Goal: Task Accomplishment & Management: Manage account settings

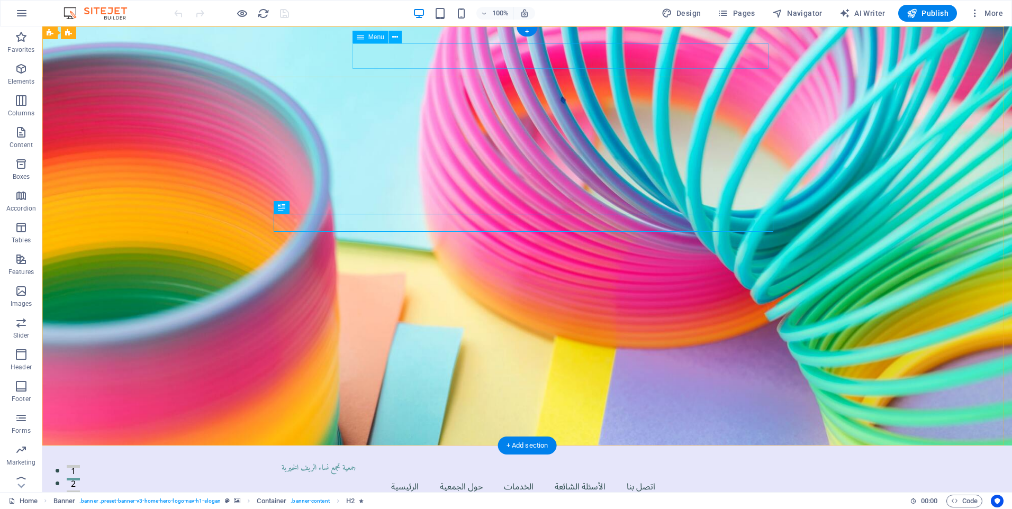
click at [656, 474] on nav "الرئيسية حول الجمعية الخدمات الأسئلة الشائعة اتصل بنا" at bounding box center [527, 486] width 491 height 25
click at [414, 474] on nav "الرئيسية حول الجمعية الخدمات الأسئلة الشائعة اتصل بنا" at bounding box center [527, 486] width 491 height 25
select select
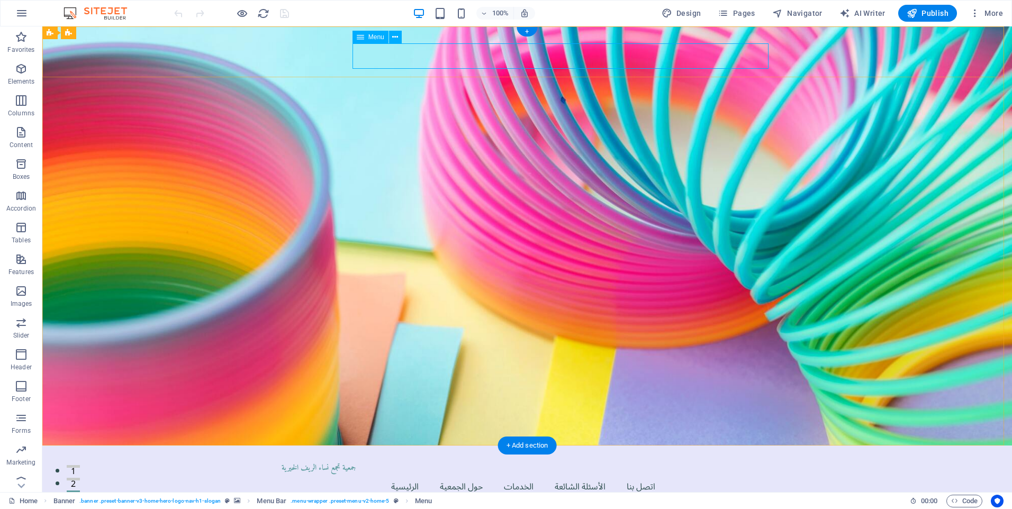
select select
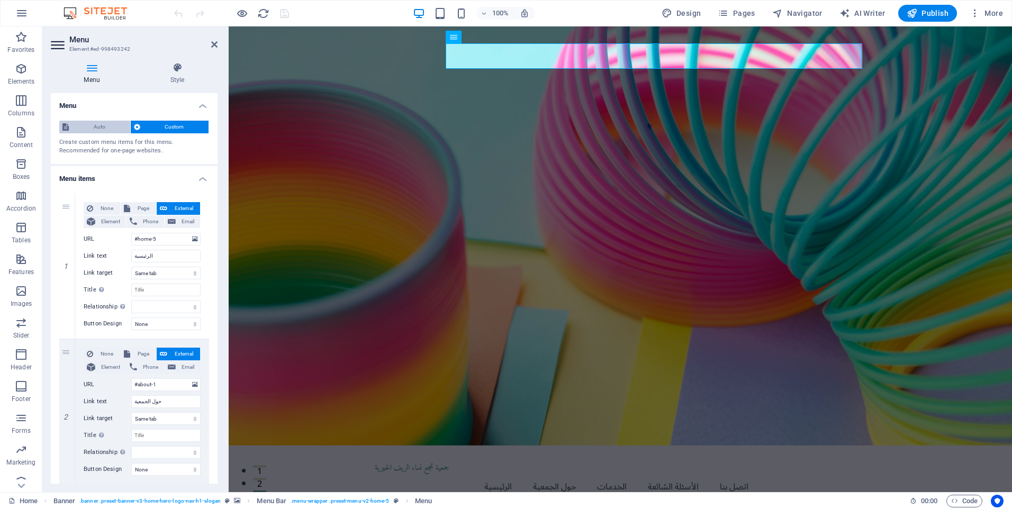
click at [101, 128] on span "Auto" at bounding box center [99, 127] width 55 height 13
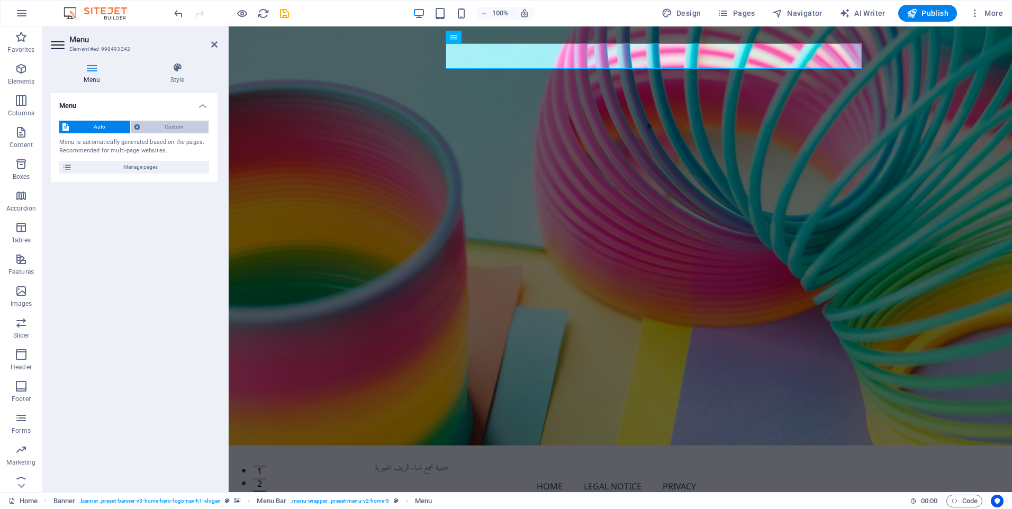
click at [156, 128] on span "Custom" at bounding box center [174, 127] width 62 height 13
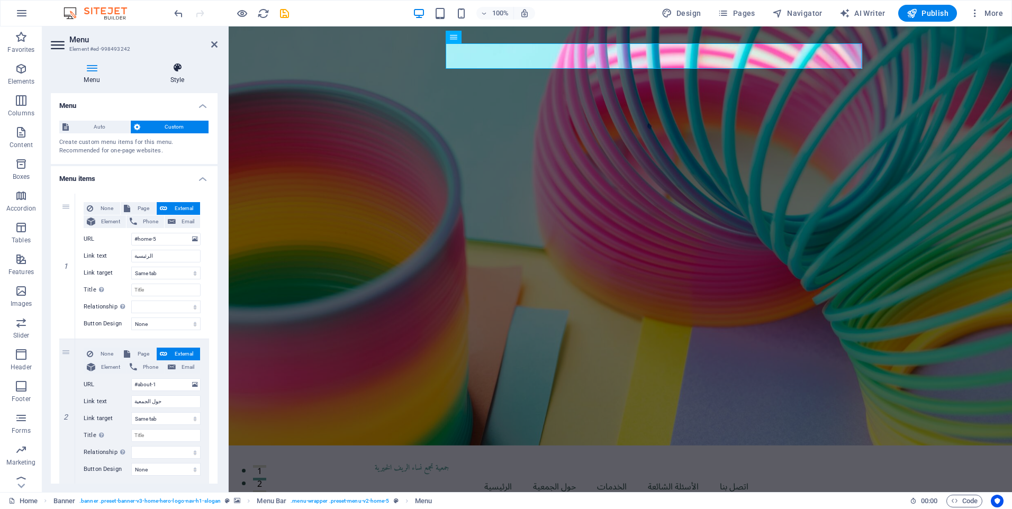
click at [181, 73] on icon at bounding box center [177, 67] width 80 height 11
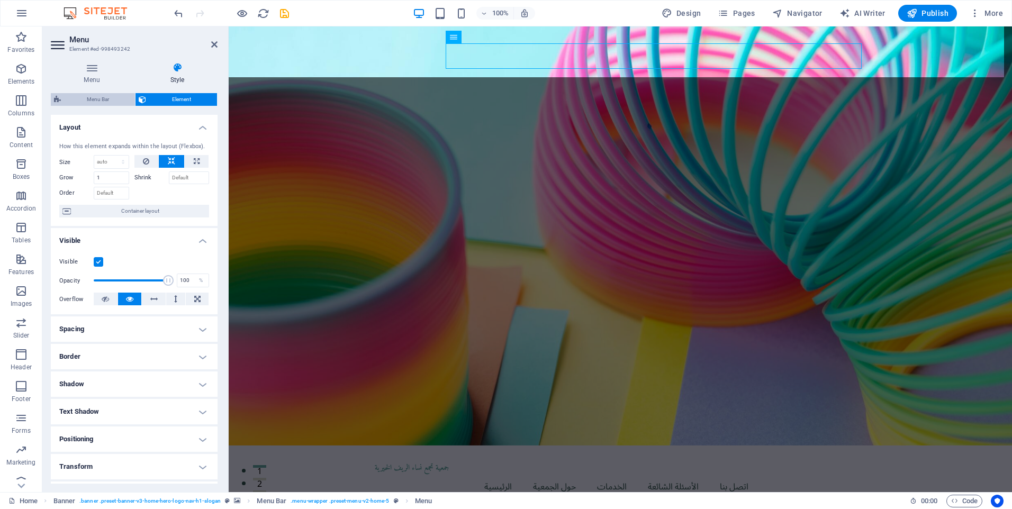
click at [102, 101] on span "Menu Bar" at bounding box center [98, 99] width 68 height 13
select select "rem"
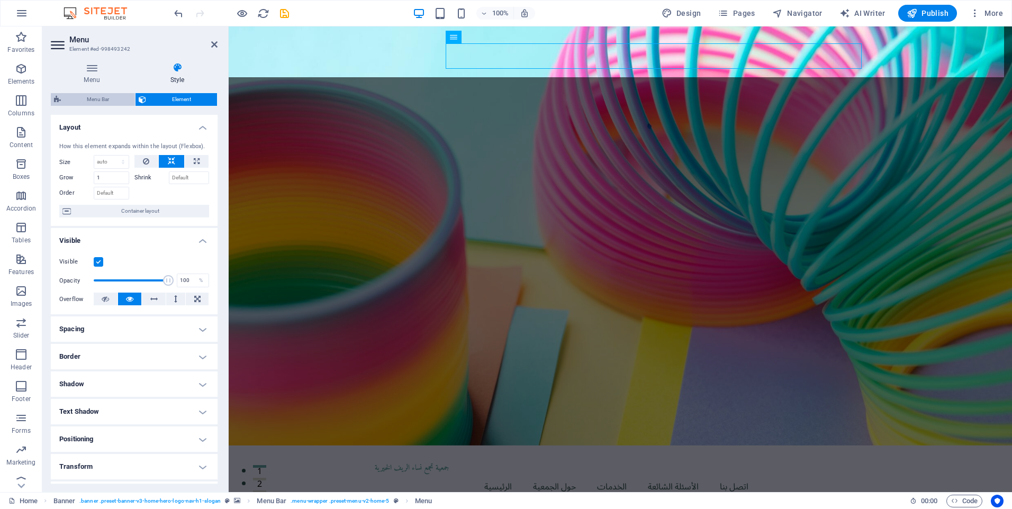
select select "preset-menu-v2-home-5"
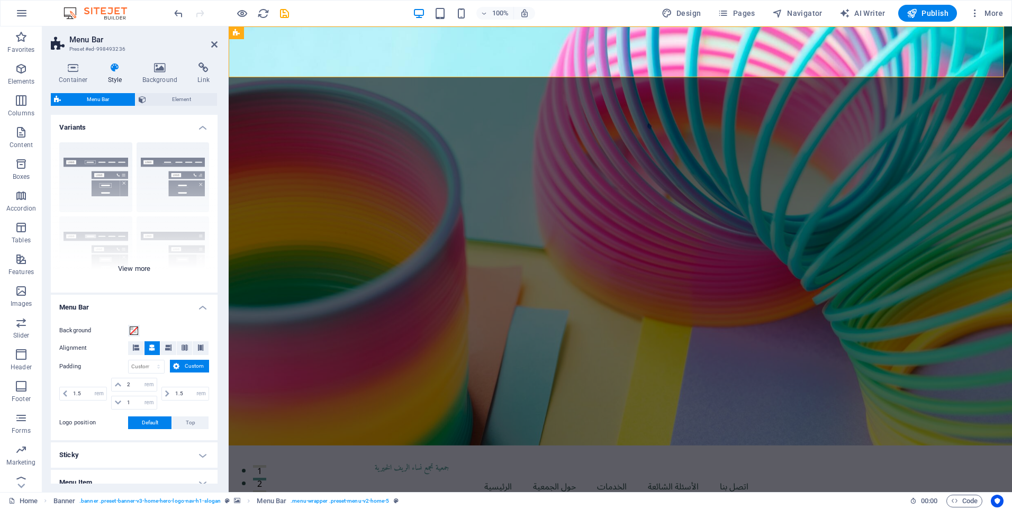
click at [147, 270] on div "Border Centered Default Fixed Loki Trigger Wide XXL" at bounding box center [134, 213] width 167 height 159
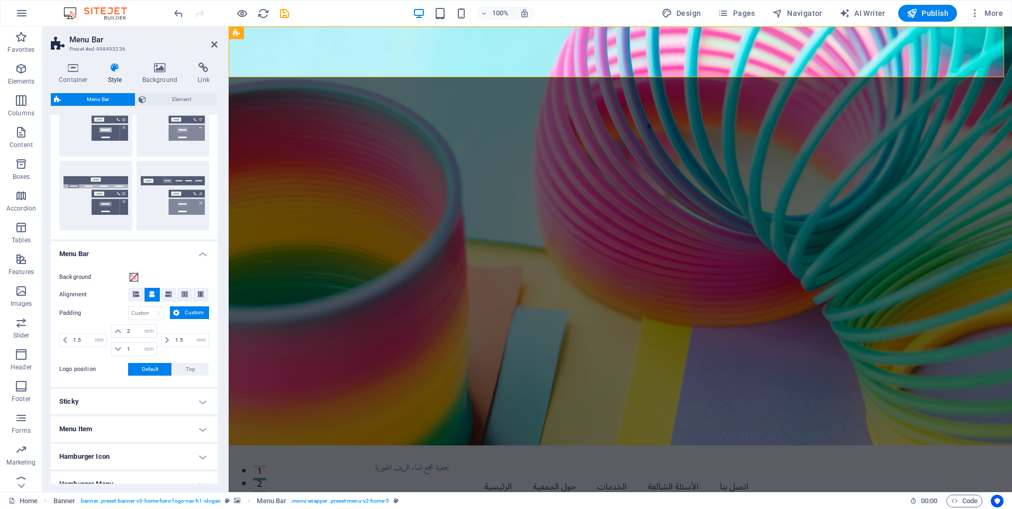
scroll to position [212, 0]
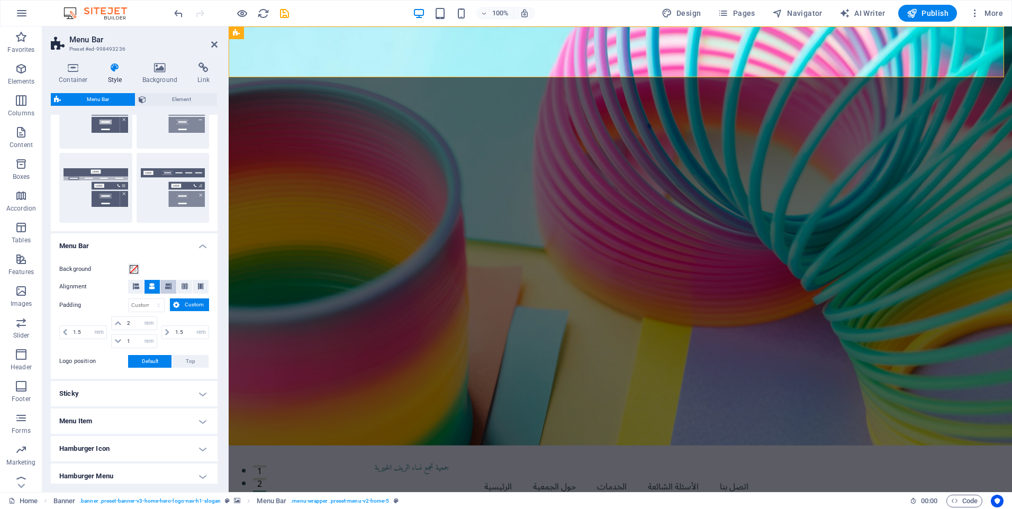
click at [168, 287] on icon at bounding box center [168, 286] width 6 height 6
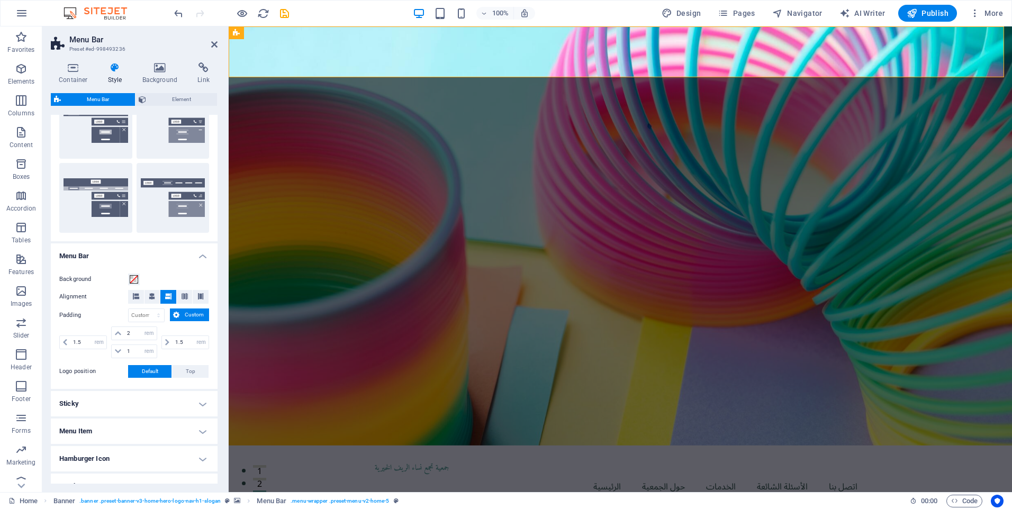
scroll to position [234, 0]
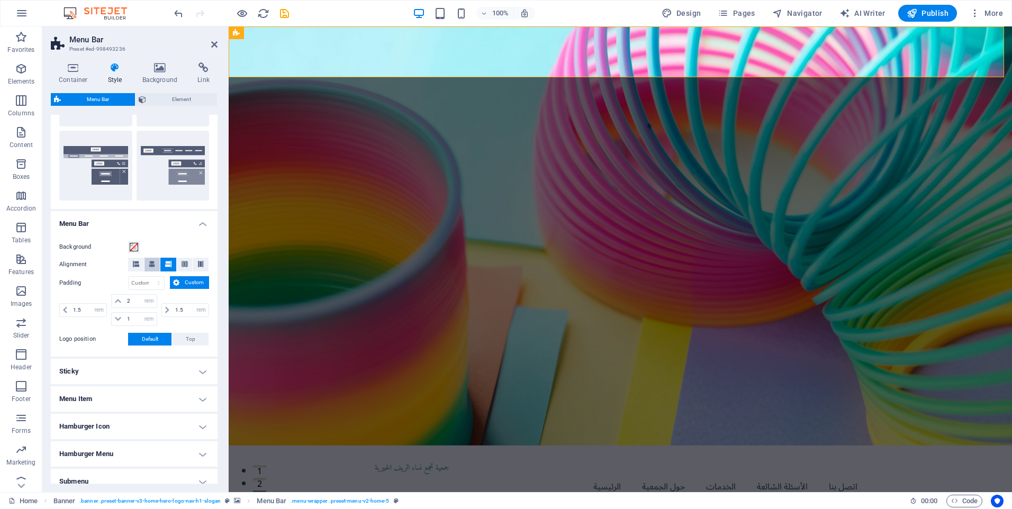
click at [151, 261] on icon at bounding box center [152, 264] width 6 height 6
click at [137, 262] on icon at bounding box center [136, 264] width 6 height 6
click at [166, 262] on icon at bounding box center [168, 264] width 6 height 6
click at [181, 282] on button "Custom" at bounding box center [189, 282] width 39 height 13
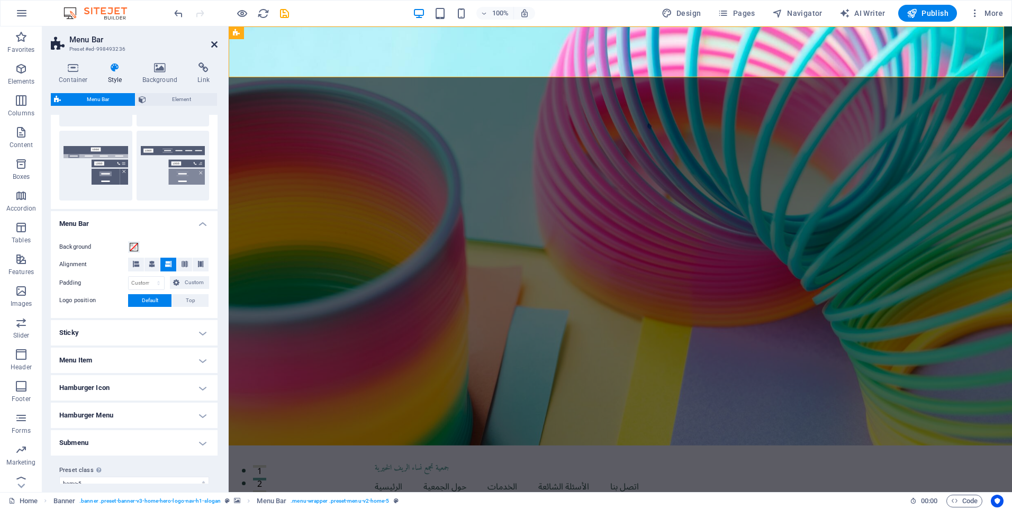
click at [215, 44] on icon at bounding box center [214, 44] width 6 height 8
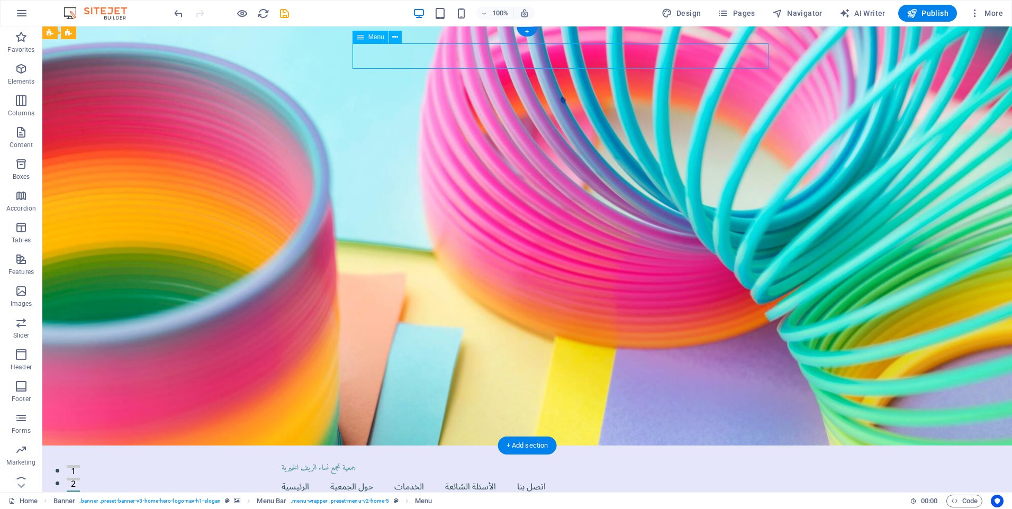
drag, startPoint x: 443, startPoint y: 51, endPoint x: 501, endPoint y: 53, distance: 57.2
click at [504, 474] on nav "الرئيسية حول الجمعية الخدمات الأسئلة الشائعة اتصل بنا" at bounding box center [527, 486] width 491 height 25
click at [483, 474] on nav "الرئيسية حول الجمعية الخدمات الأسئلة الشائعة اتصل بنا" at bounding box center [527, 486] width 491 height 25
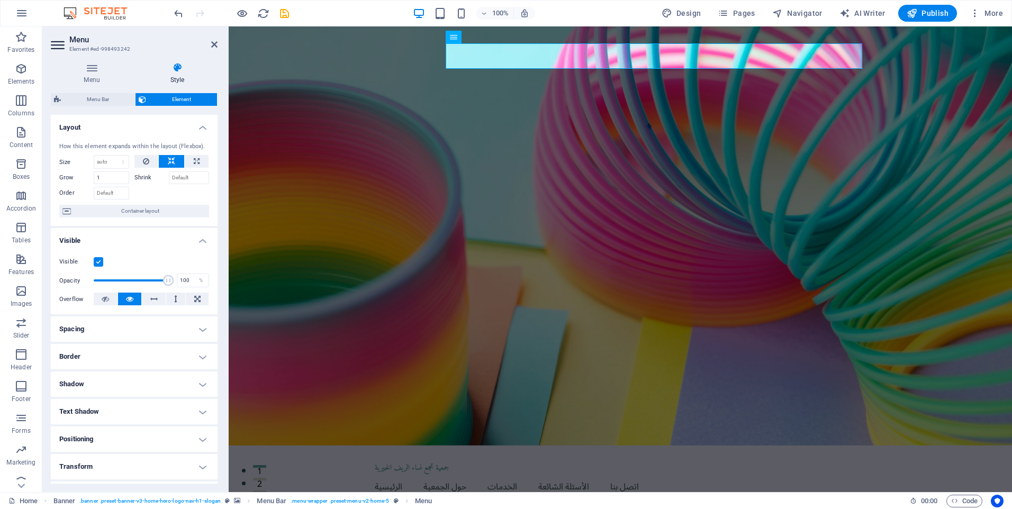
click at [184, 71] on icon at bounding box center [177, 67] width 80 height 11
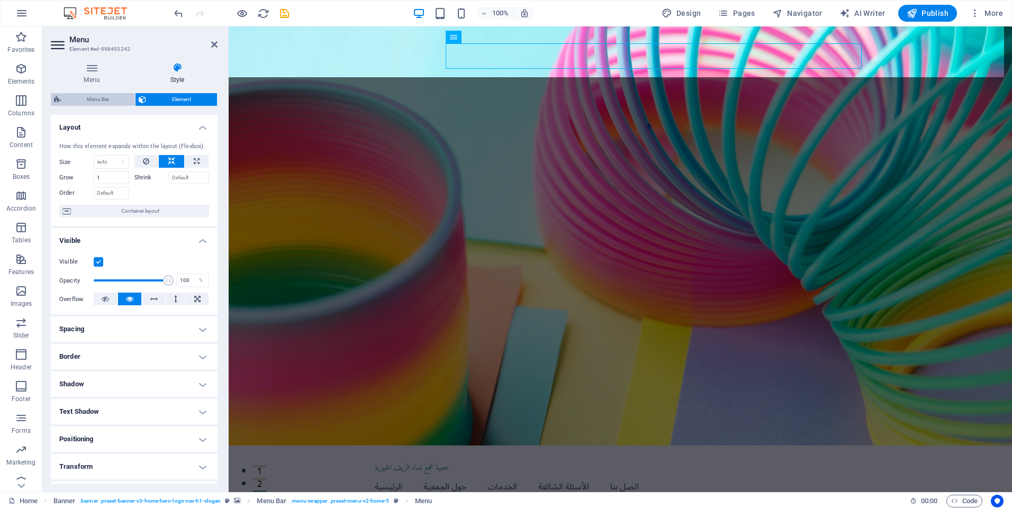
click at [99, 98] on span "Menu Bar" at bounding box center [98, 99] width 68 height 13
select select "rem"
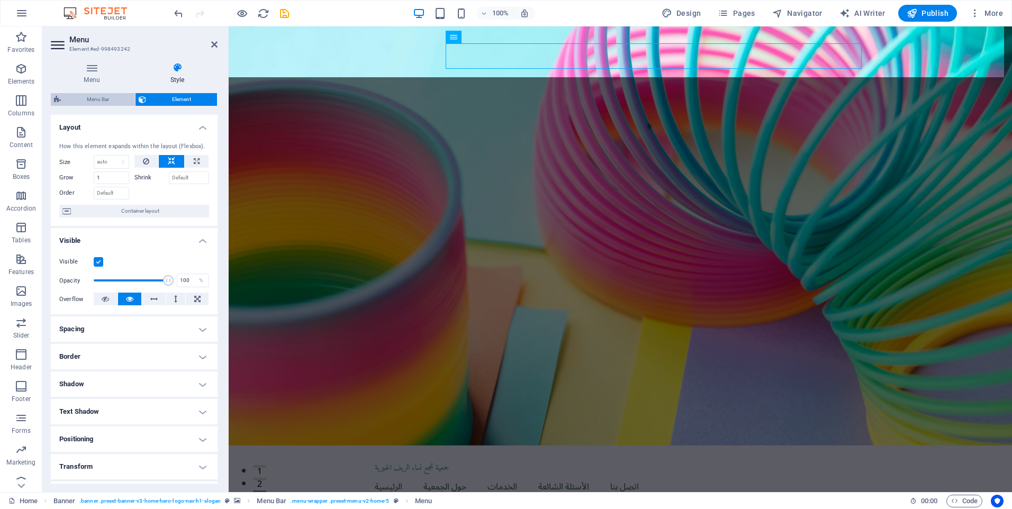
select select "preset-menu-v2-home-5"
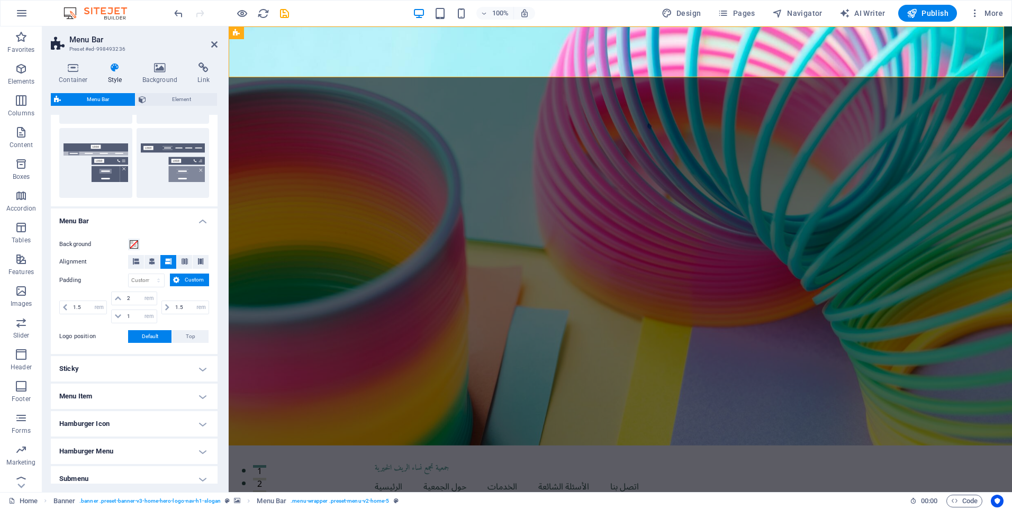
scroll to position [265, 0]
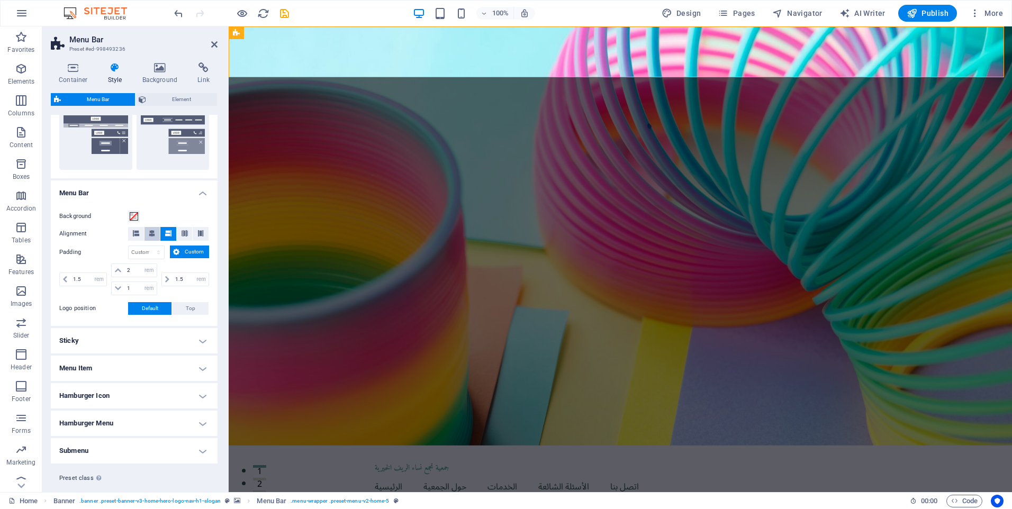
click at [155, 232] on button at bounding box center [152, 234] width 16 height 14
click at [134, 238] on span at bounding box center [136, 234] width 6 height 14
click at [148, 236] on button at bounding box center [152, 234] width 16 height 14
click at [135, 237] on span at bounding box center [136, 234] width 6 height 14
click at [171, 232] on button at bounding box center [168, 234] width 16 height 14
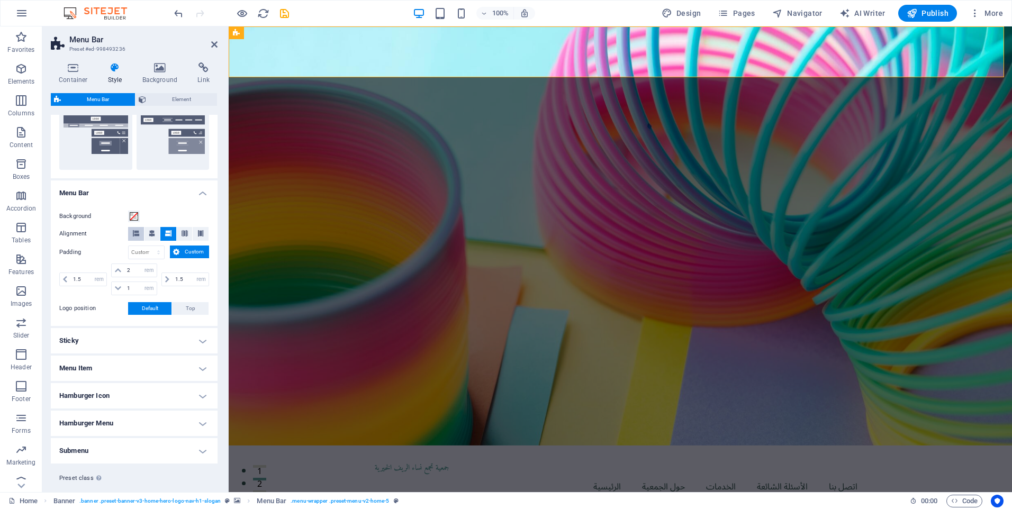
click at [134, 236] on icon at bounding box center [136, 233] width 6 height 6
click at [153, 234] on icon at bounding box center [152, 233] width 6 height 6
click at [213, 49] on link at bounding box center [214, 44] width 6 height 9
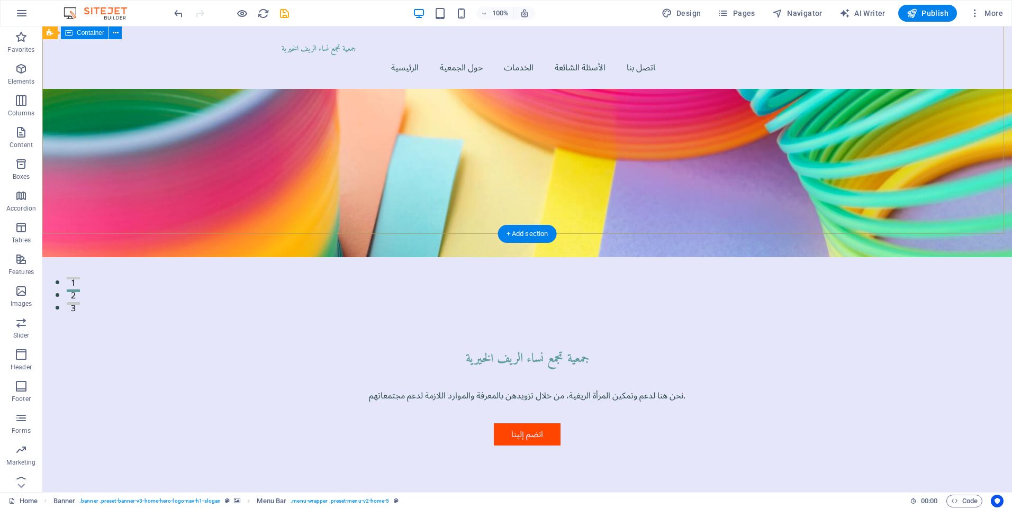
scroll to position [212, 0]
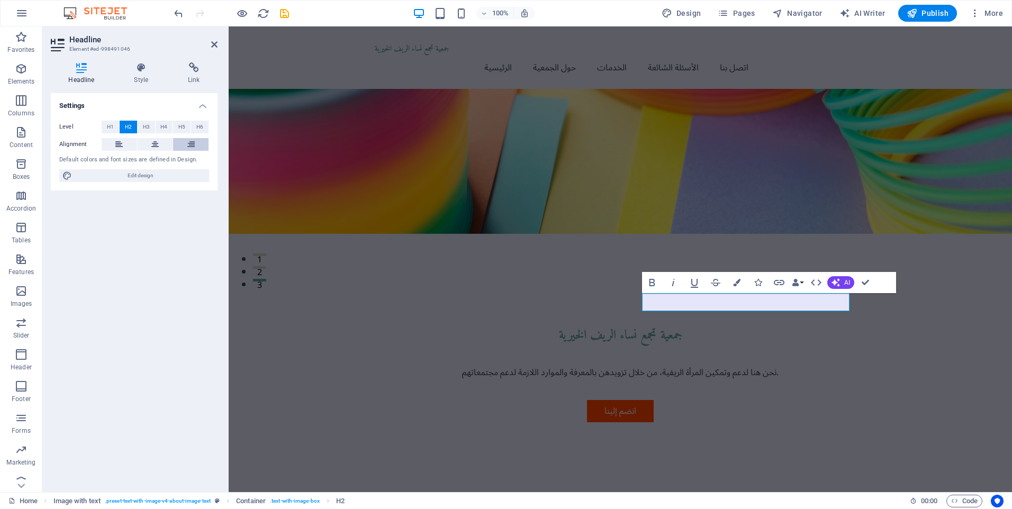
click at [188, 142] on icon at bounding box center [190, 144] width 7 height 13
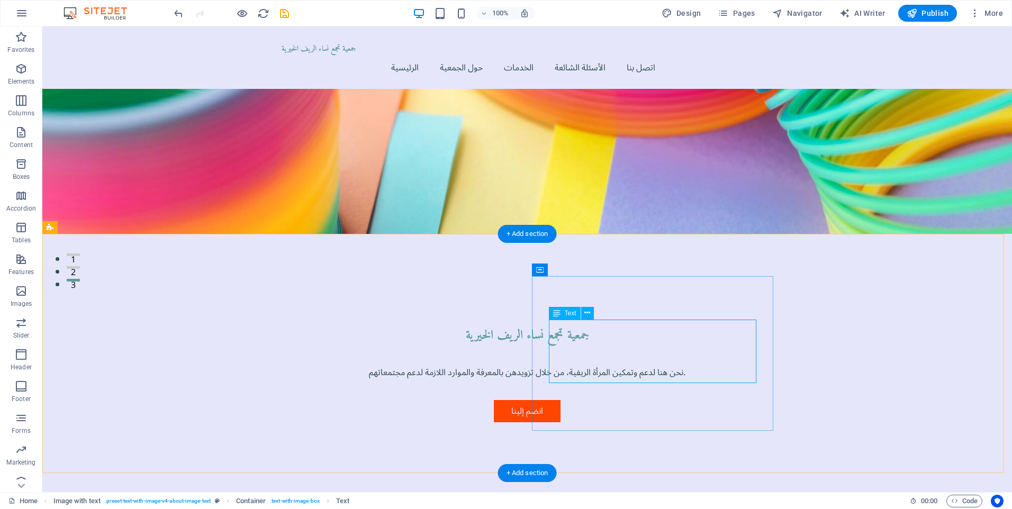
drag, startPoint x: 687, startPoint y: 358, endPoint x: 501, endPoint y: 358, distance: 186.3
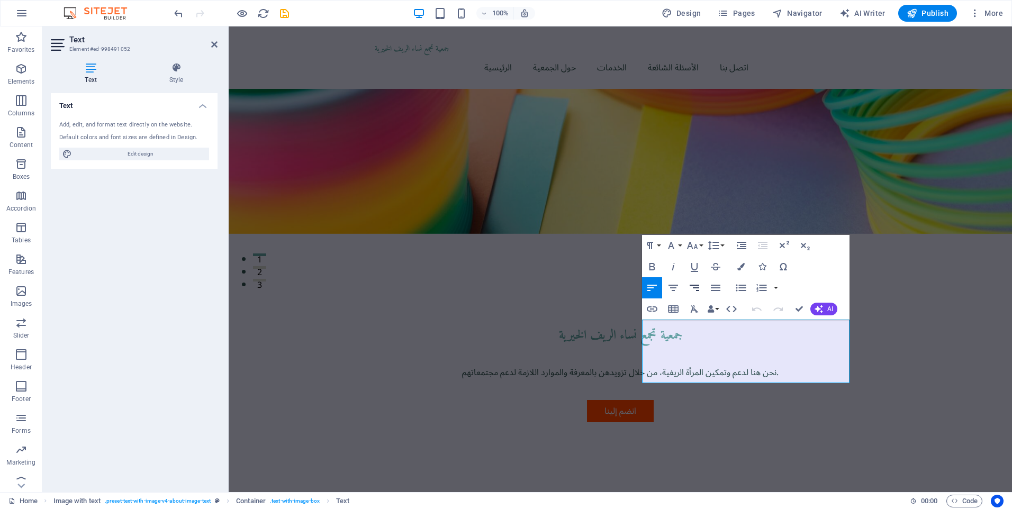
click at [698, 285] on icon "button" at bounding box center [695, 288] width 10 height 6
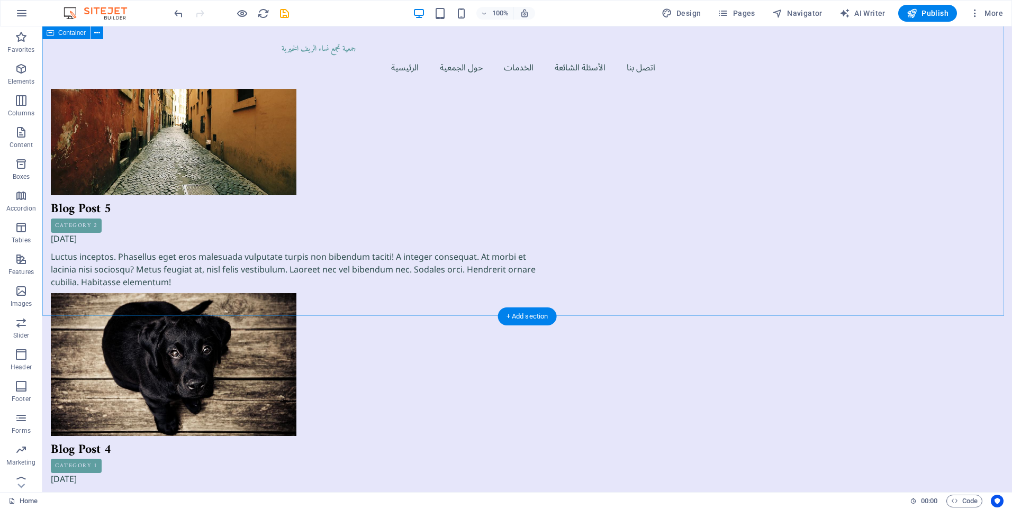
scroll to position [6695, 0]
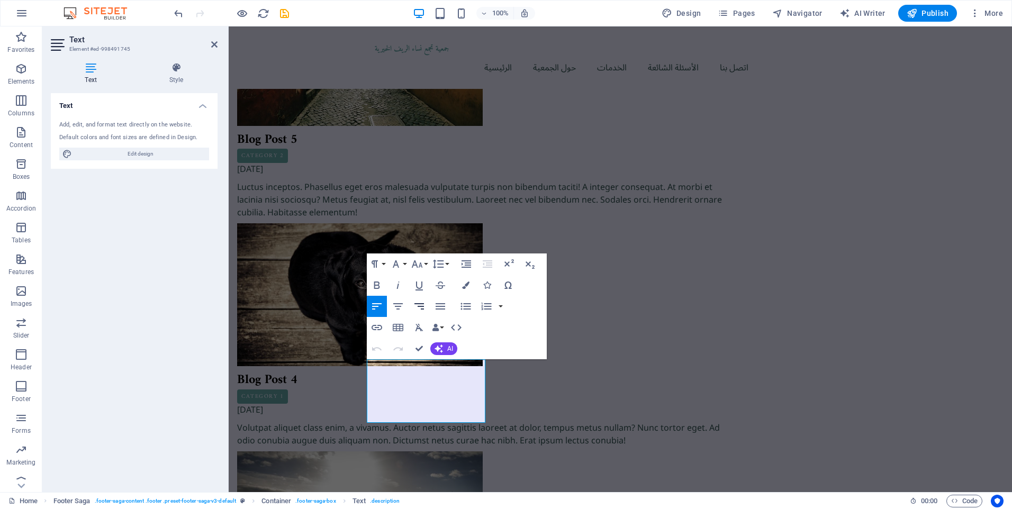
click at [423, 304] on icon "button" at bounding box center [419, 306] width 10 height 6
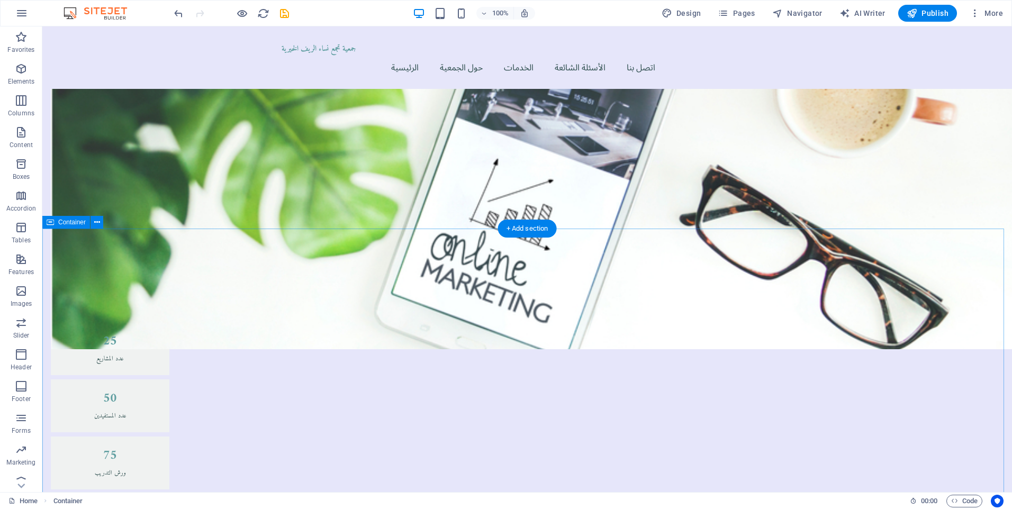
scroll to position [821, 0]
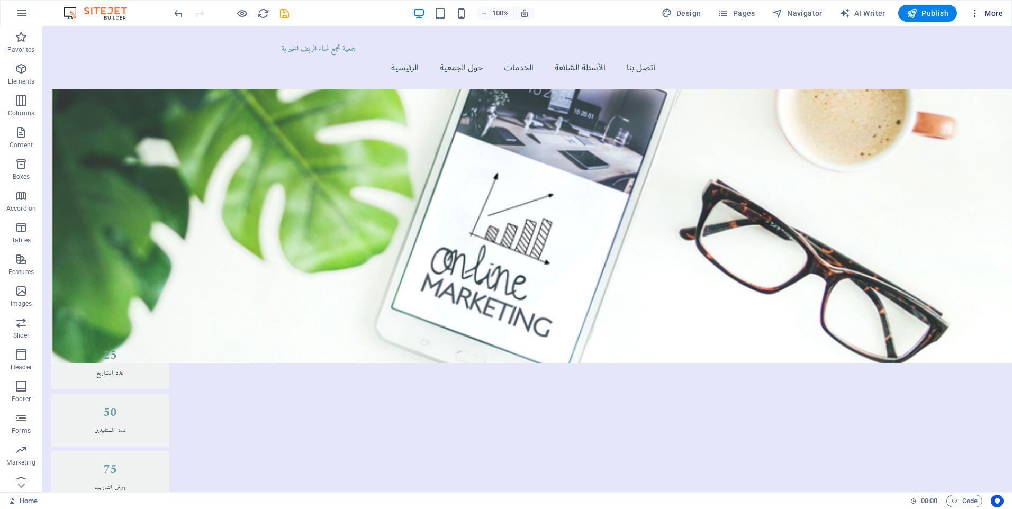
click at [999, 13] on span "More" at bounding box center [986, 13] width 33 height 11
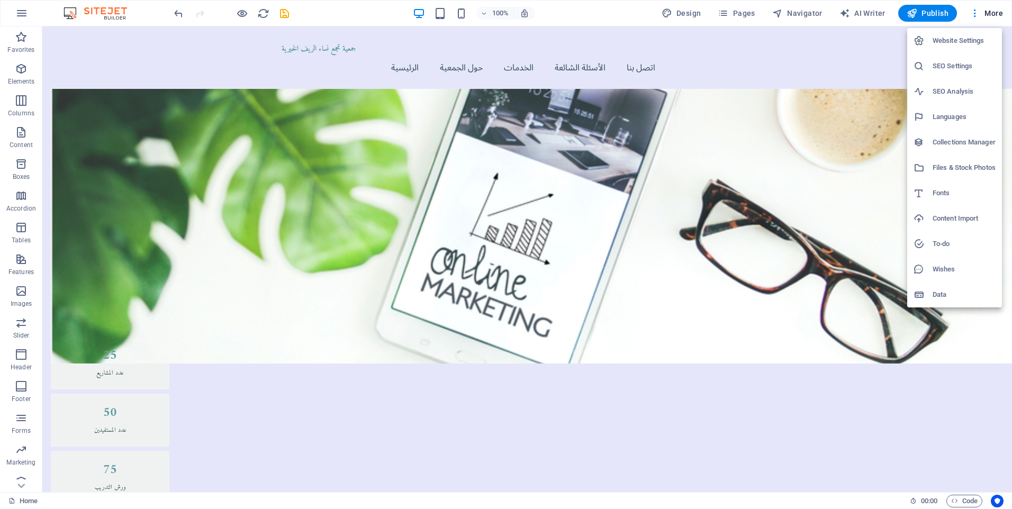
click at [955, 108] on li "Languages" at bounding box center [954, 116] width 95 height 25
select select "41"
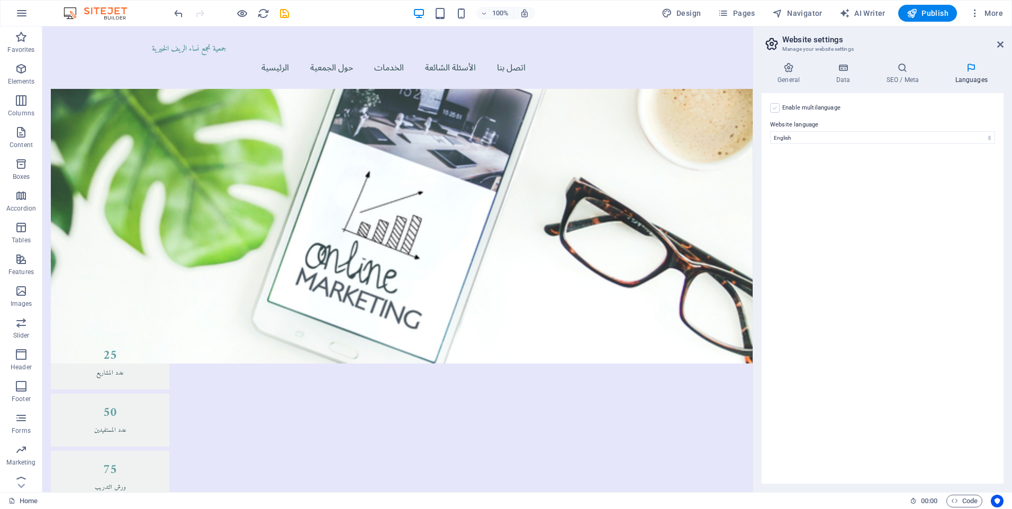
click at [776, 107] on label at bounding box center [775, 108] width 10 height 10
click at [0, 0] on input "Enable multilanguage To disable multilanguage delete all languages until only o…" at bounding box center [0, 0] width 0 height 0
click at [839, 189] on select "Abkhazian Afar Afrikaans Akan Albanian Amharic Arabic Aragonese Armenian Assame…" at bounding box center [882, 189] width 176 height 13
select select "6"
click at [794, 183] on select "Abkhazian Afar Afrikaans Akan Albanian Amharic Arabic Aragonese Armenian Assame…" at bounding box center [882, 189] width 176 height 13
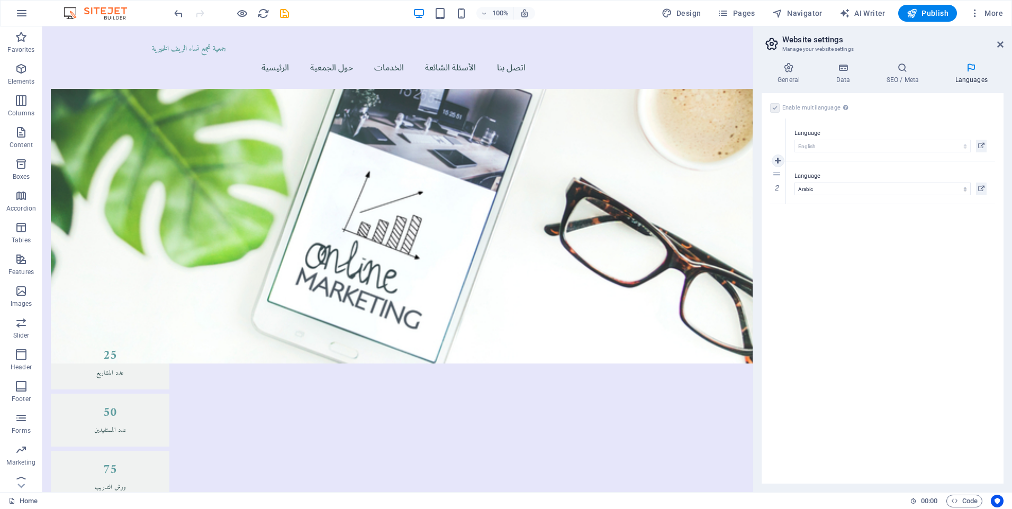
drag, startPoint x: 791, startPoint y: 177, endPoint x: 784, endPoint y: 130, distance: 47.5
click at [784, 130] on div "1 Language Abkhazian Afar Afrikaans Akan Albanian Amharic Arabic Aragonese Arme…" at bounding box center [882, 162] width 225 height 86
click at [965, 151] on div "1 Language Abkhazian Afar Afrikaans Akan Albanian Amharic Arabic Aragonese Arme…" at bounding box center [882, 162] width 225 height 86
click at [837, 169] on div "Language Abkhazian Afar Afrikaans Akan Albanian Amharic Arabic Aragonese Armeni…" at bounding box center [890, 182] width 209 height 42
click at [1001, 46] on icon at bounding box center [1000, 44] width 6 height 8
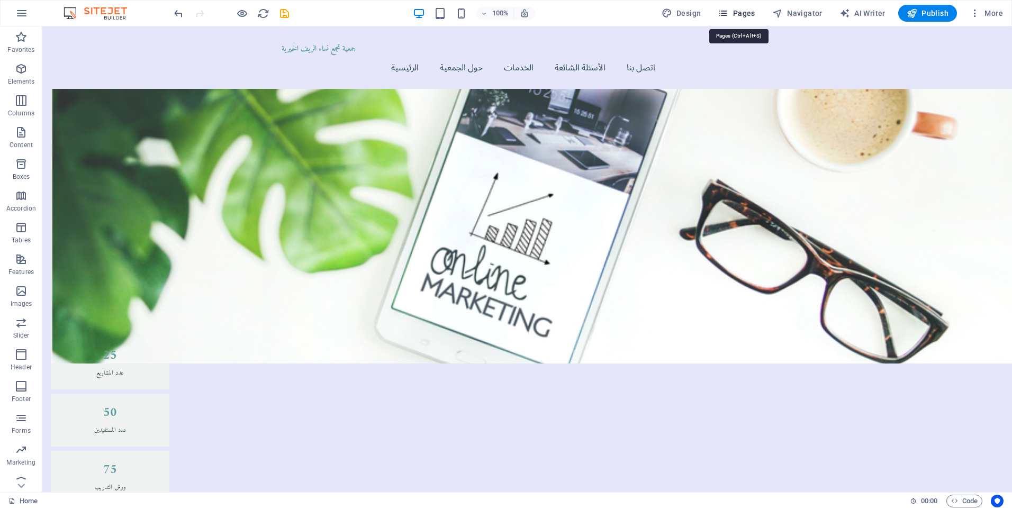
click at [751, 15] on span "Pages" at bounding box center [736, 13] width 37 height 11
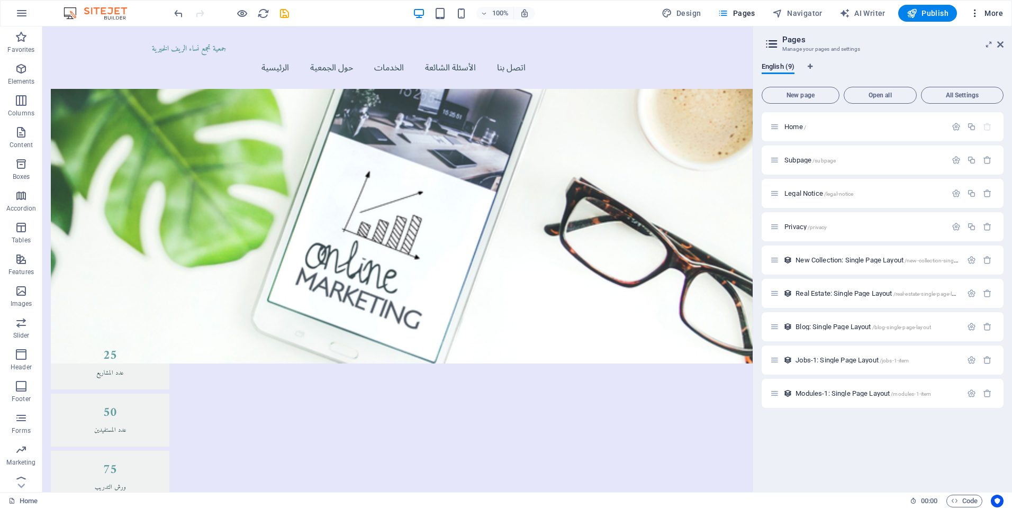
click at [997, 14] on span "More" at bounding box center [986, 13] width 33 height 11
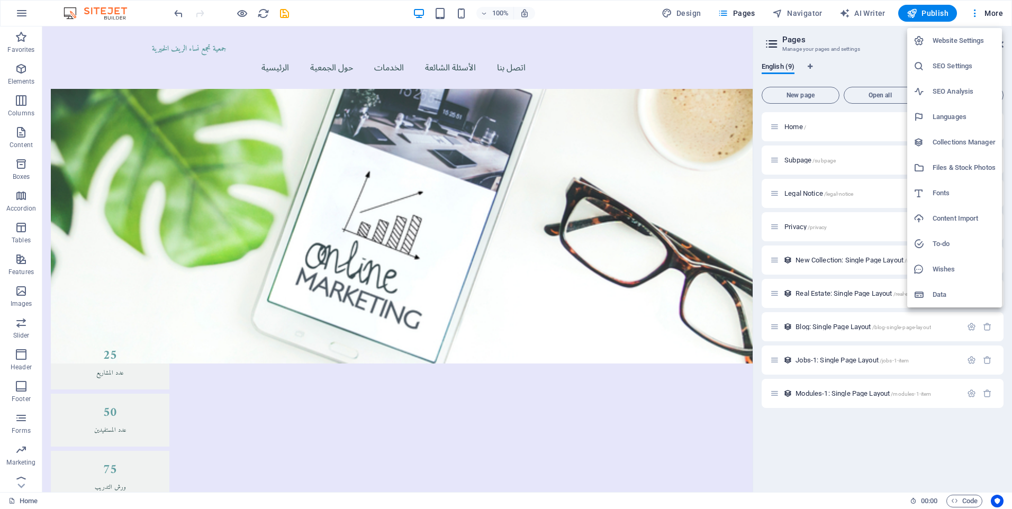
click at [20, 336] on div at bounding box center [506, 254] width 1012 height 509
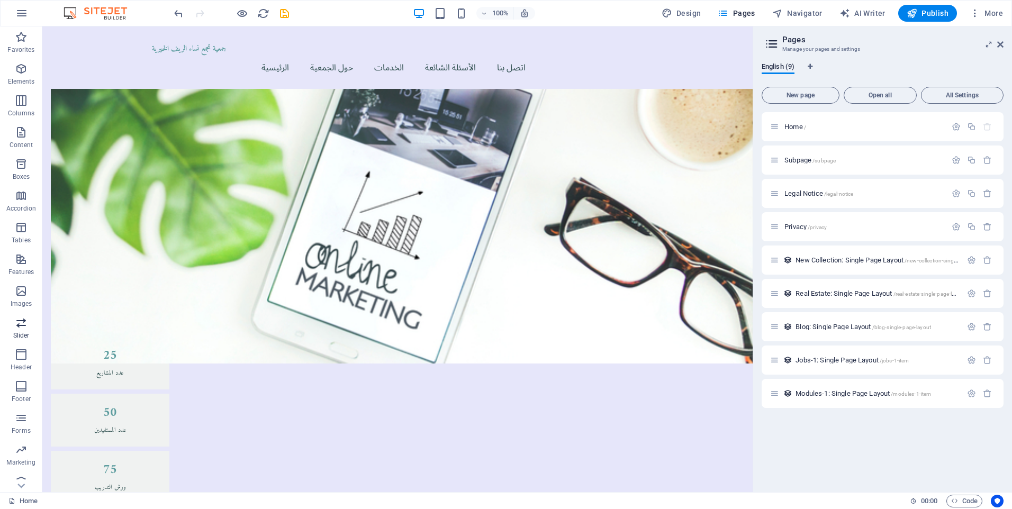
click at [19, 329] on span "Slider" at bounding box center [21, 328] width 42 height 25
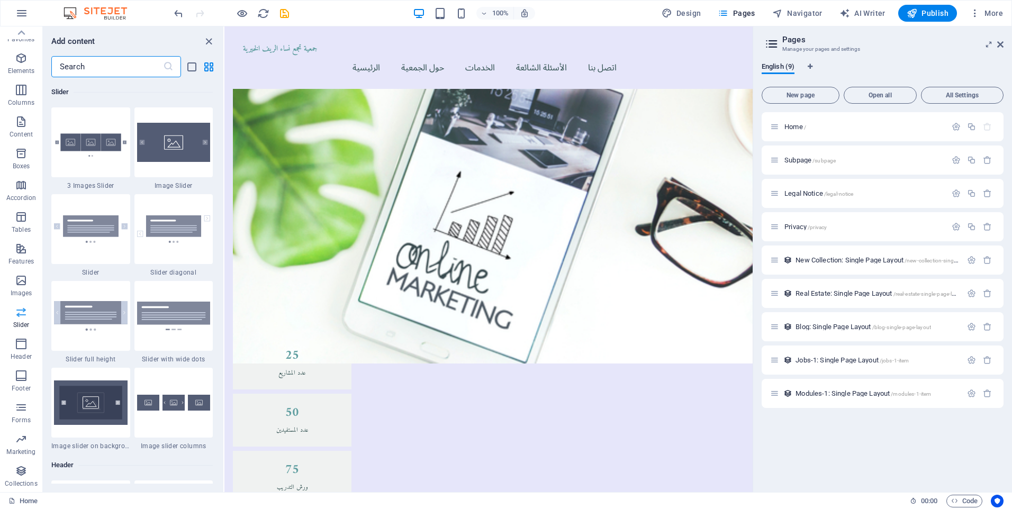
scroll to position [0, 0]
click at [1001, 44] on icon at bounding box center [1000, 44] width 6 height 8
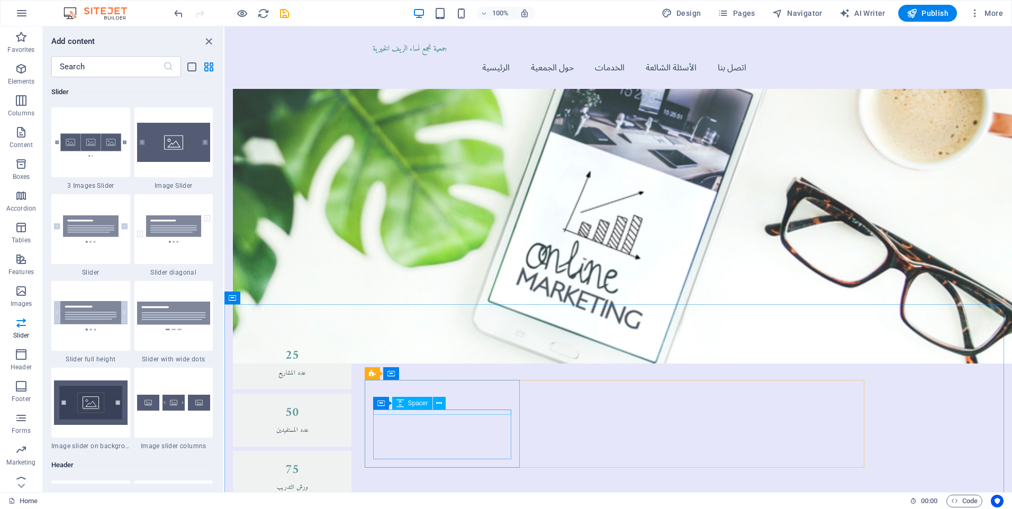
scroll to position [503, 0]
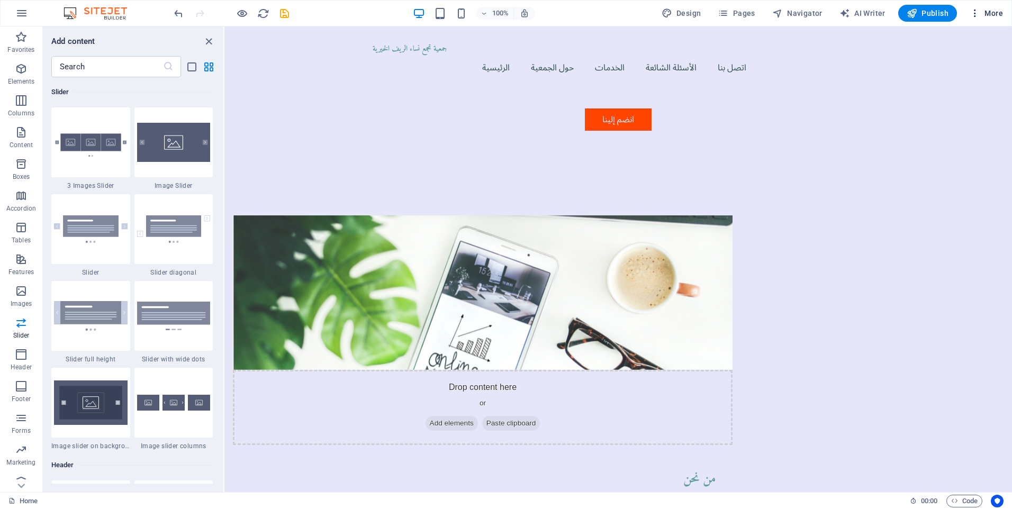
click at [1000, 9] on span "More" at bounding box center [986, 13] width 33 height 11
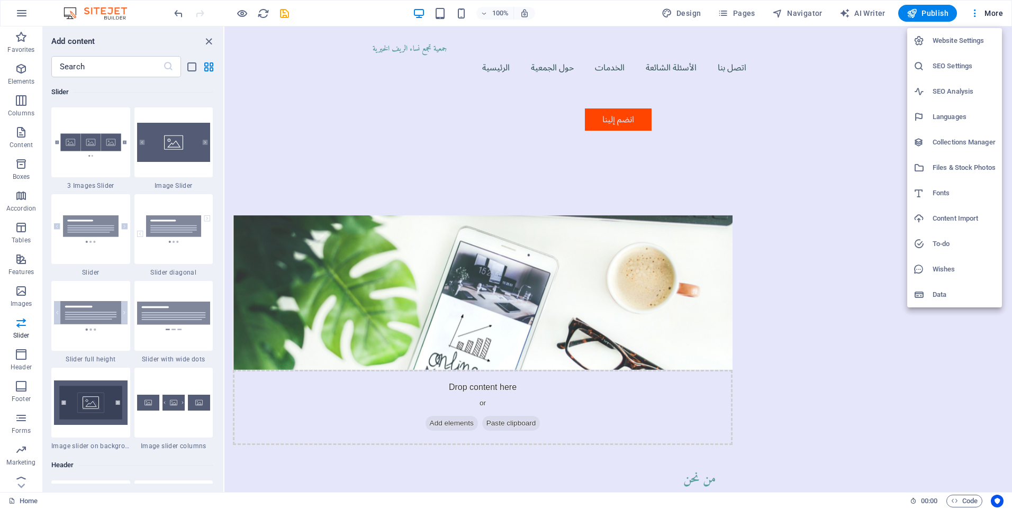
click at [967, 39] on h6 "Website Settings" at bounding box center [963, 40] width 63 height 13
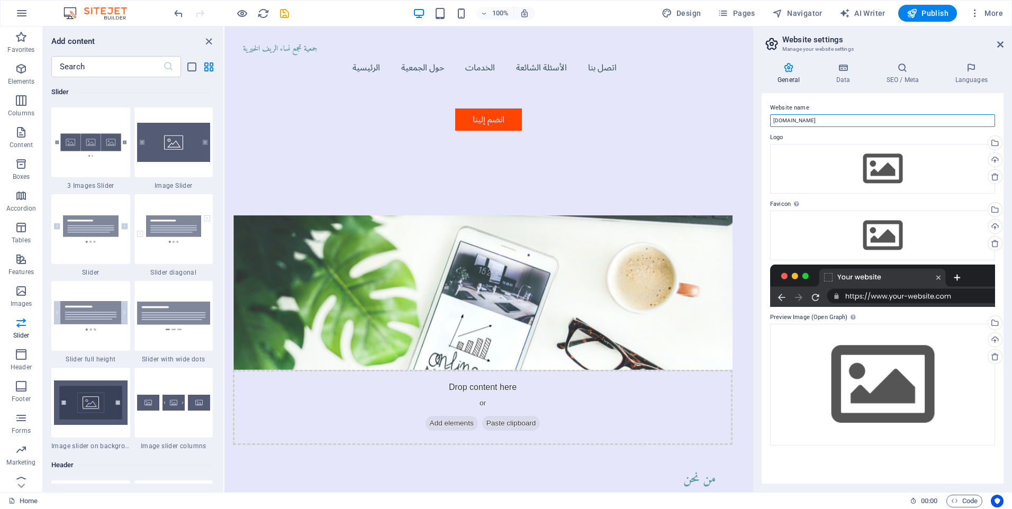
click at [870, 124] on input "nisaalreef.com" at bounding box center [882, 120] width 225 height 13
drag, startPoint x: 870, startPoint y: 124, endPoint x: 857, endPoint y: 124, distance: 13.2
click at [857, 124] on input "nisaalreef.com" at bounding box center [882, 120] width 225 height 13
click at [908, 75] on h4 "SEO / Meta" at bounding box center [904, 73] width 69 height 22
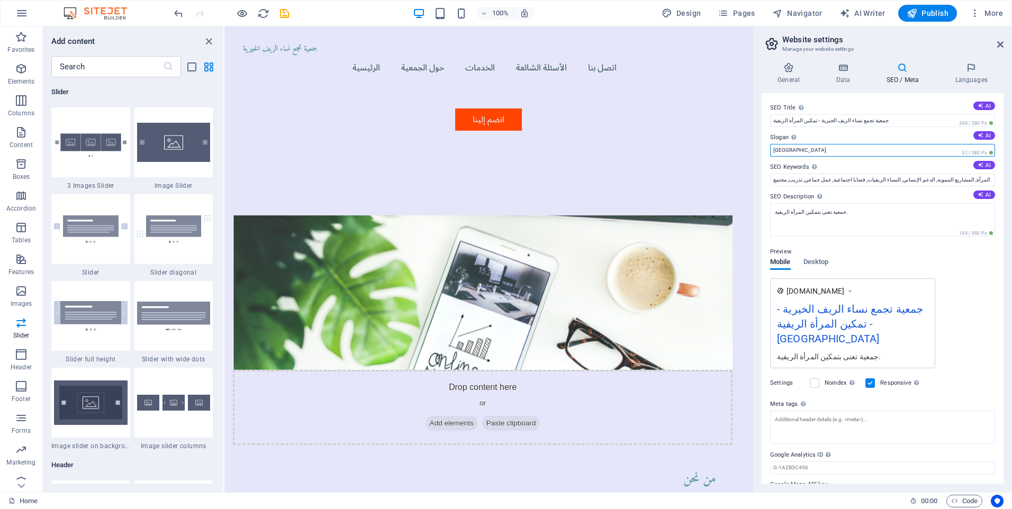
click at [826, 151] on input "Berlin" at bounding box center [882, 150] width 225 height 13
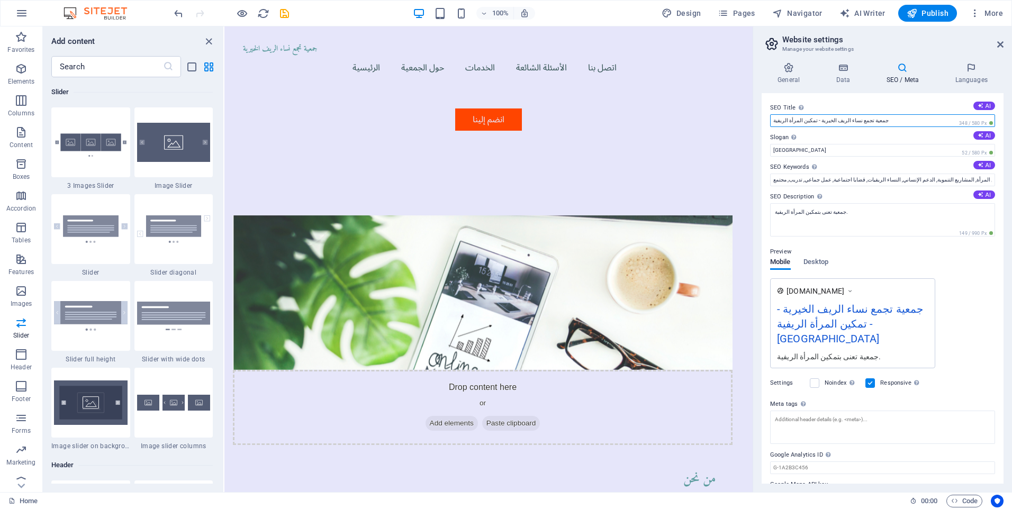
drag, startPoint x: 805, startPoint y: 121, endPoint x: 769, endPoint y: 121, distance: 36.5
click at [769, 121] on div "SEO Title The title of your website - make it something that stands out in sear…" at bounding box center [883, 288] width 242 height 391
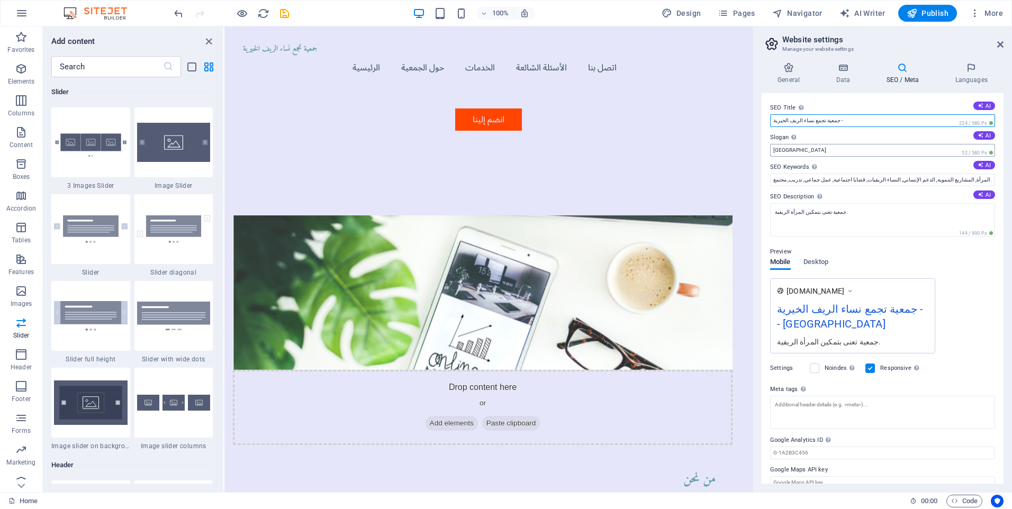
type input "جمعية تجمع نساء الريف الخيرية -"
click at [774, 149] on input "Berlin" at bounding box center [882, 150] width 225 height 13
paste input "تمكين المرأة الريفية"
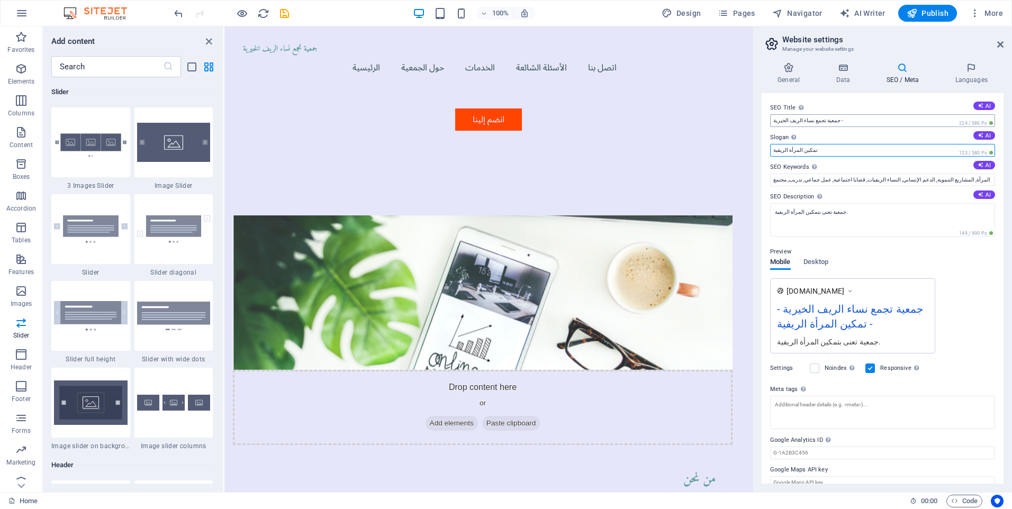
type input "تمكين المرأة الريفية"
drag, startPoint x: 834, startPoint y: 118, endPoint x: 828, endPoint y: 119, distance: 5.8
click at [828, 119] on input "جمعية تجمع نساء الريف الخيرية -" at bounding box center [882, 120] width 225 height 13
type input "جمعية تجمع نساء الريف الخيرية"
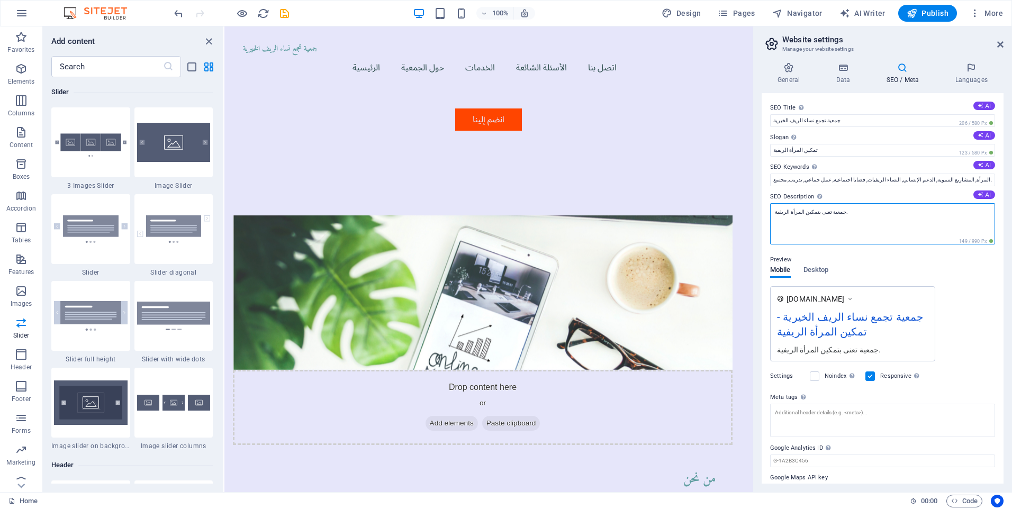
click at [854, 214] on textarea "جمعية تعنى بتمكين المرأة الريفية." at bounding box center [882, 223] width 225 height 41
drag, startPoint x: 844, startPoint y: 216, endPoint x: 828, endPoint y: 213, distance: 16.2
click at [828, 213] on textarea "جمعية تعنى بتمكين المرأة الريفية." at bounding box center [882, 223] width 225 height 41
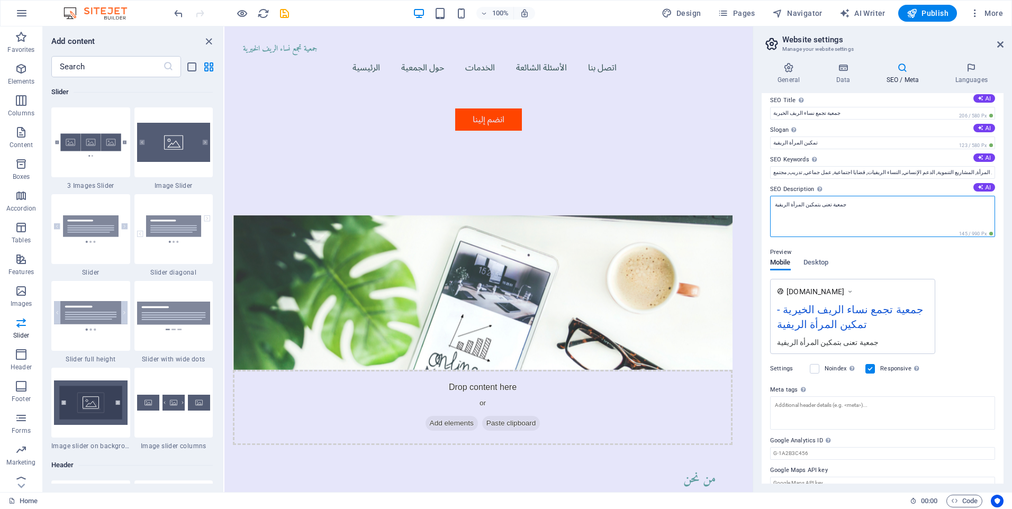
scroll to position [0, 0]
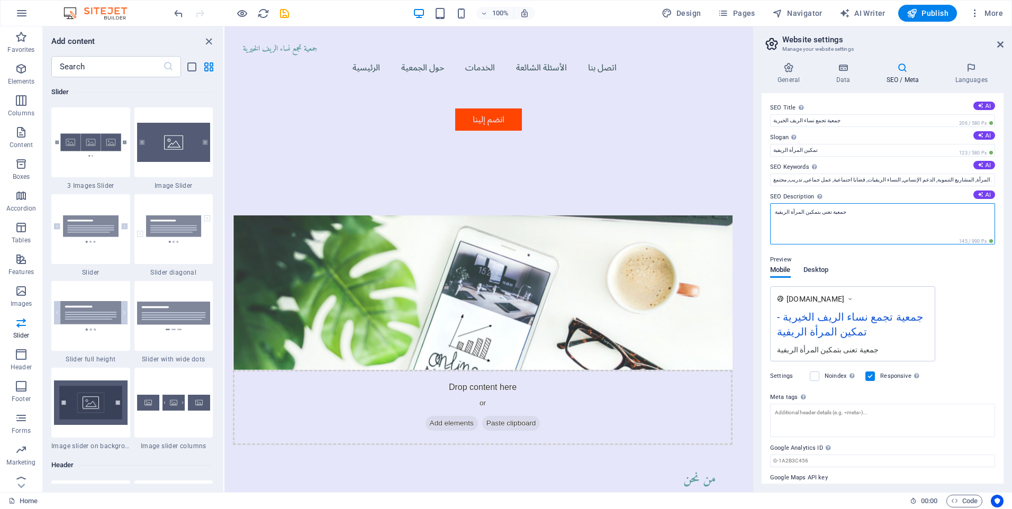
type textarea "جمعية تعنى بتمكين المرأة الريفية"
click at [819, 269] on button "Desktop" at bounding box center [815, 272] width 25 height 12
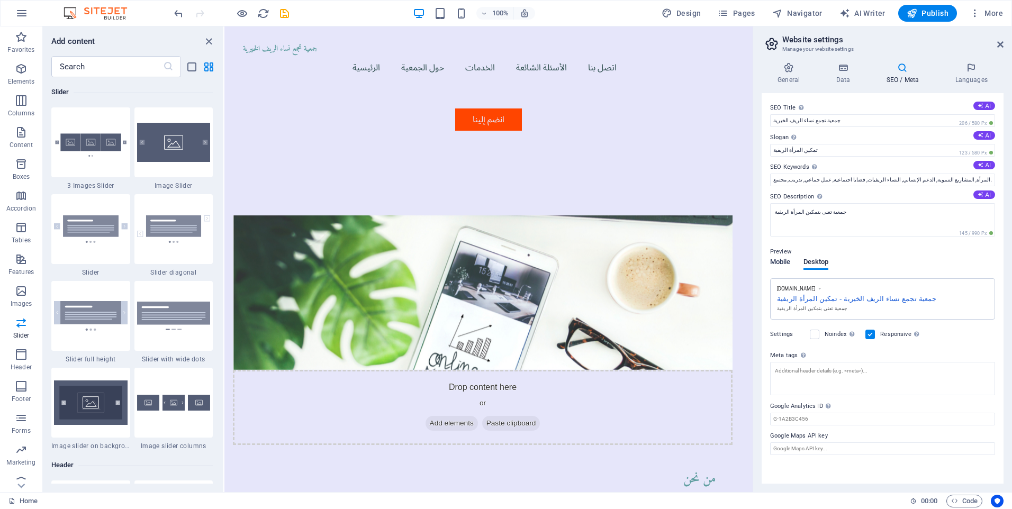
click at [782, 267] on span "Mobile" at bounding box center [780, 263] width 21 height 15
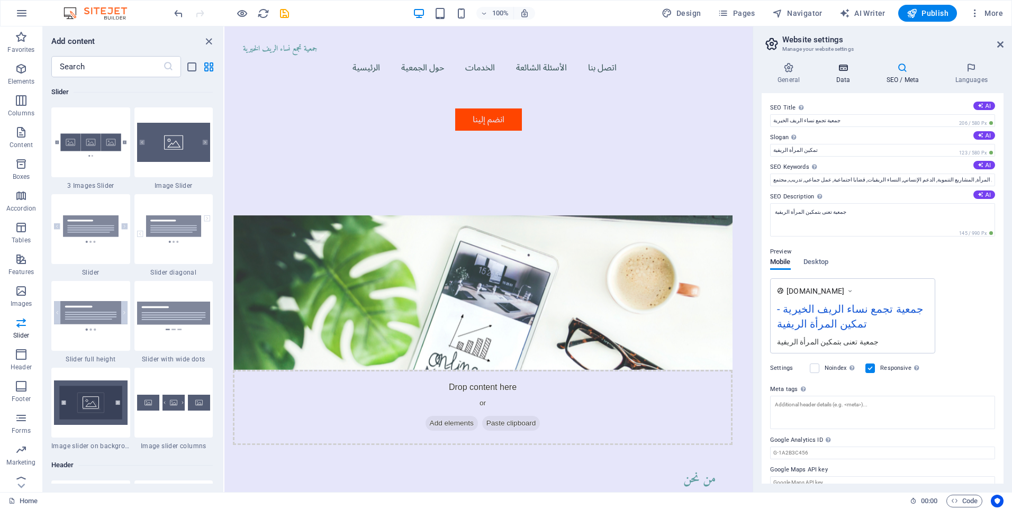
click at [851, 78] on h4 "Data" at bounding box center [845, 73] width 50 height 22
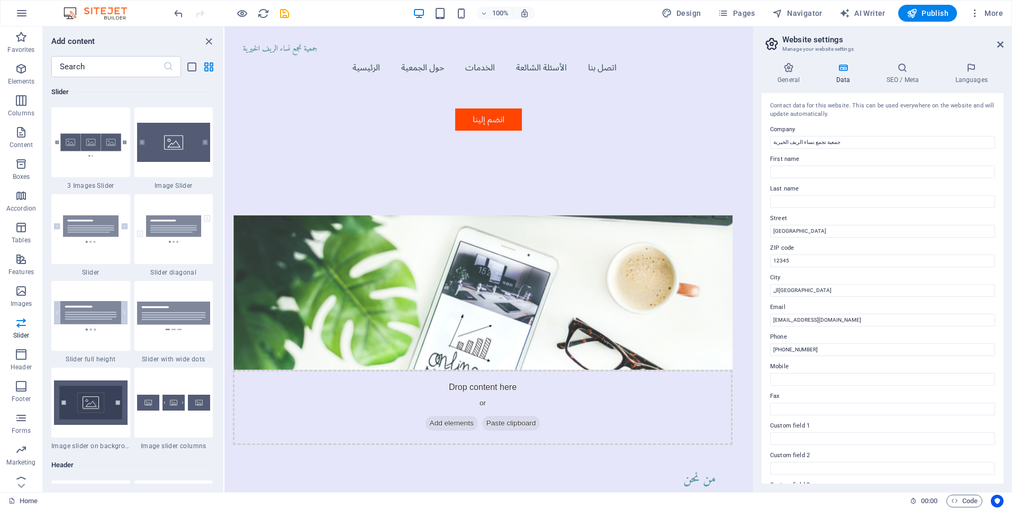
scroll to position [106, 0]
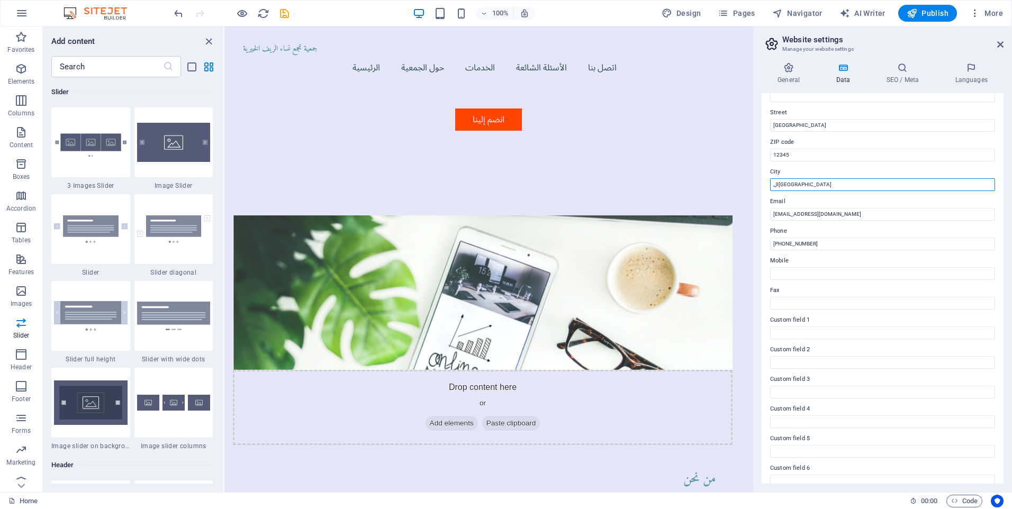
drag, startPoint x: 781, startPoint y: 183, endPoint x: 757, endPoint y: 183, distance: 23.8
click at [757, 183] on div "General Data SEO / Meta Languages Website name nisaalreef.com Logo Drag files h…" at bounding box center [882, 273] width 259 height 438
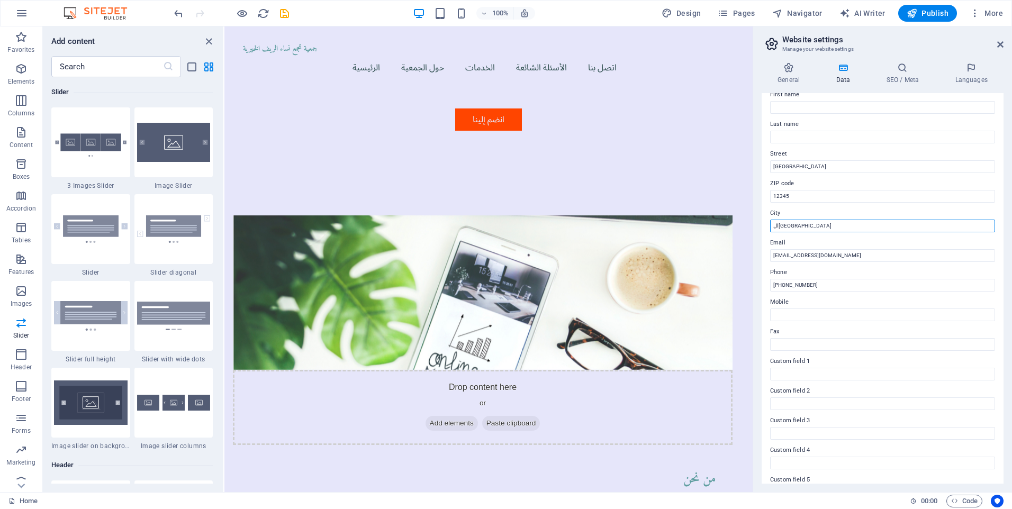
scroll to position [0, 0]
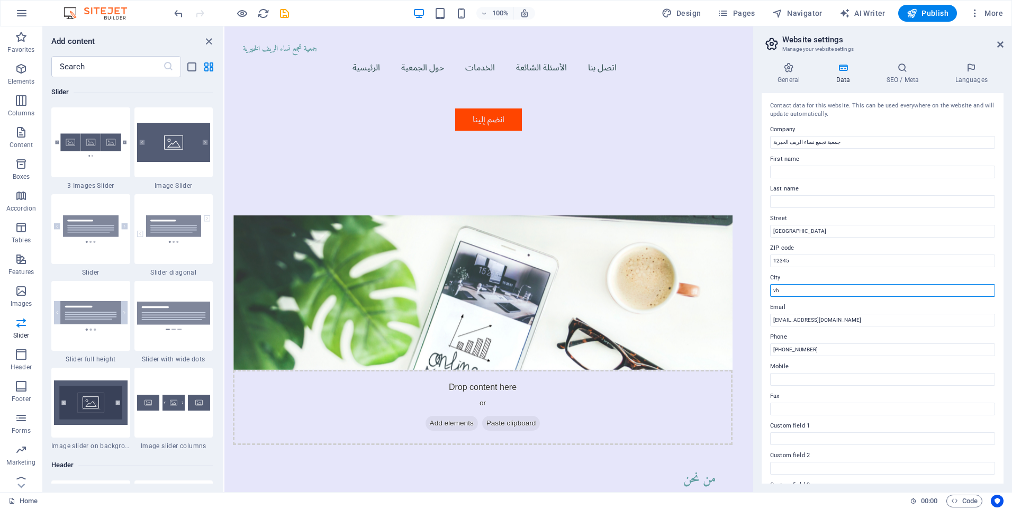
type input "v"
type input "نابلس"
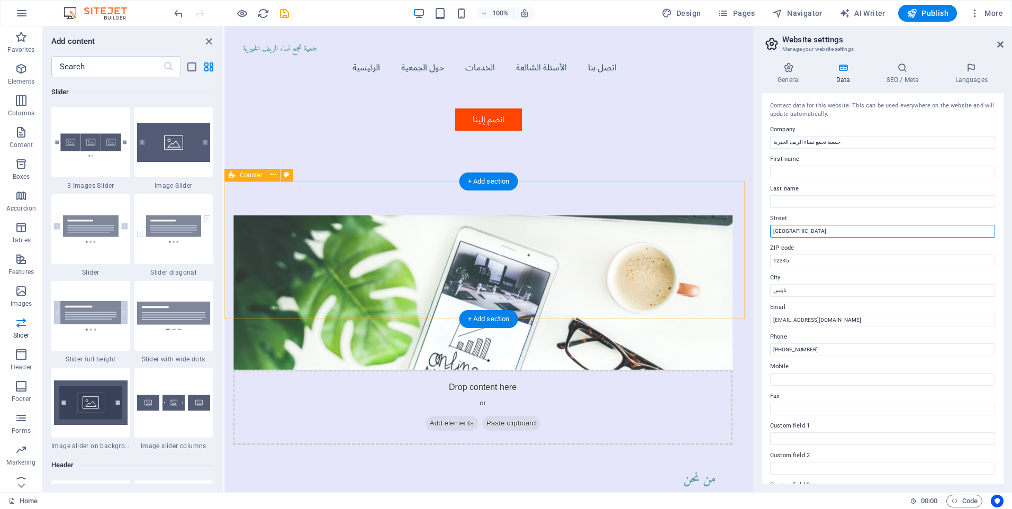
drag, startPoint x: 1027, startPoint y: 253, endPoint x: 986, endPoint y: 250, distance: 41.4
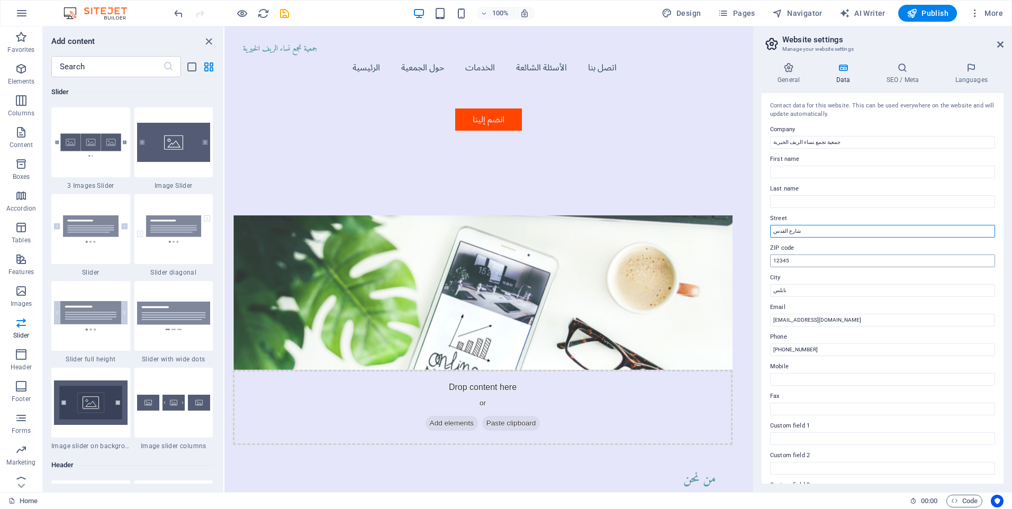
type input "شارع القدس"
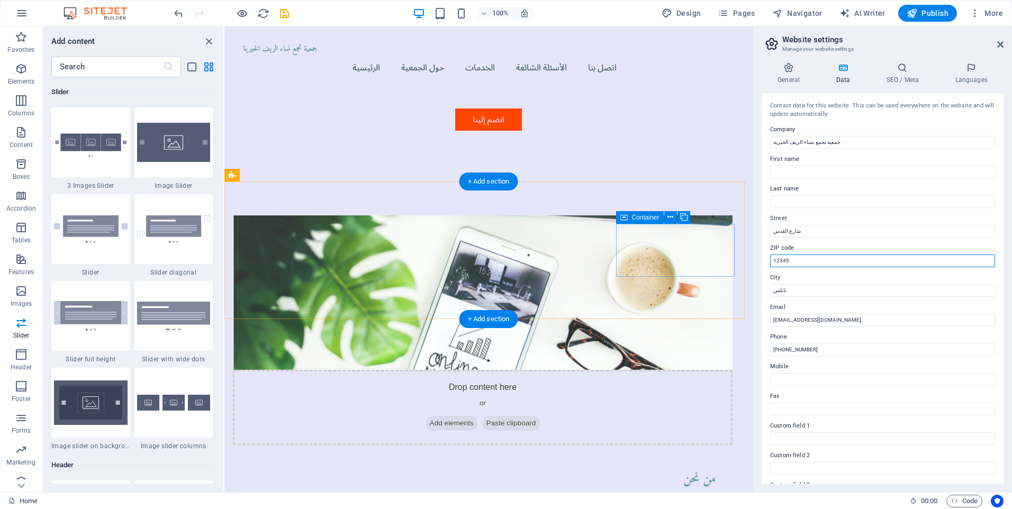
drag, startPoint x: 1010, startPoint y: 289, endPoint x: 994, endPoint y: 289, distance: 15.4
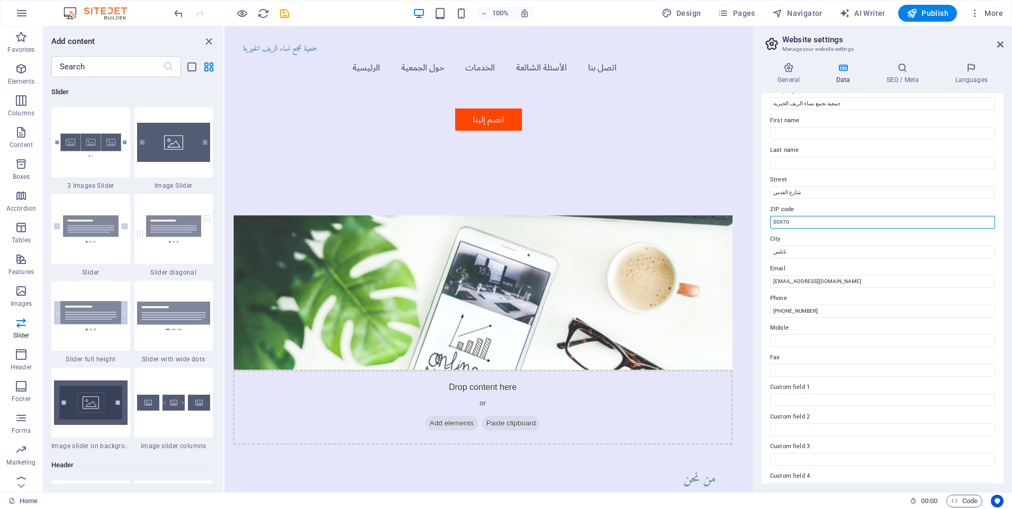
scroll to position [53, 0]
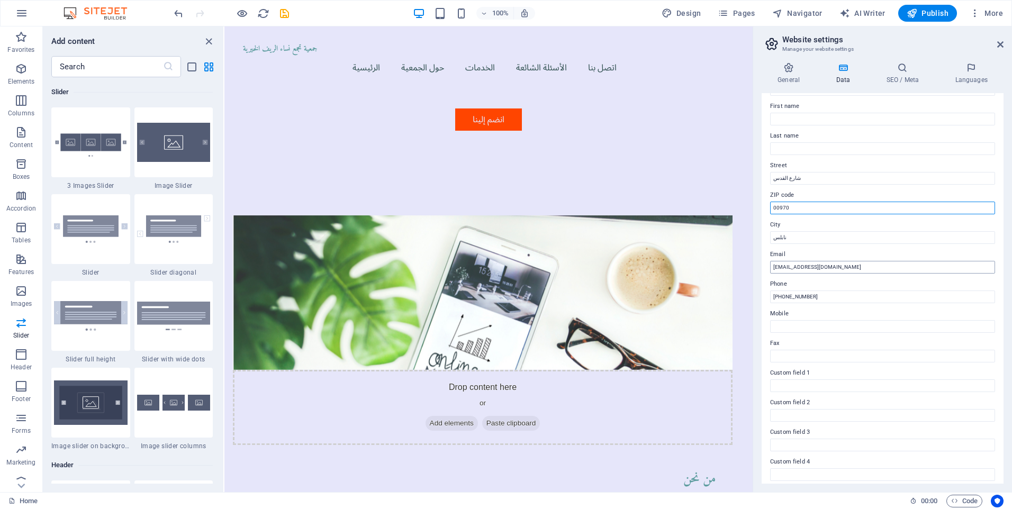
type input "00970"
drag, startPoint x: 861, startPoint y: 268, endPoint x: 786, endPoint y: 269, distance: 74.6
click at [786, 269] on input "info@ruralwomensassociation.org" at bounding box center [882, 267] width 225 height 13
type input "[EMAIL_ADDRESS][DOMAIN_NAME]"
drag, startPoint x: 821, startPoint y: 297, endPoint x: 772, endPoint y: 288, distance: 49.5
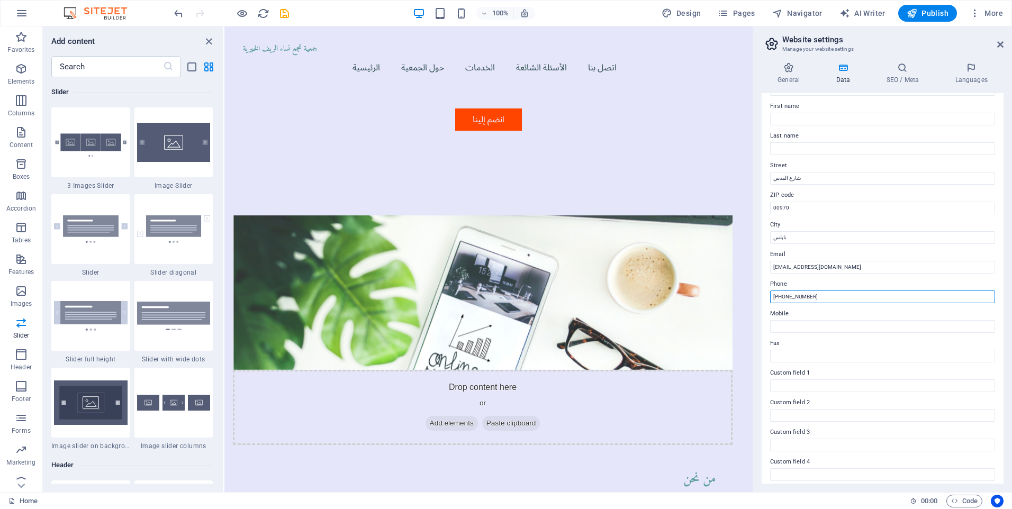
click at [772, 288] on div "Phone +20 123 456 7890" at bounding box center [882, 290] width 225 height 25
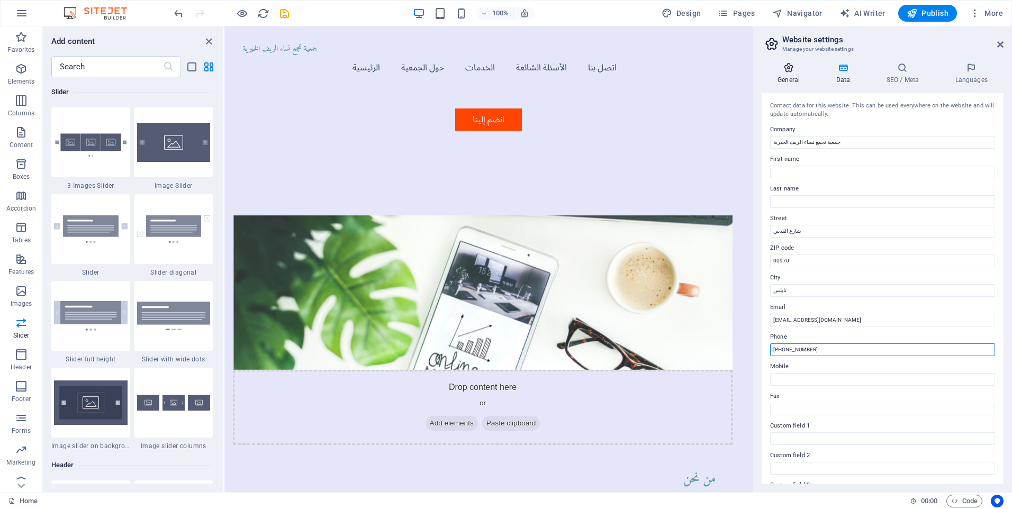
type input "+970597597069"
click at [790, 77] on h4 "General" at bounding box center [791, 73] width 58 height 22
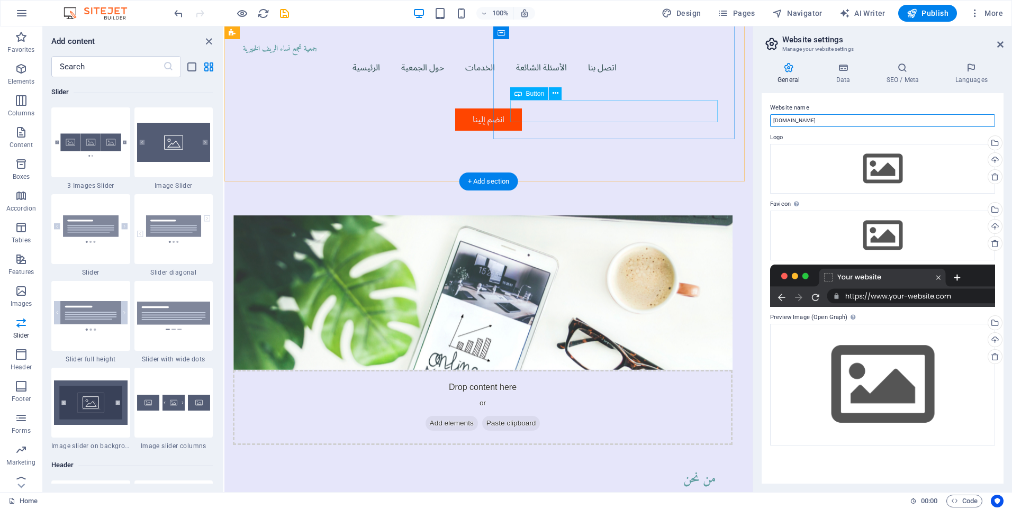
drag, startPoint x: 993, startPoint y: 147, endPoint x: 647, endPoint y: 119, distance: 346.7
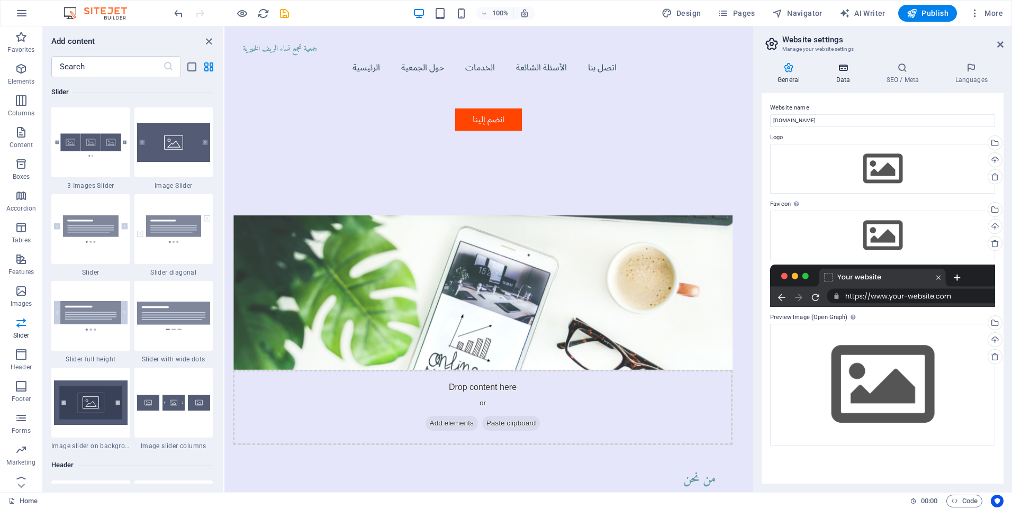
click at [841, 70] on icon at bounding box center [843, 67] width 46 height 11
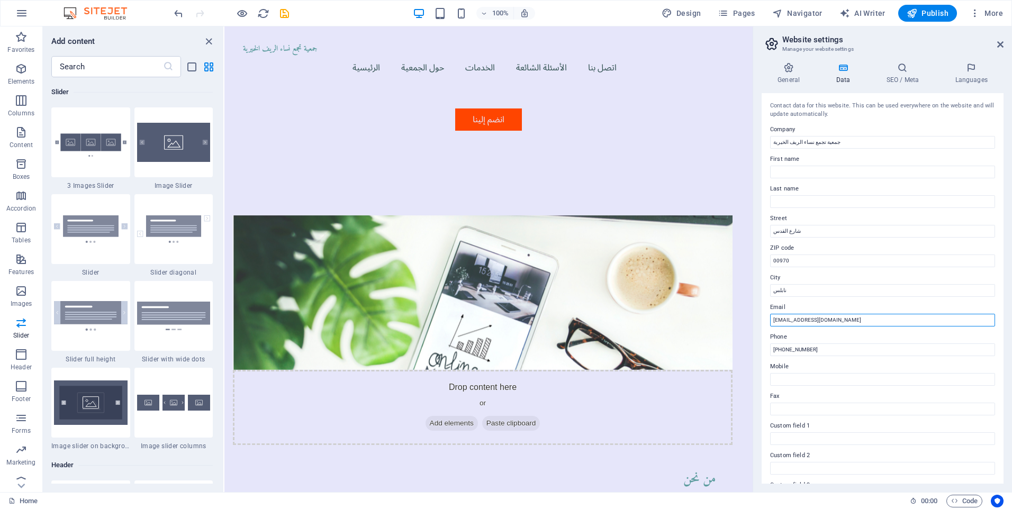
drag, startPoint x: 825, startPoint y: 318, endPoint x: 786, endPoint y: 319, distance: 38.1
click at [786, 319] on input "[EMAIL_ADDRESS][DOMAIN_NAME]" at bounding box center [882, 320] width 225 height 13
click at [902, 76] on h4 "SEO / Meta" at bounding box center [904, 73] width 69 height 22
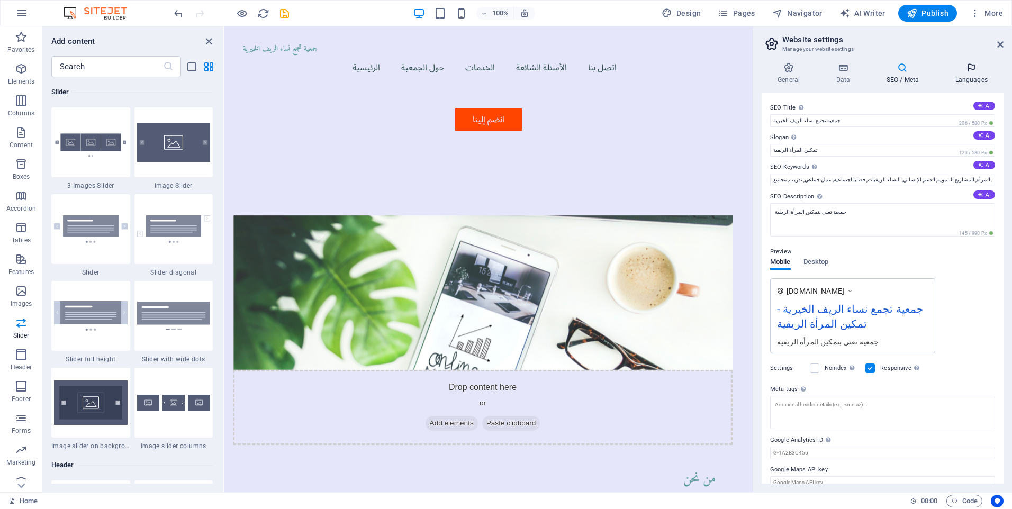
click at [973, 71] on icon at bounding box center [971, 67] width 65 height 11
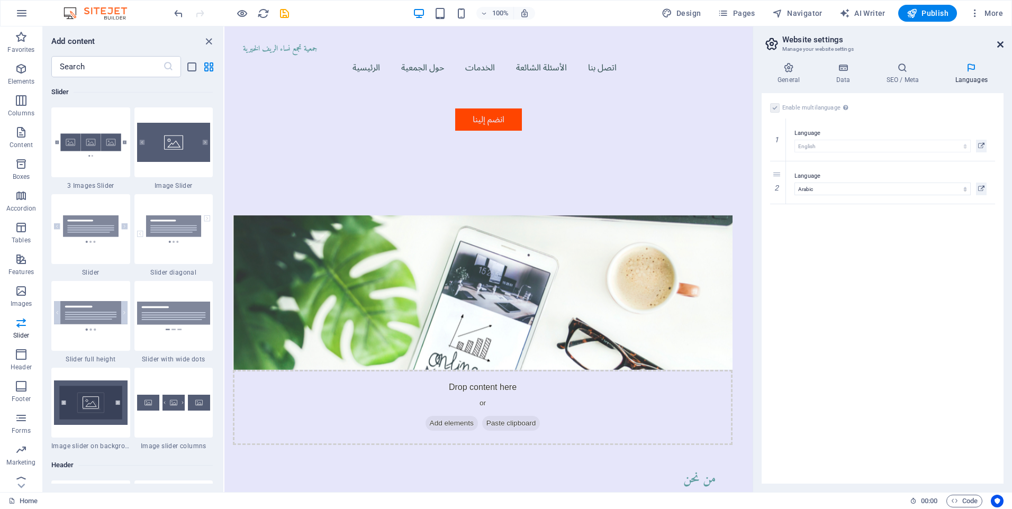
click at [1001, 45] on icon at bounding box center [1000, 44] width 6 height 8
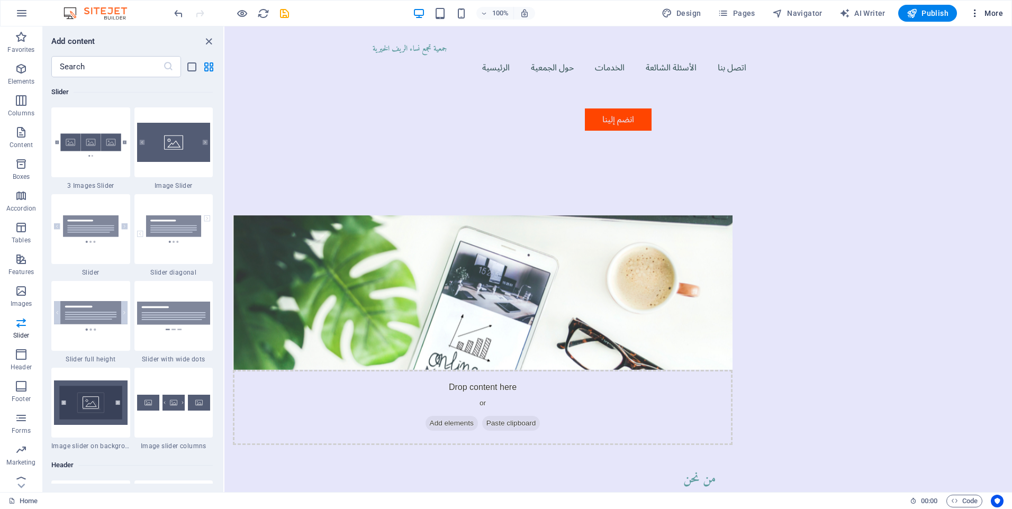
click at [994, 12] on span "More" at bounding box center [986, 13] width 33 height 11
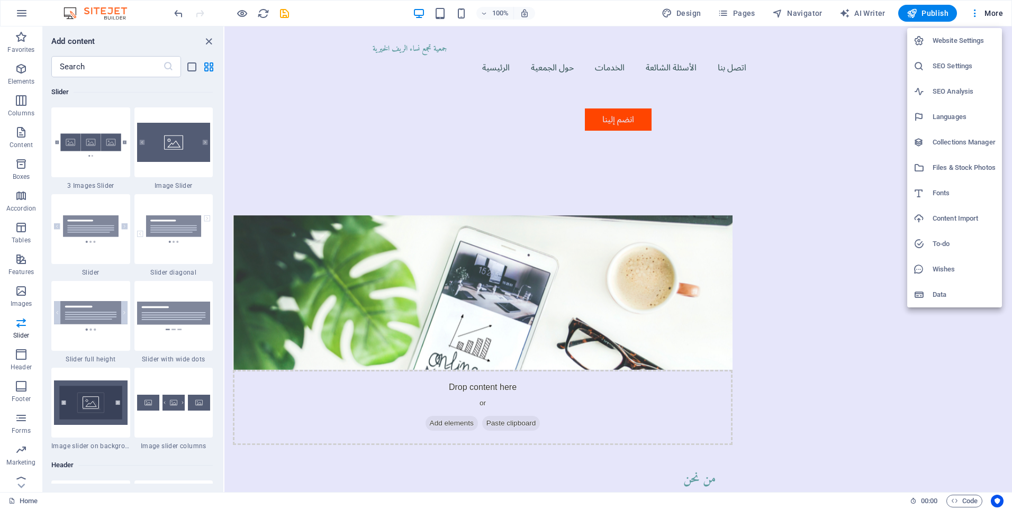
click at [943, 275] on h6 "Wishes" at bounding box center [963, 269] width 63 height 13
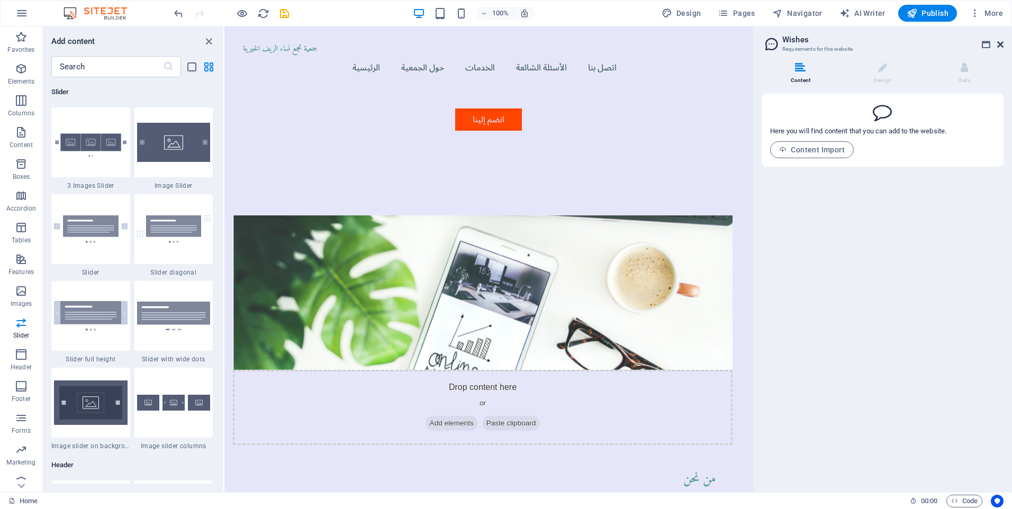
click at [1000, 46] on icon at bounding box center [1000, 44] width 6 height 8
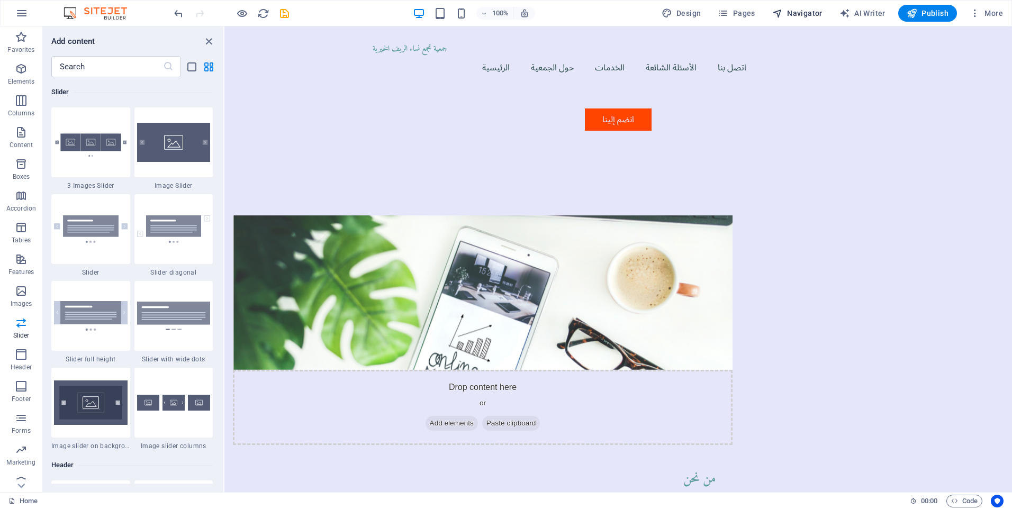
click at [807, 14] on span "Navigator" at bounding box center [797, 13] width 50 height 11
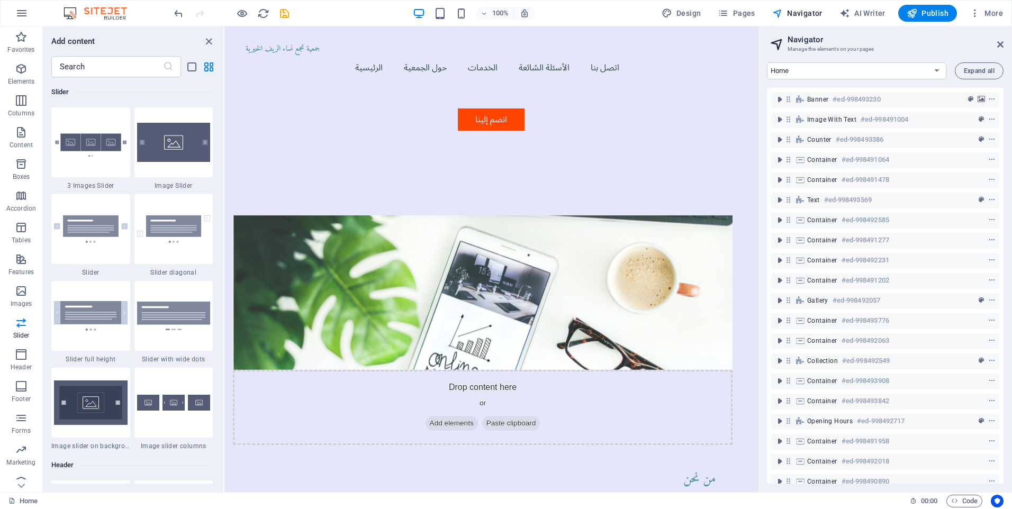
click at [1001, 38] on h2 "Navigator" at bounding box center [895, 40] width 216 height 10
click at [1001, 43] on icon at bounding box center [1000, 44] width 6 height 8
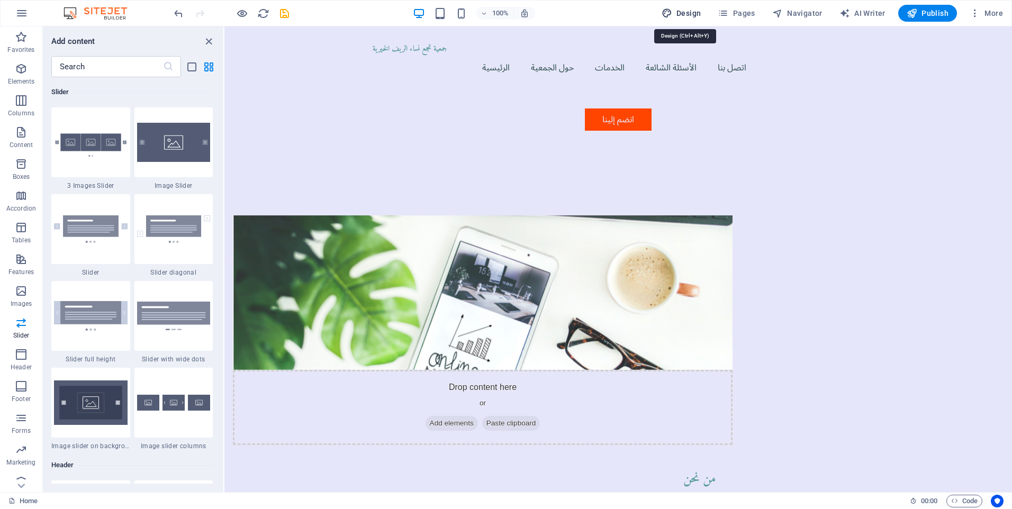
drag, startPoint x: 699, startPoint y: 7, endPoint x: 459, endPoint y: 41, distance: 241.6
click at [699, 7] on button "Design" at bounding box center [681, 13] width 48 height 17
select select "px"
select select "200"
select select "px"
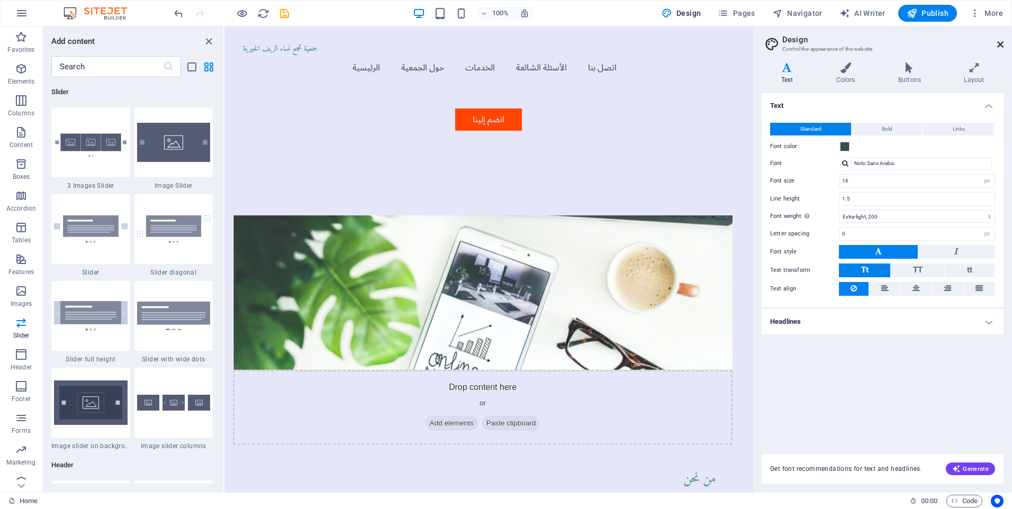
drag, startPoint x: 999, startPoint y: 41, endPoint x: 740, endPoint y: 14, distance: 259.6
click at [999, 41] on icon at bounding box center [1000, 44] width 6 height 8
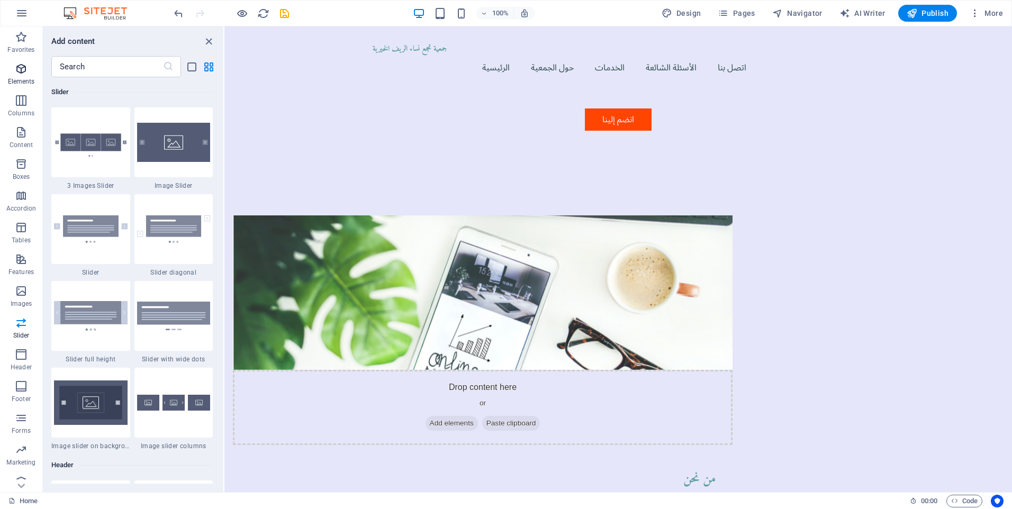
click at [13, 75] on span "Elements" at bounding box center [21, 74] width 42 height 25
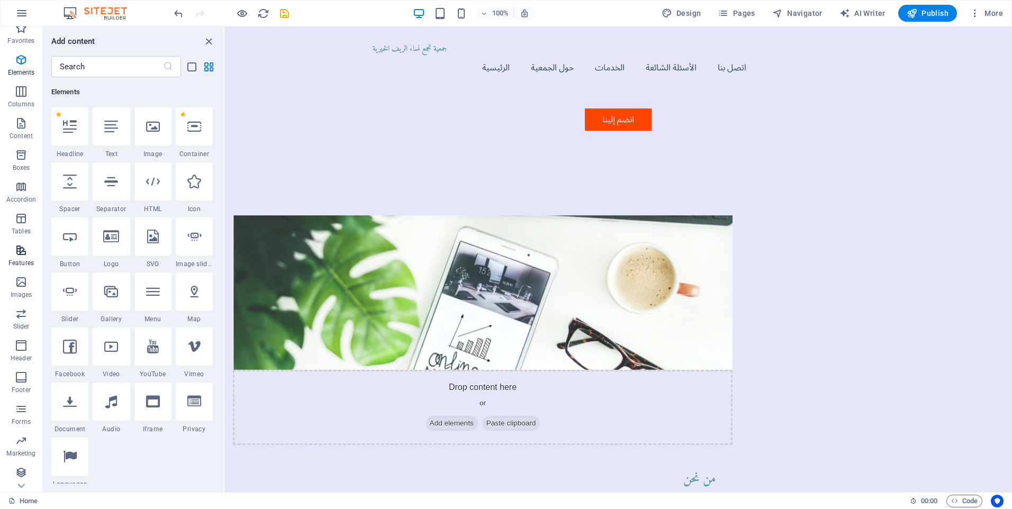
scroll to position [11, 0]
click at [866, 10] on span "AI Writer" at bounding box center [862, 13] width 46 height 11
select select "English"
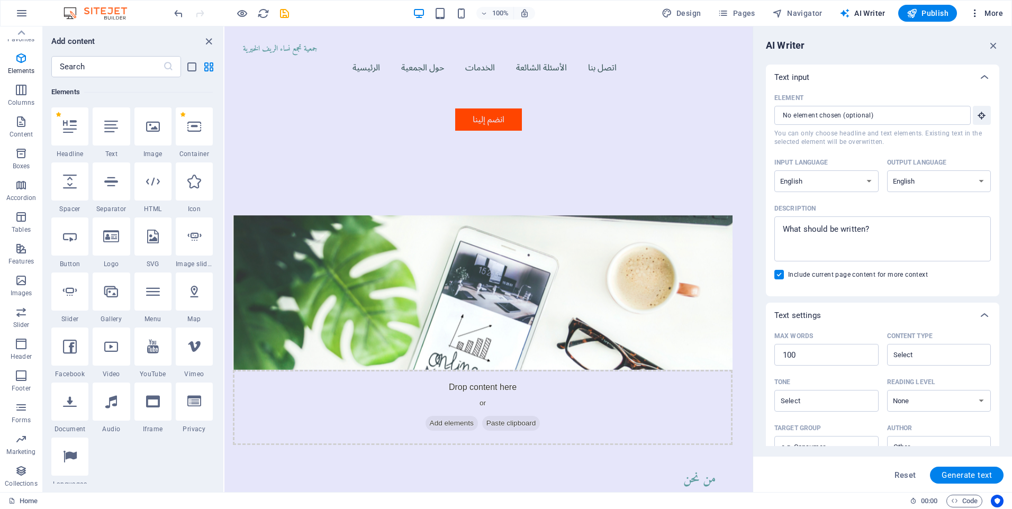
click at [974, 14] on icon "button" at bounding box center [975, 13] width 11 height 11
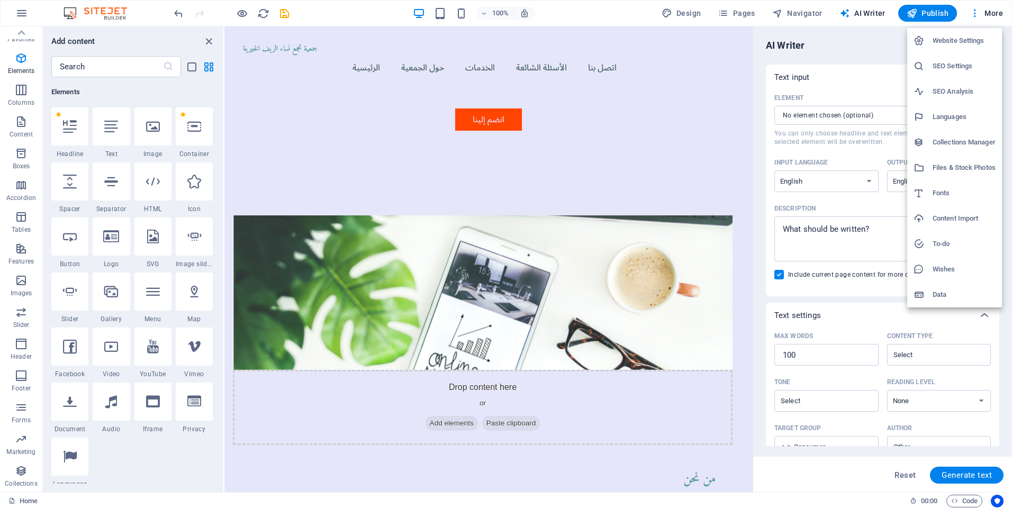
click at [965, 248] on h6 "To-do" at bounding box center [963, 244] width 63 height 13
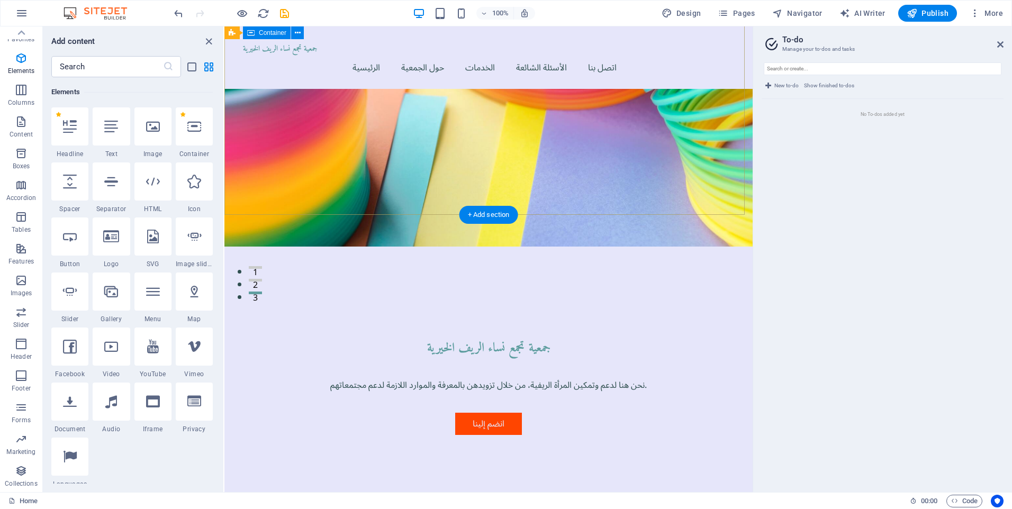
scroll to position [80, 0]
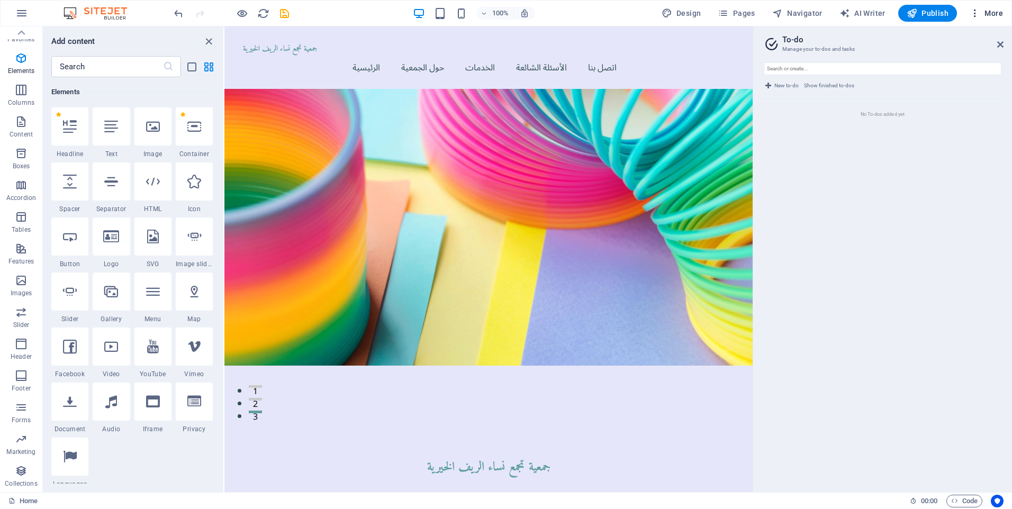
click at [990, 13] on span "More" at bounding box center [986, 13] width 33 height 11
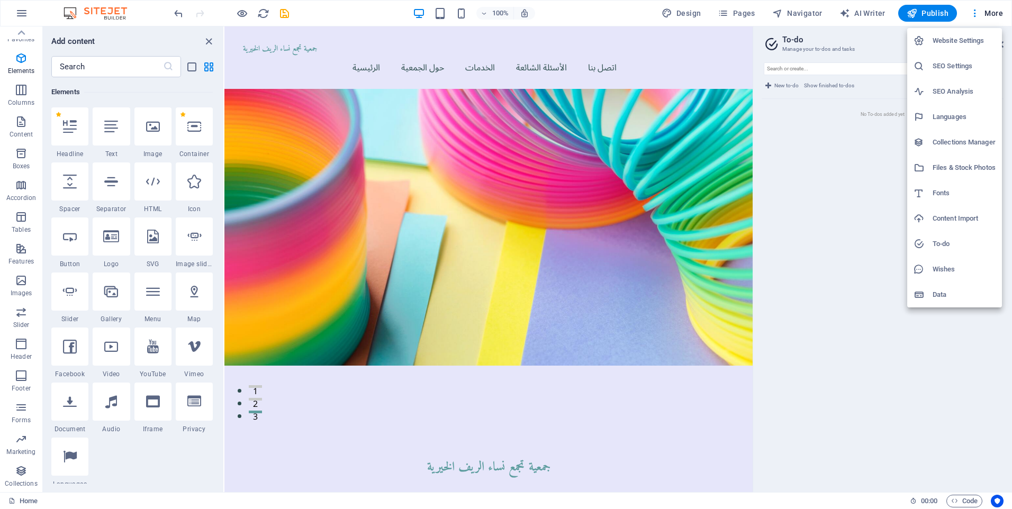
click at [976, 16] on div at bounding box center [506, 254] width 1012 height 509
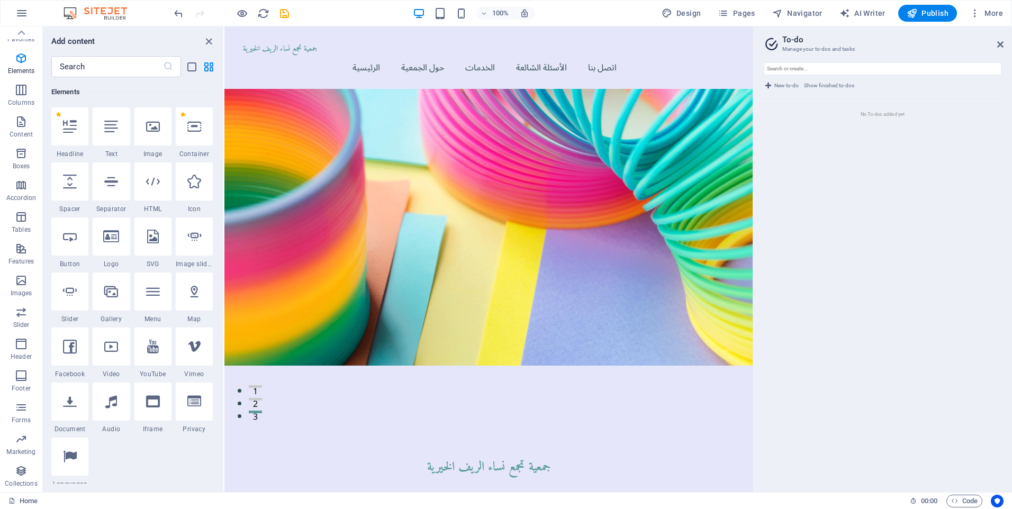
click at [973, 14] on icon "button" at bounding box center [975, 13] width 11 height 11
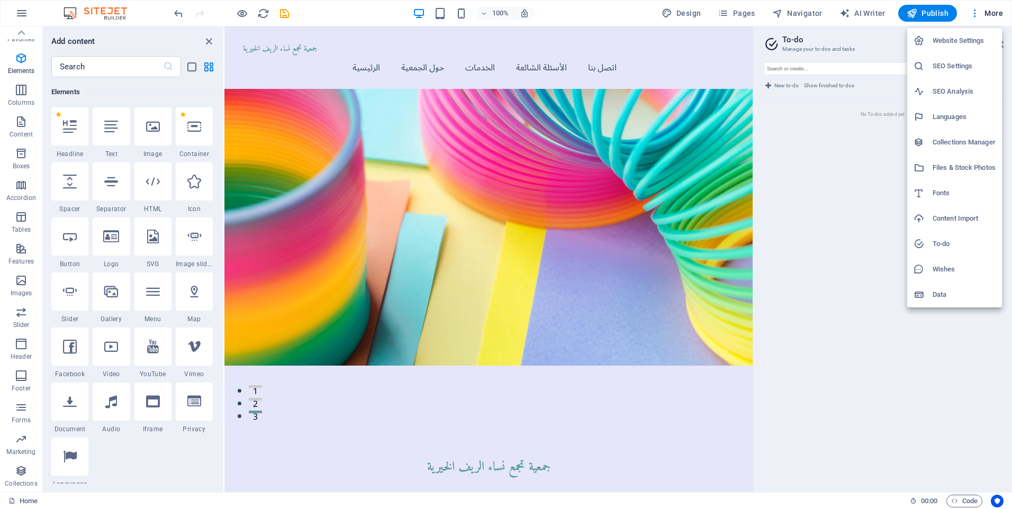
click at [941, 296] on h6 "Data" at bounding box center [963, 294] width 63 height 13
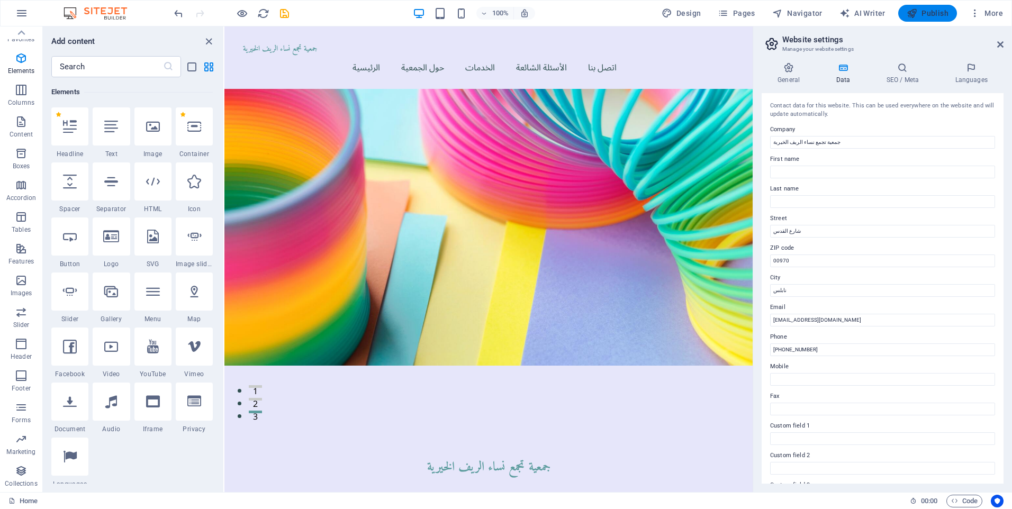
click at [930, 15] on span "Publish" at bounding box center [928, 13] width 42 height 11
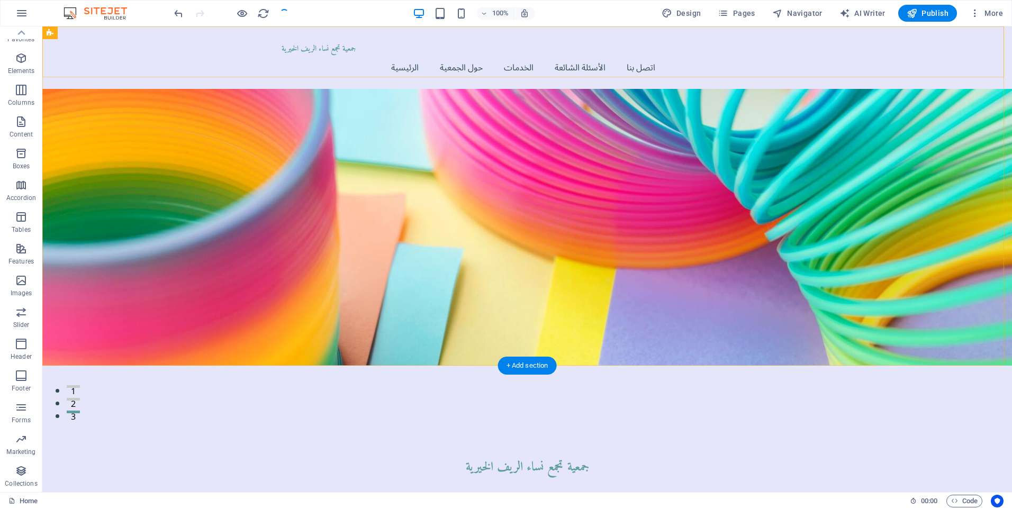
checkbox input "false"
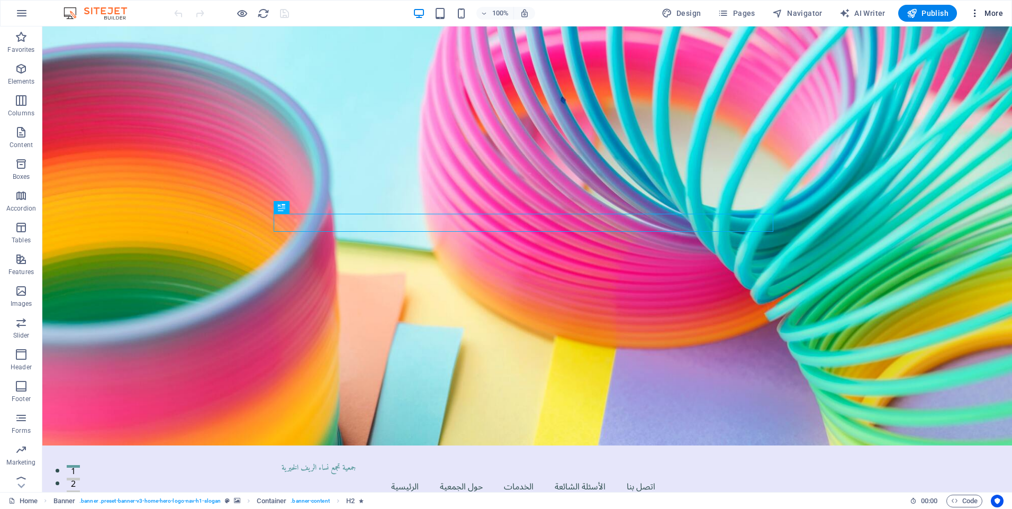
click at [992, 14] on span "More" at bounding box center [986, 13] width 33 height 11
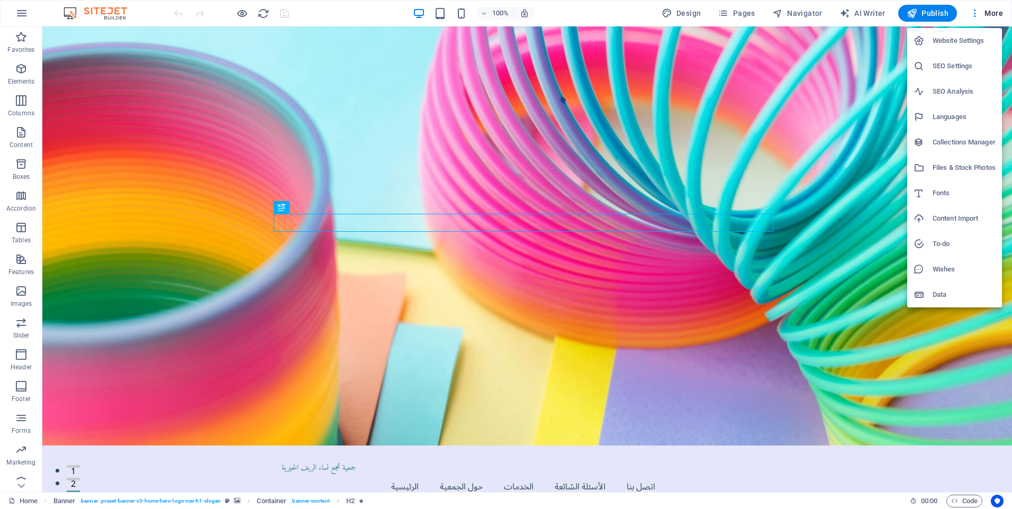
click at [99, 434] on div at bounding box center [506, 254] width 1012 height 509
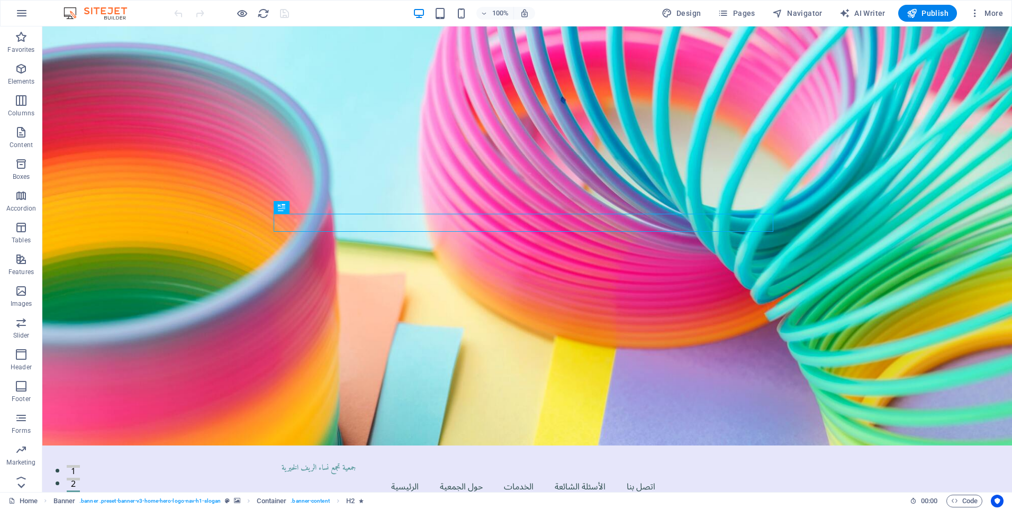
click at [16, 485] on icon at bounding box center [21, 485] width 15 height 15
click at [20, 15] on icon "button" at bounding box center [21, 13] width 13 height 13
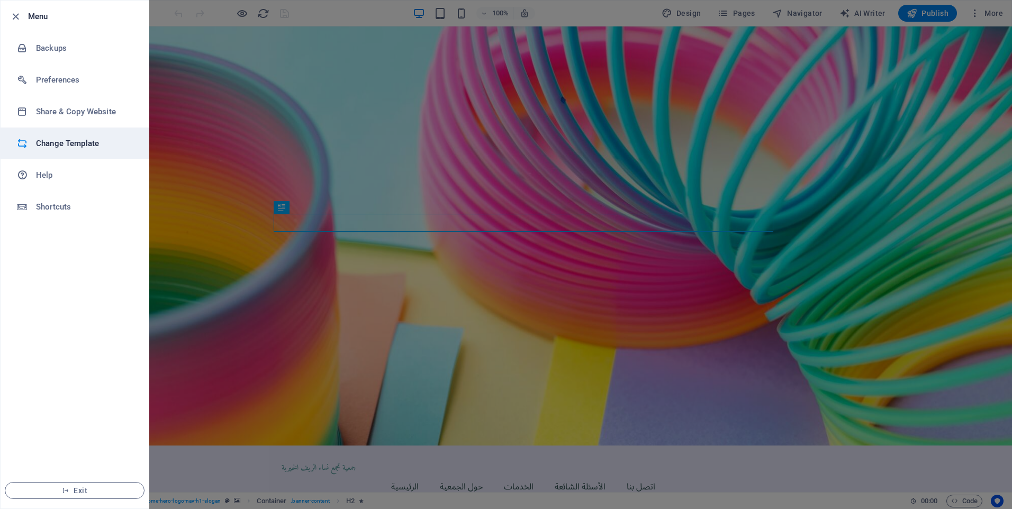
click at [104, 146] on h6 "Change Template" at bounding box center [85, 143] width 98 height 13
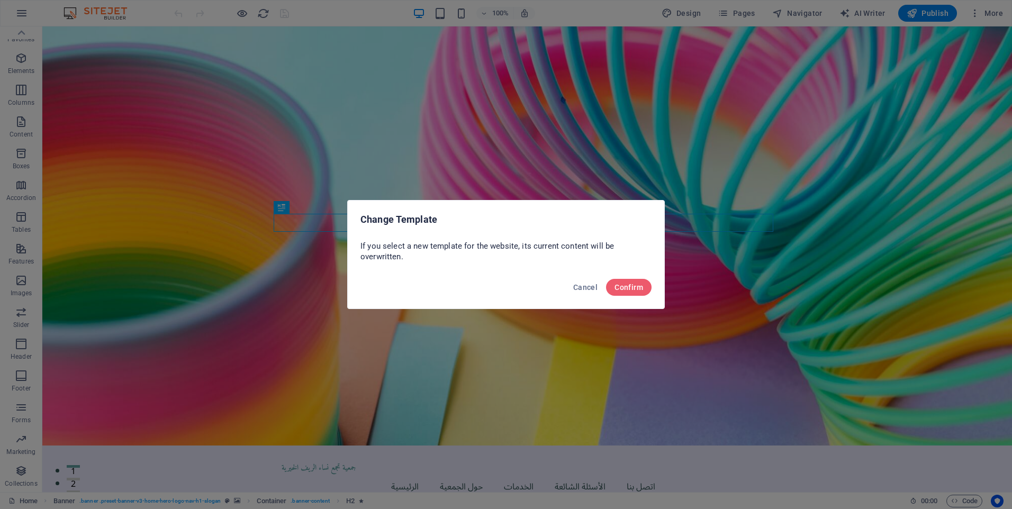
click at [640, 296] on div "Cancel Confirm" at bounding box center [506, 291] width 316 height 36
click at [639, 287] on span "Confirm" at bounding box center [628, 287] width 29 height 8
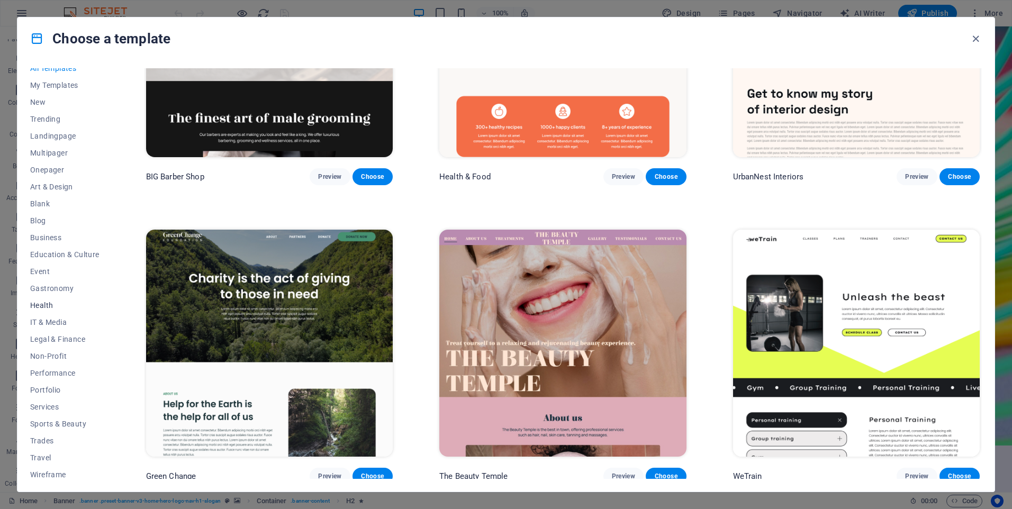
scroll to position [13, 0]
click at [57, 353] on span "Non-Profit" at bounding box center [64, 352] width 69 height 8
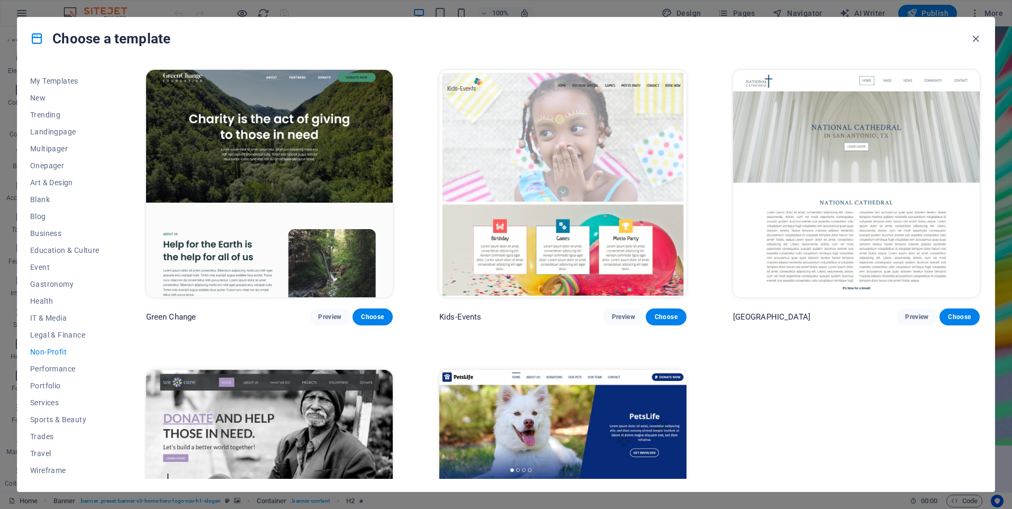
scroll to position [0, 0]
click at [46, 382] on span "Portfolio" at bounding box center [64, 386] width 69 height 8
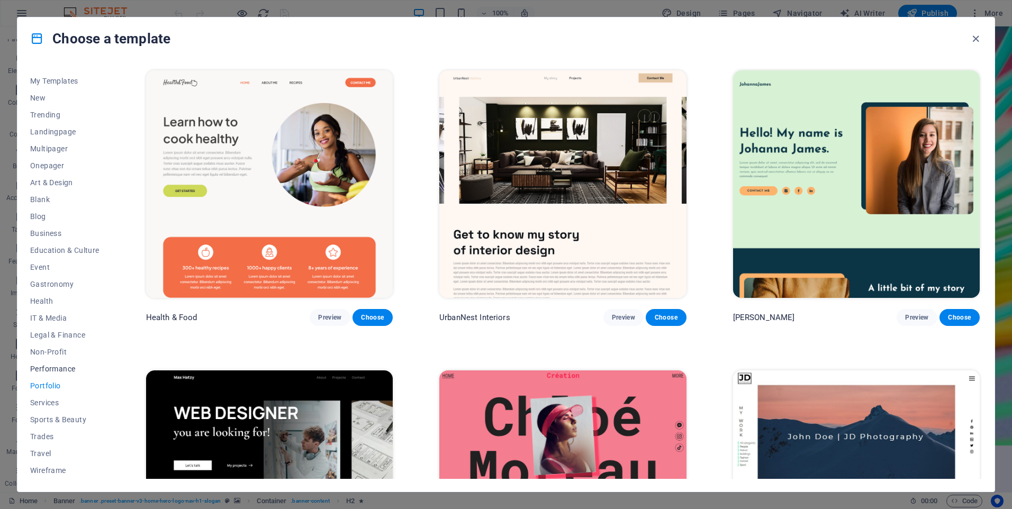
click at [46, 371] on span "Performance" at bounding box center [64, 369] width 69 height 8
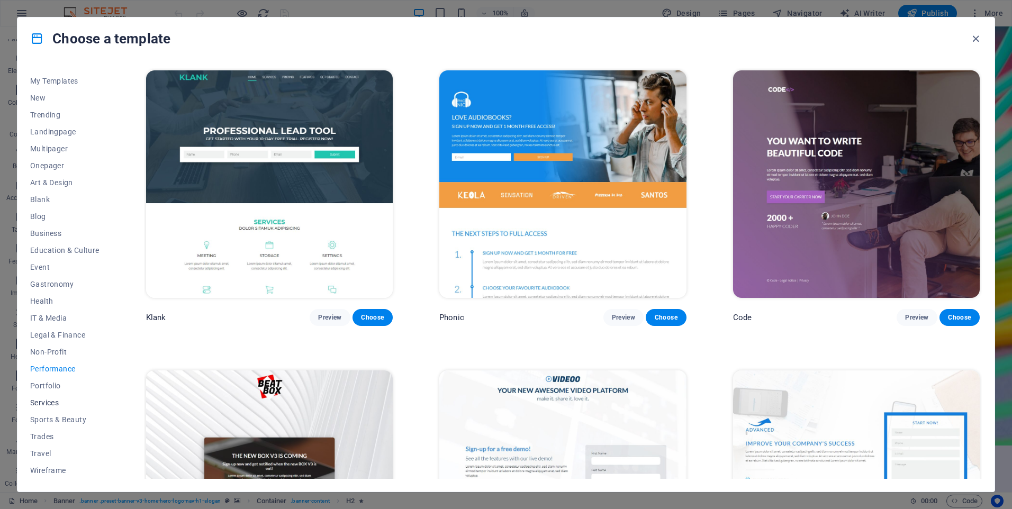
click at [48, 398] on span "Services" at bounding box center [64, 402] width 69 height 8
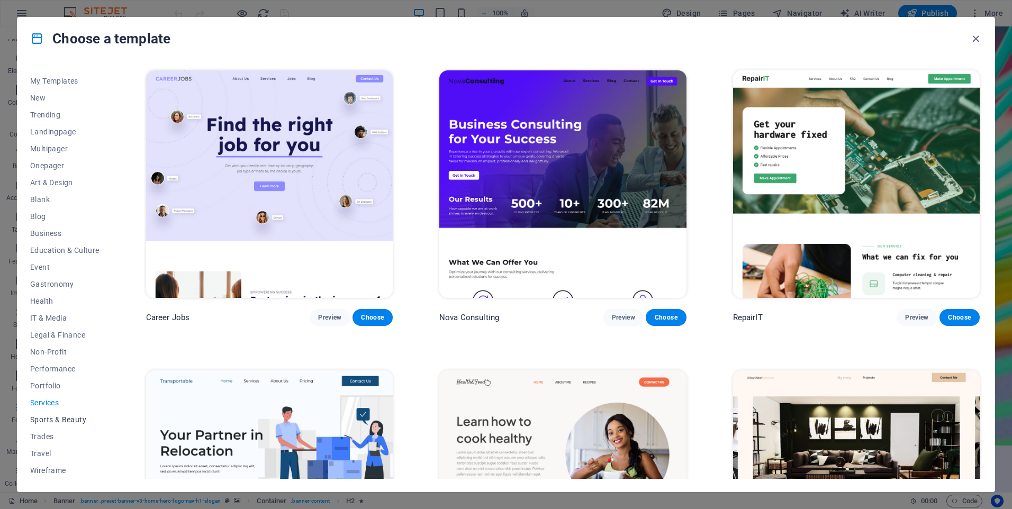
click at [64, 417] on span "Sports & Beauty" at bounding box center [64, 419] width 69 height 8
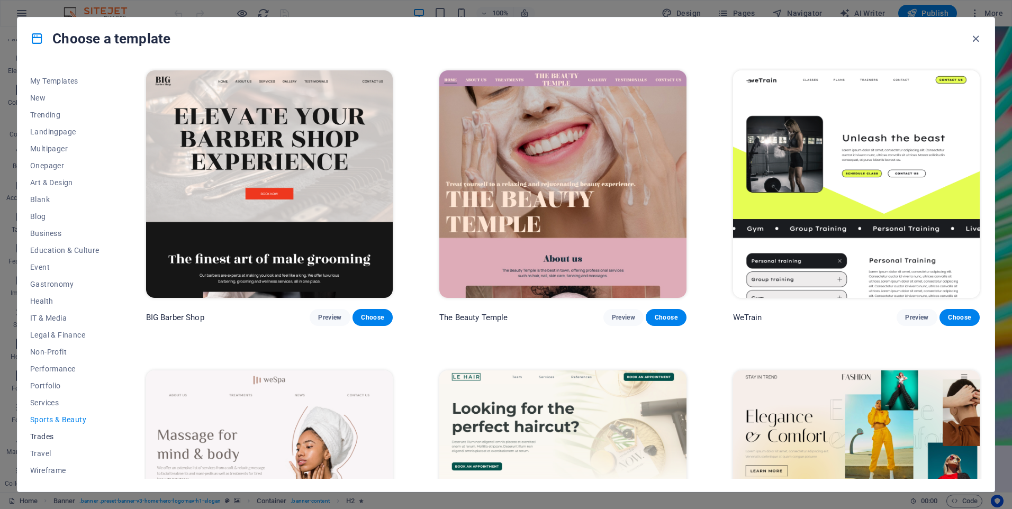
click at [48, 436] on span "Trades" at bounding box center [64, 436] width 69 height 8
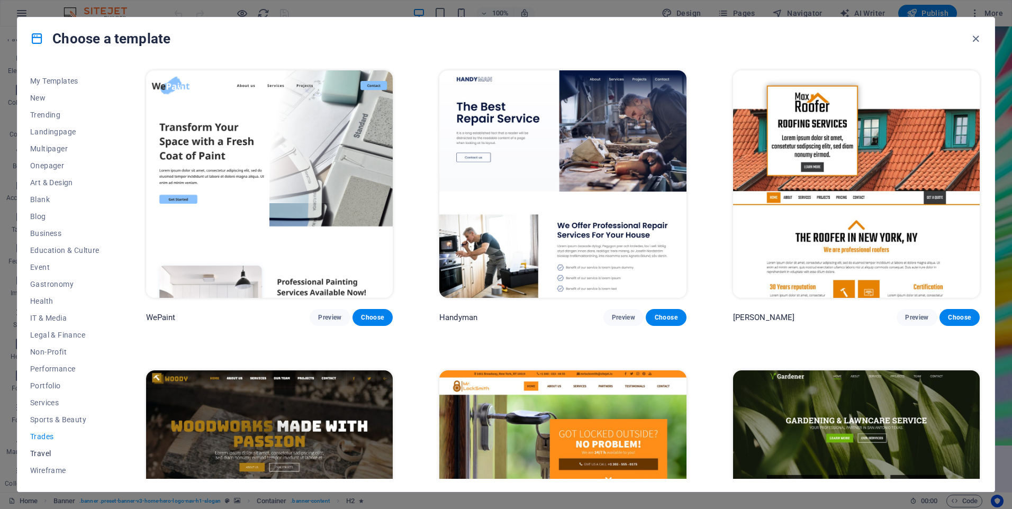
click at [48, 455] on span "Travel" at bounding box center [64, 453] width 69 height 8
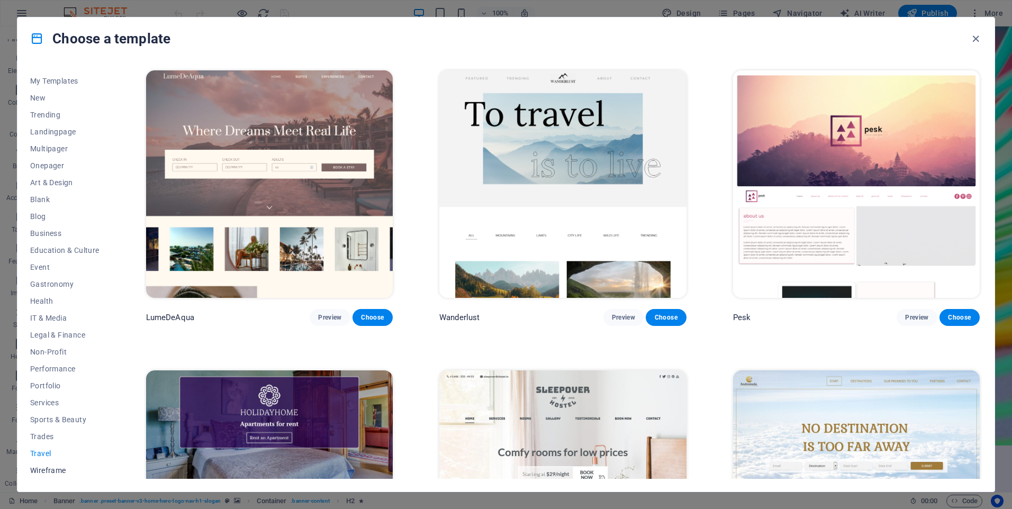
click at [52, 468] on span "Wireframe" at bounding box center [64, 470] width 69 height 8
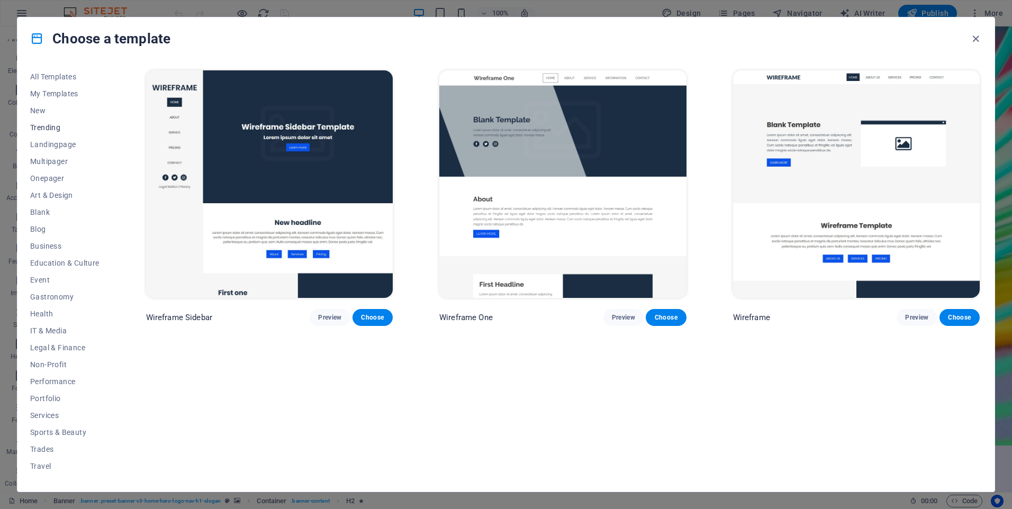
click at [47, 130] on span "Trending" at bounding box center [64, 127] width 69 height 8
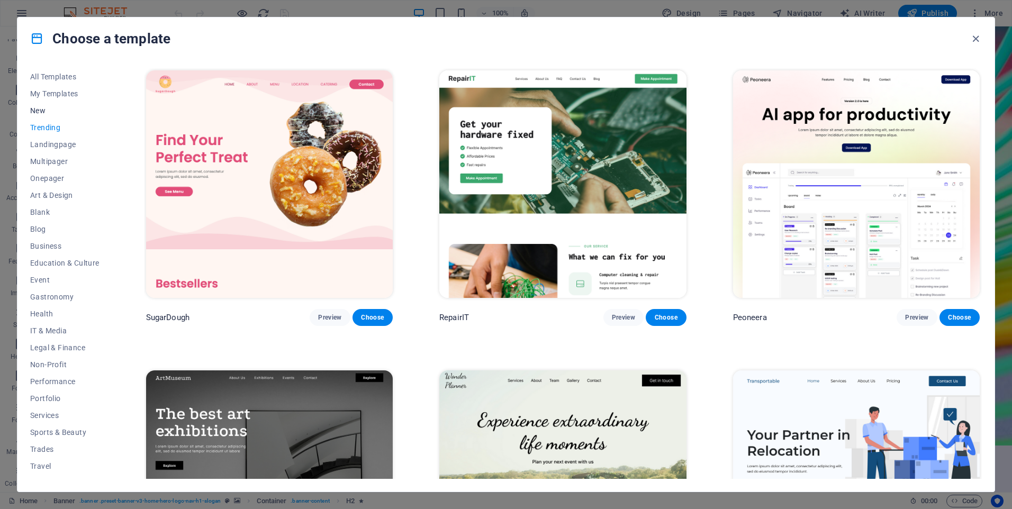
click at [50, 109] on span "New" at bounding box center [64, 110] width 69 height 8
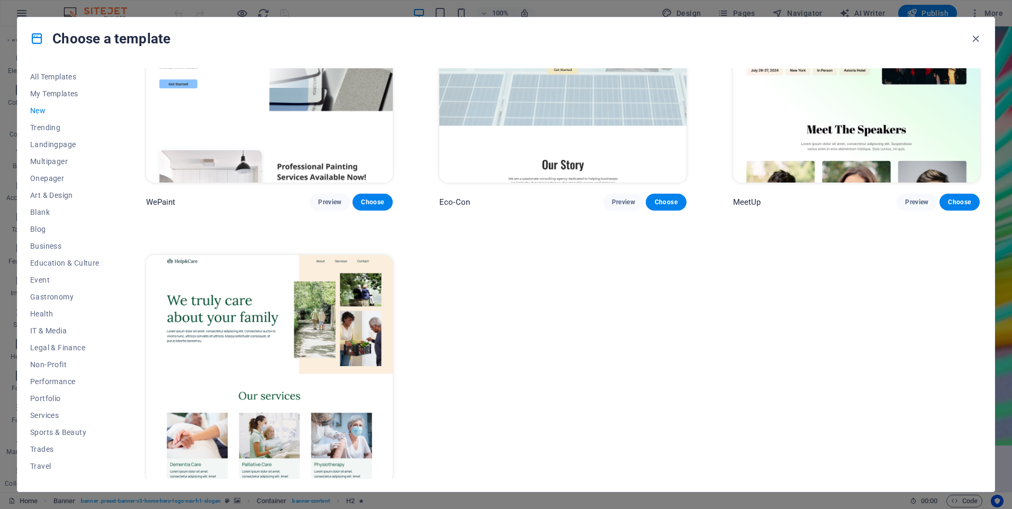
scroll to position [1041, 0]
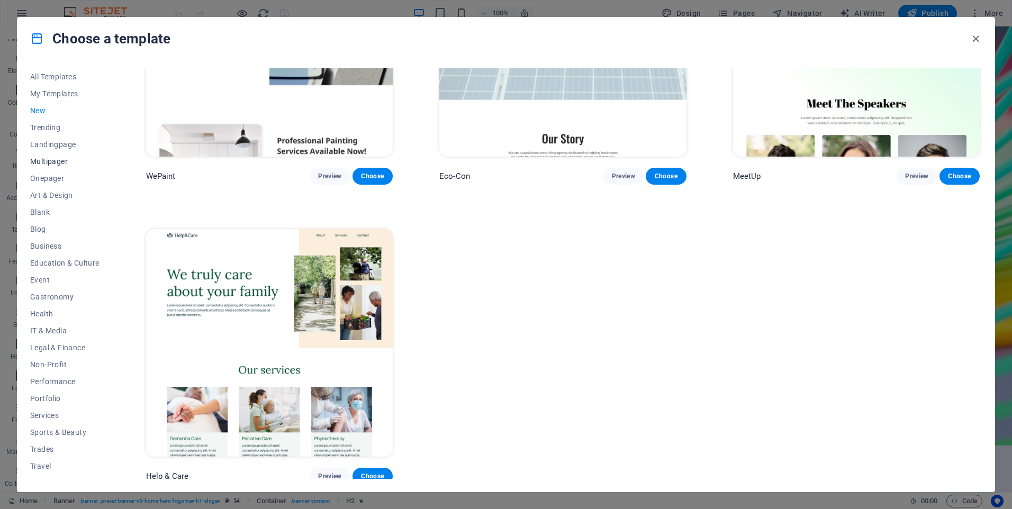
click at [56, 161] on span "Multipager" at bounding box center [64, 161] width 69 height 8
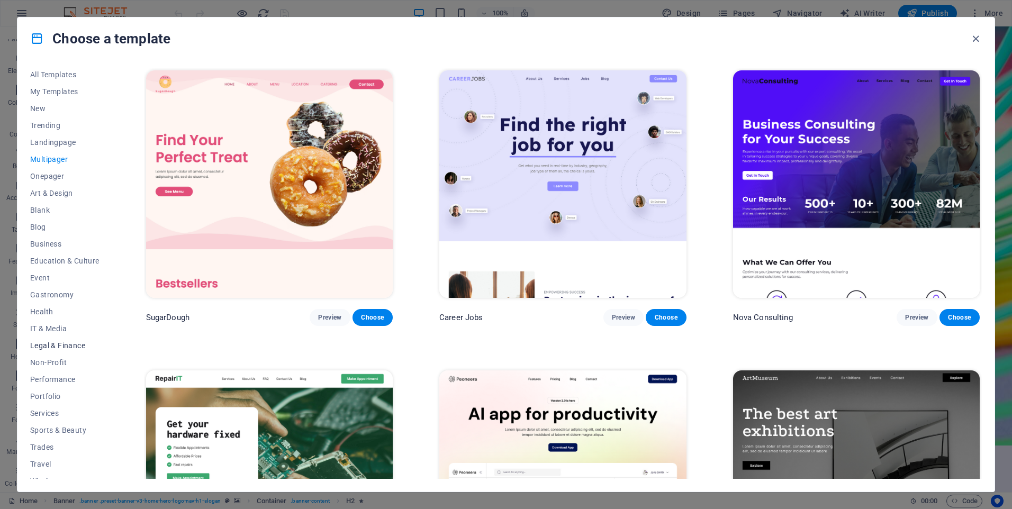
scroll to position [0, 0]
click at [41, 179] on span "Onepager" at bounding box center [64, 178] width 69 height 8
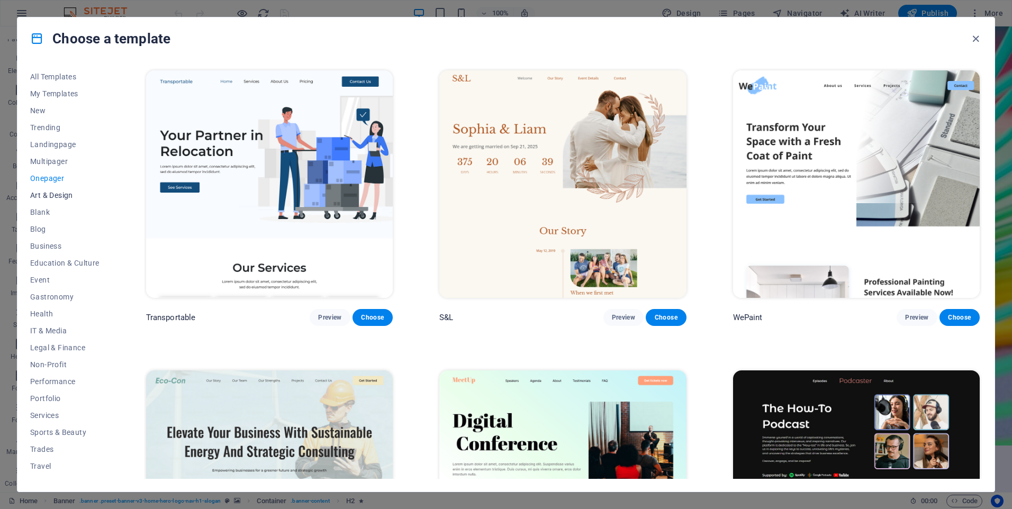
click at [49, 192] on span "Art & Design" at bounding box center [64, 195] width 69 height 8
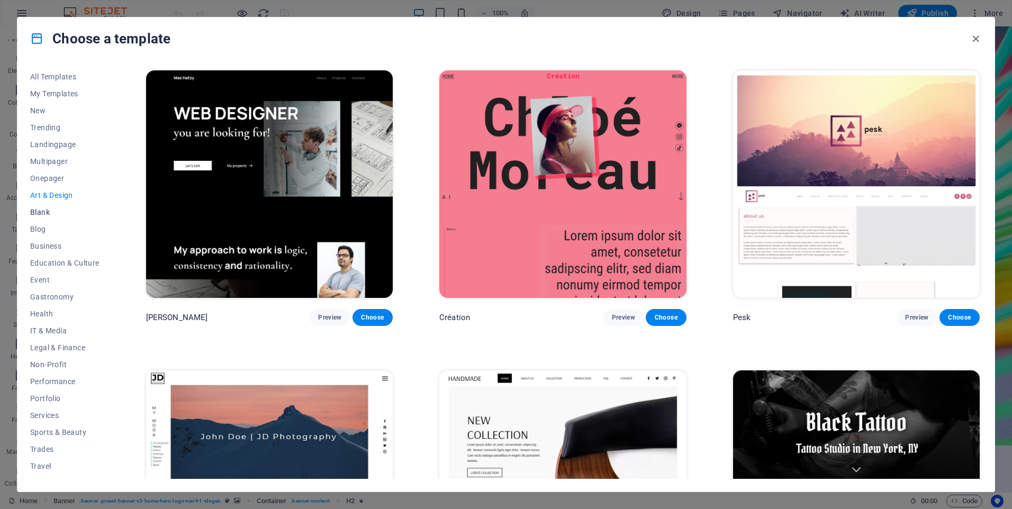
click at [47, 212] on span "Blank" at bounding box center [64, 212] width 69 height 8
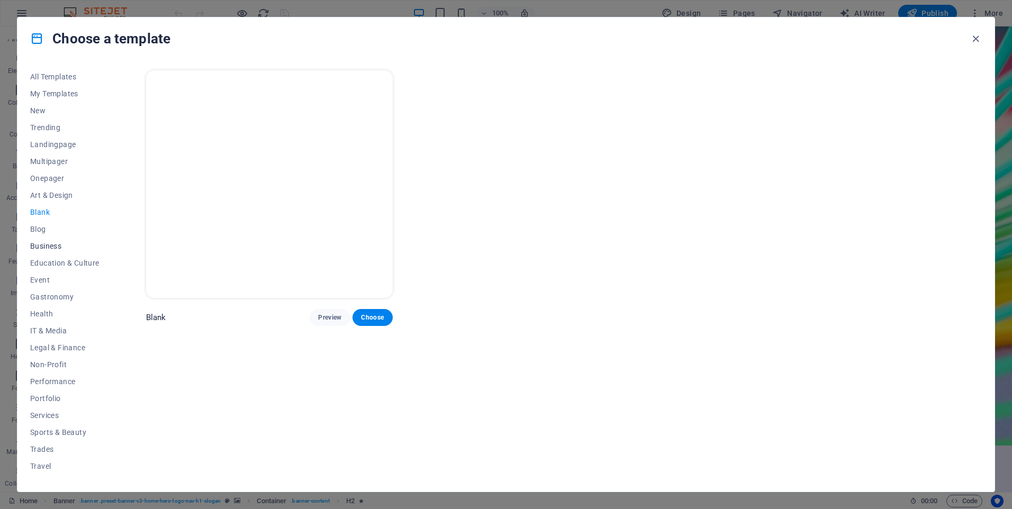
click at [43, 248] on span "Business" at bounding box center [64, 246] width 69 height 8
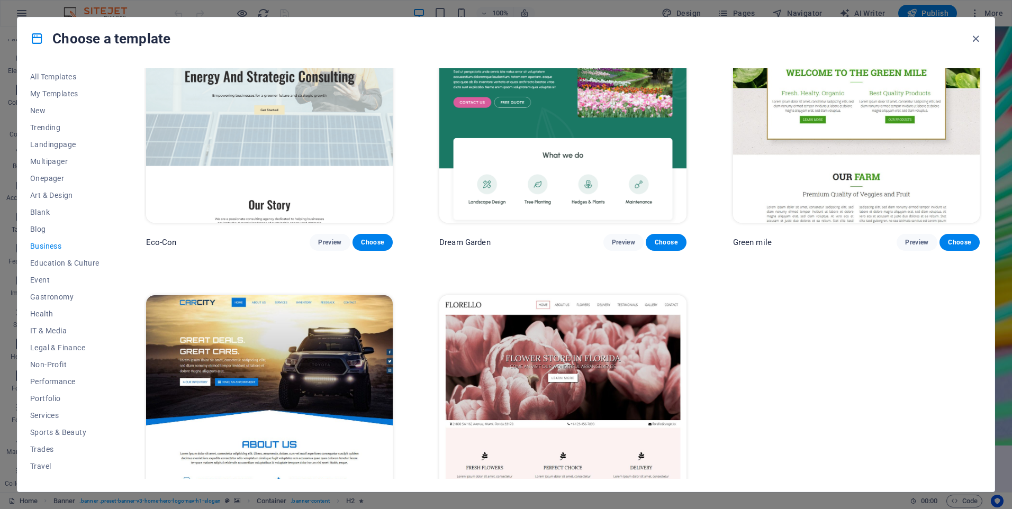
scroll to position [144, 0]
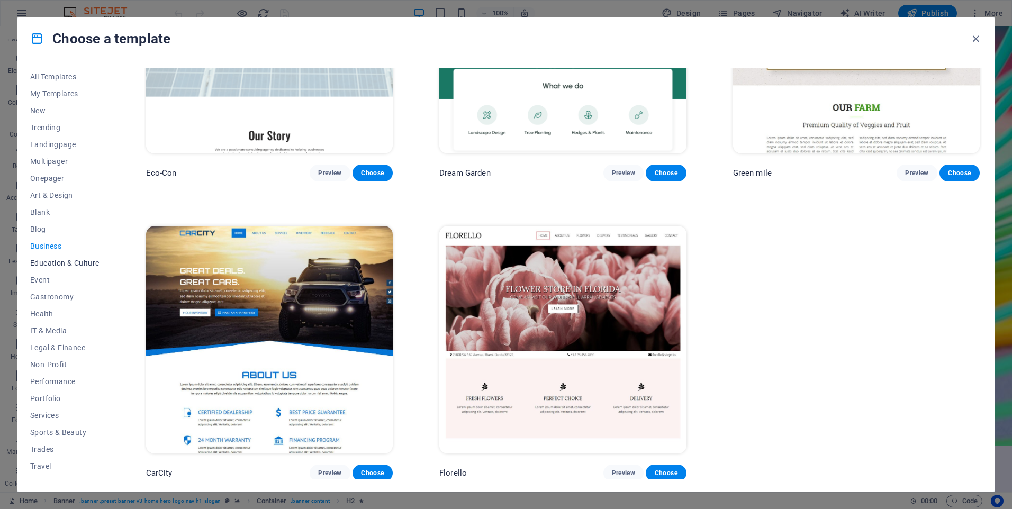
click at [62, 266] on span "Education & Culture" at bounding box center [64, 263] width 69 height 8
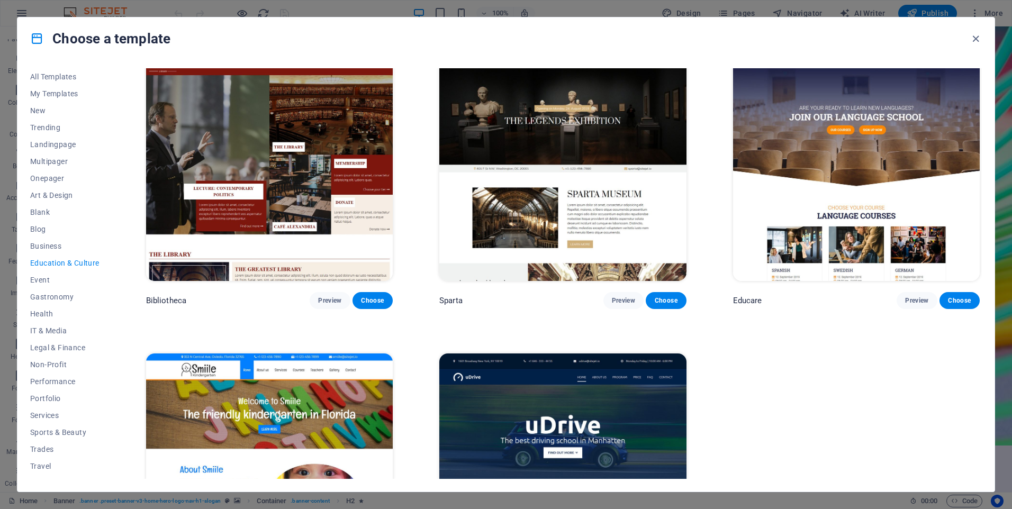
scroll to position [318, 0]
click at [327, 299] on span "Preview" at bounding box center [329, 300] width 23 height 8
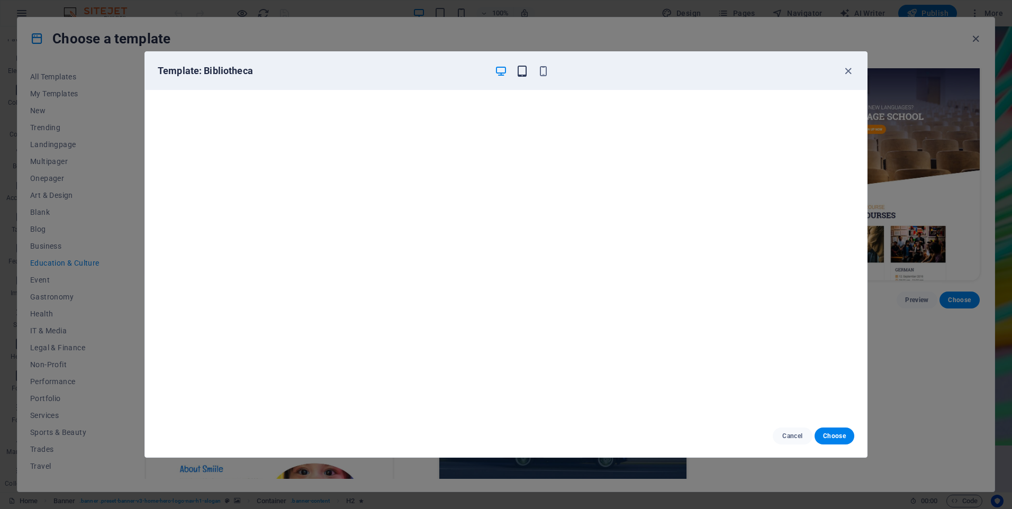
click at [522, 74] on icon "button" at bounding box center [522, 71] width 12 height 12
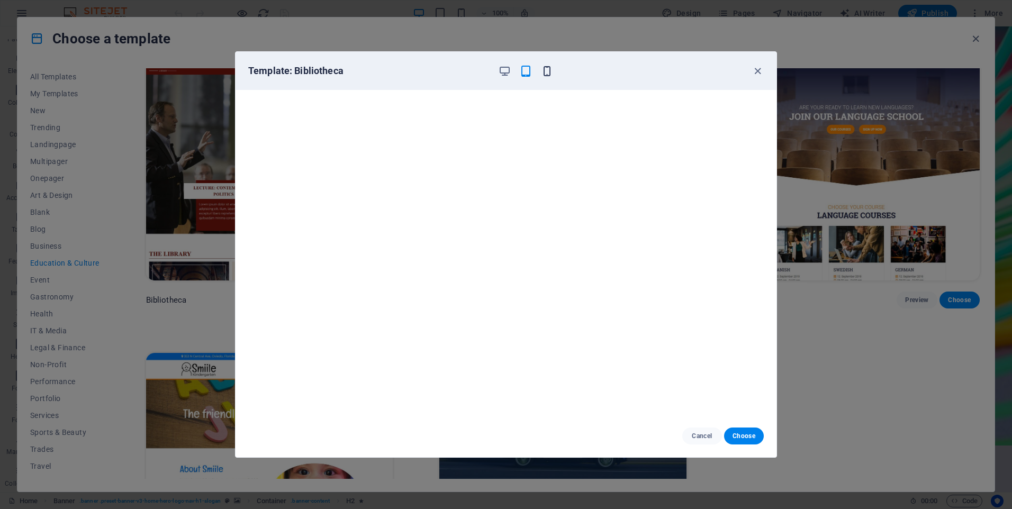
click at [545, 70] on icon "button" at bounding box center [547, 71] width 12 height 12
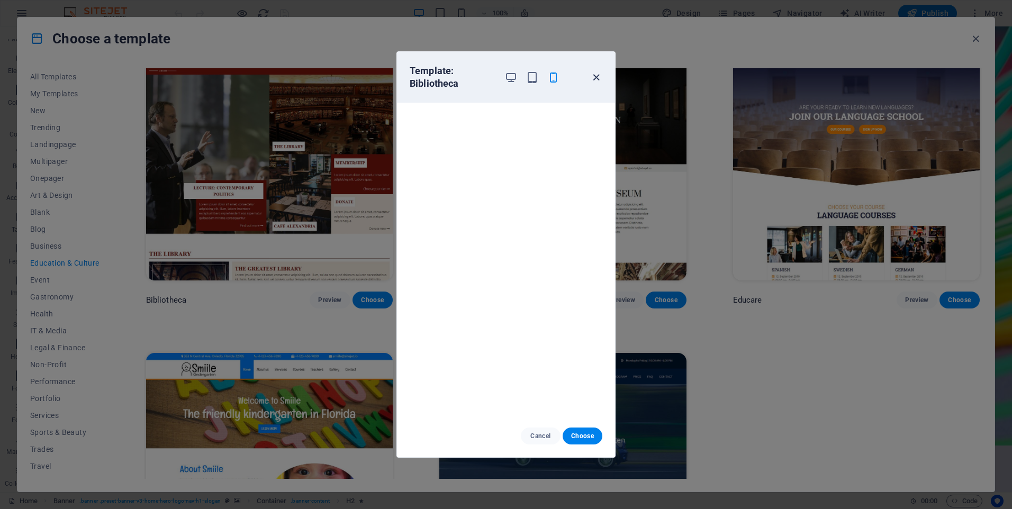
click at [593, 79] on icon "button" at bounding box center [596, 77] width 12 height 12
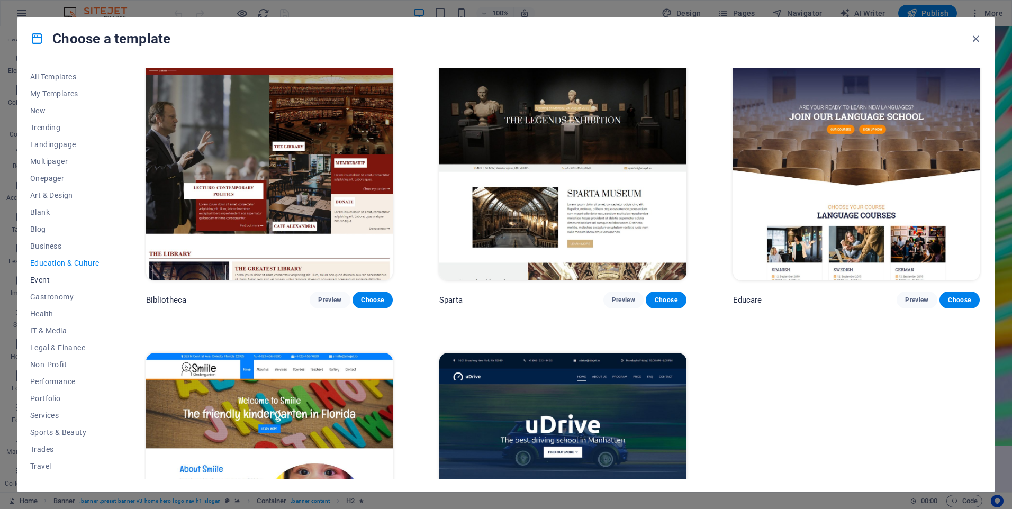
click at [46, 277] on span "Event" at bounding box center [64, 280] width 69 height 8
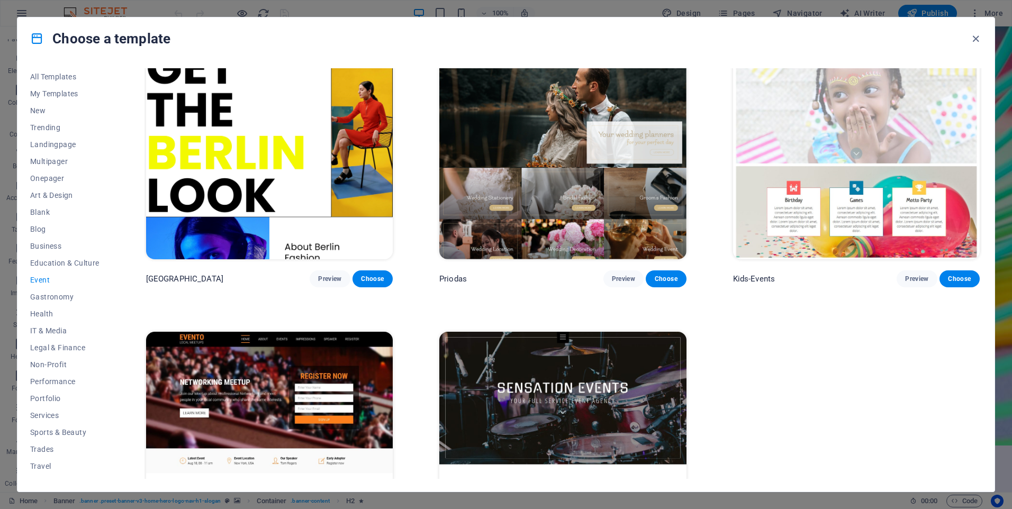
scroll to position [443, 0]
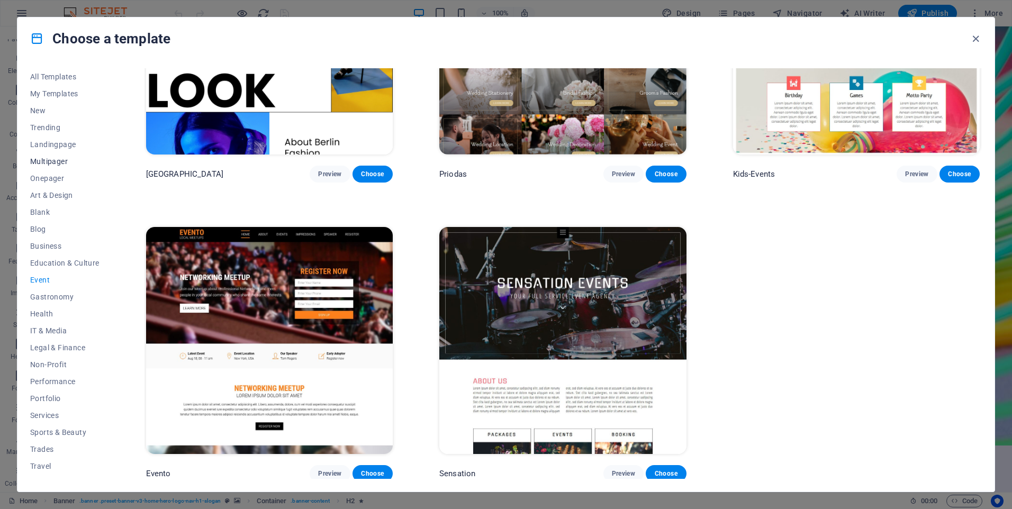
click at [57, 162] on span "Multipager" at bounding box center [64, 161] width 69 height 8
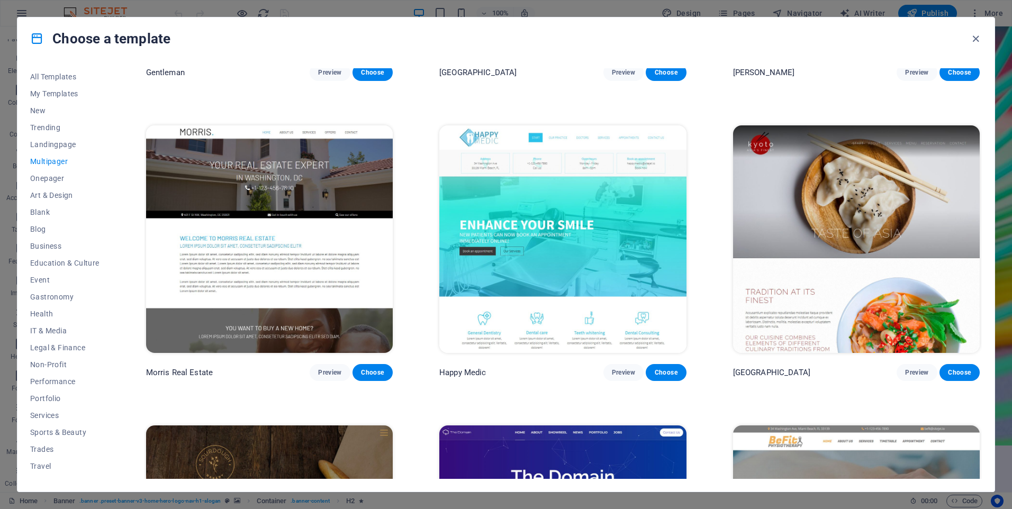
scroll to position [4056, 0]
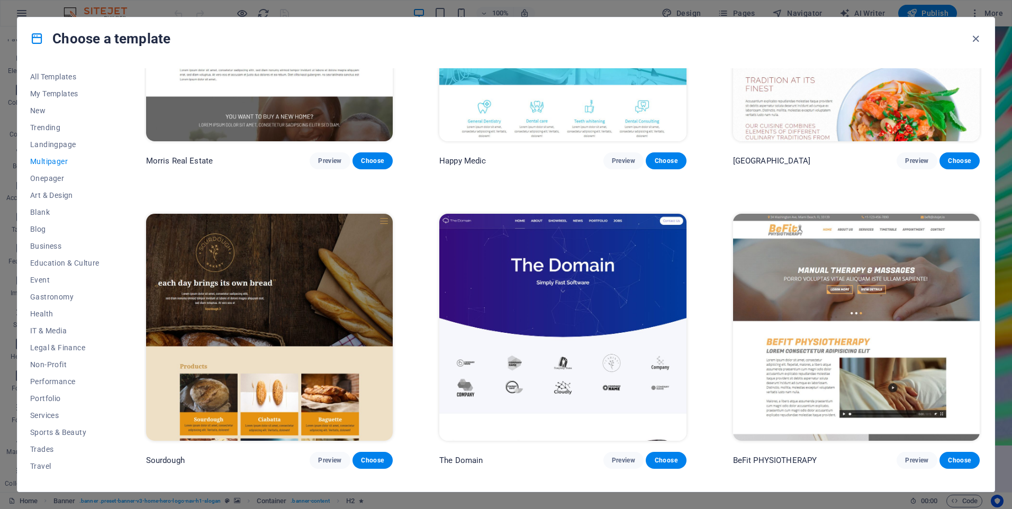
click at [787, 278] on img at bounding box center [856, 328] width 247 height 228
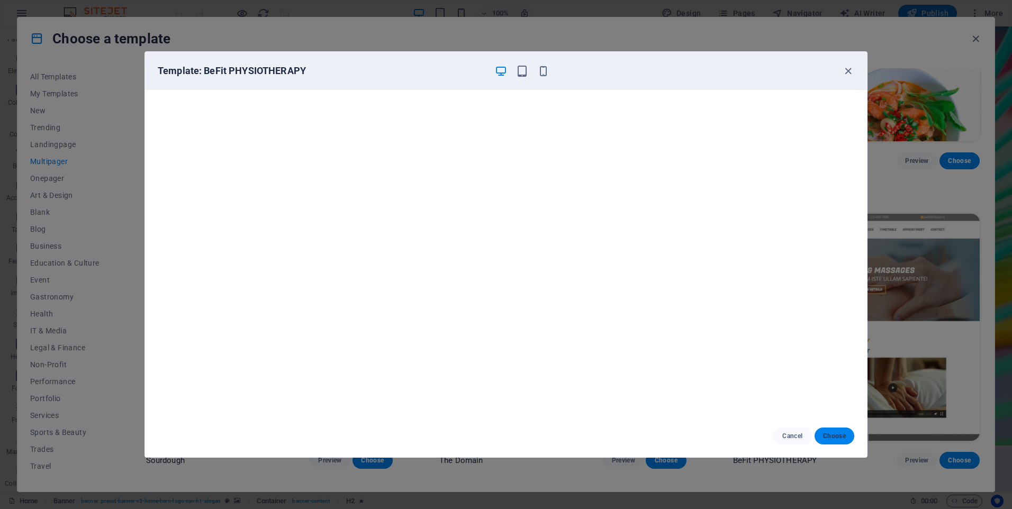
click at [830, 438] on span "Choose" at bounding box center [834, 436] width 23 height 8
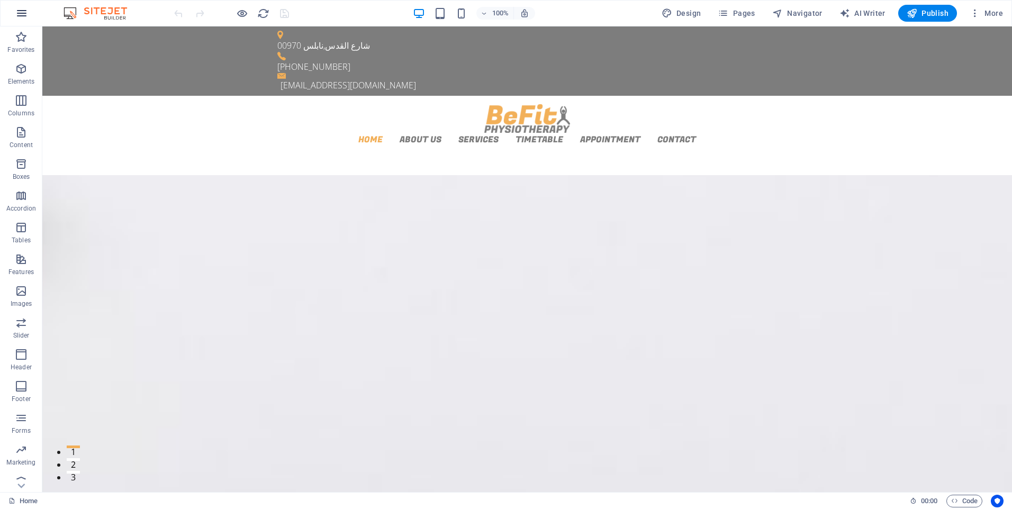
click at [22, 13] on icon "button" at bounding box center [21, 13] width 13 height 13
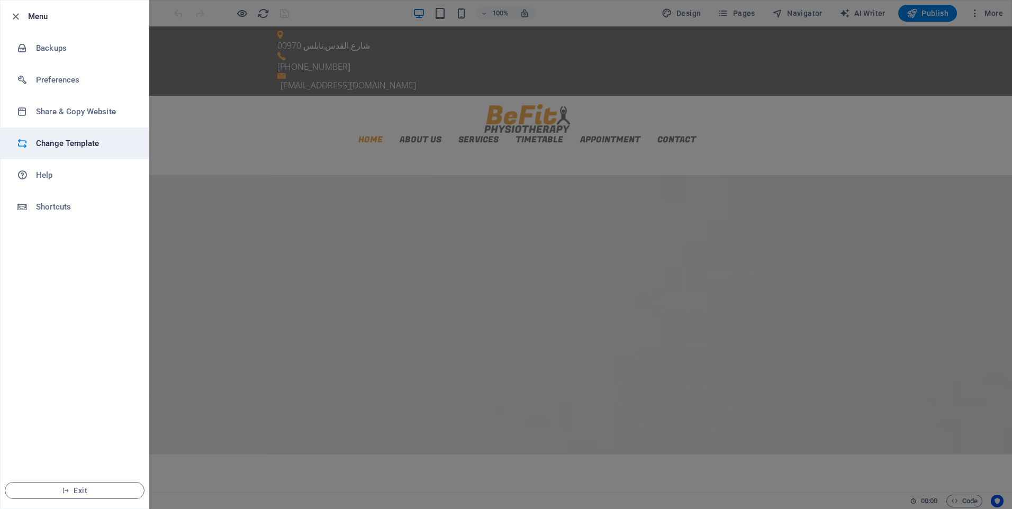
click at [87, 149] on h6 "Change Template" at bounding box center [85, 143] width 98 height 13
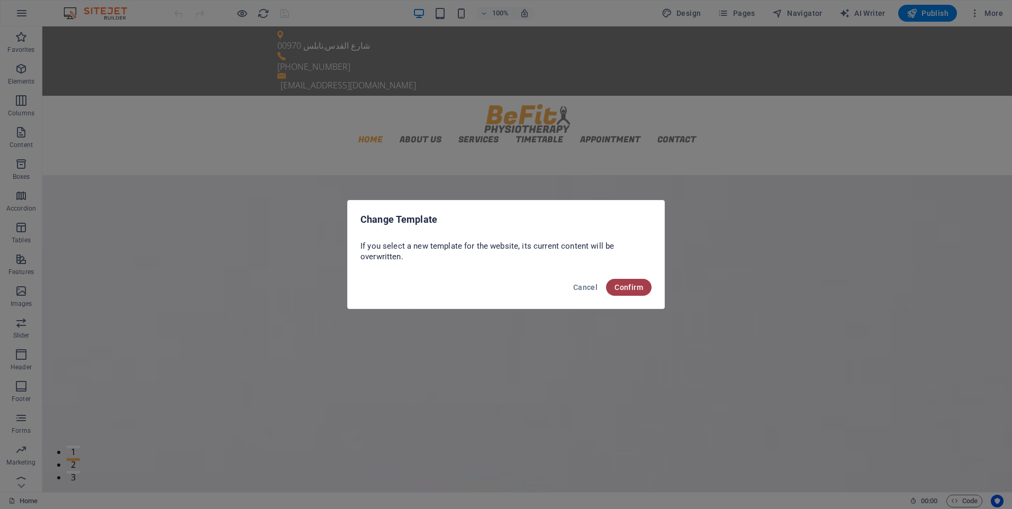
click at [635, 292] on button "Confirm" at bounding box center [629, 287] width 46 height 17
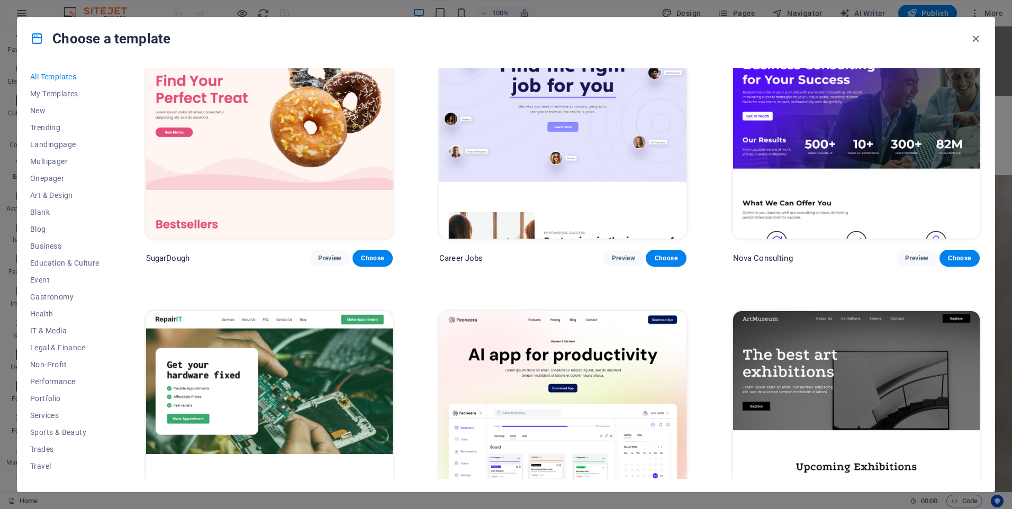
scroll to position [159, 0]
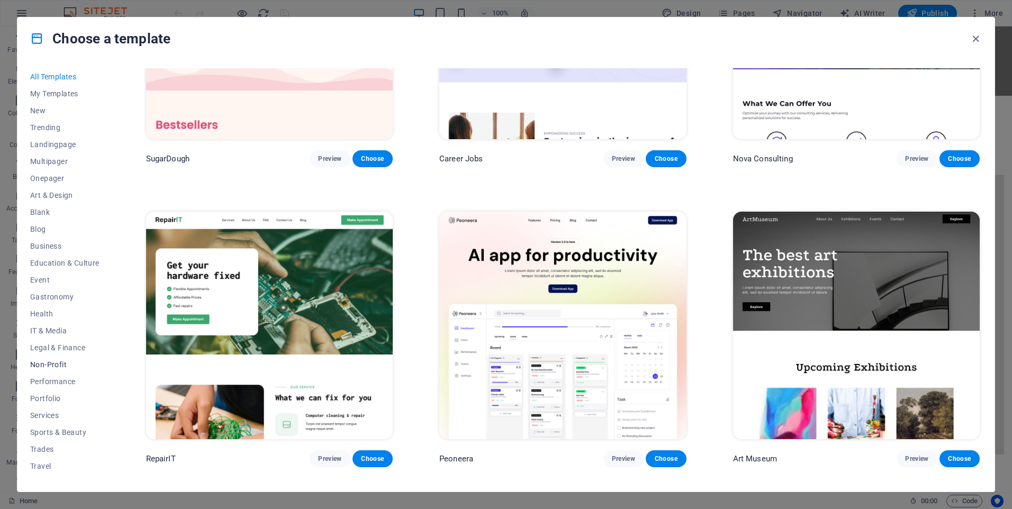
click at [56, 364] on span "Non-Profit" at bounding box center [64, 364] width 69 height 8
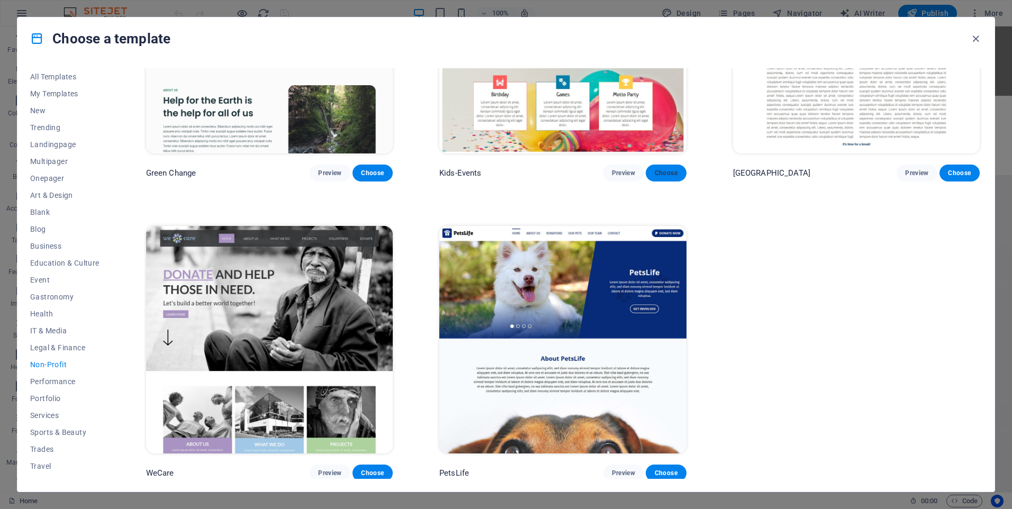
click at [664, 172] on span "Choose" at bounding box center [665, 173] width 23 height 8
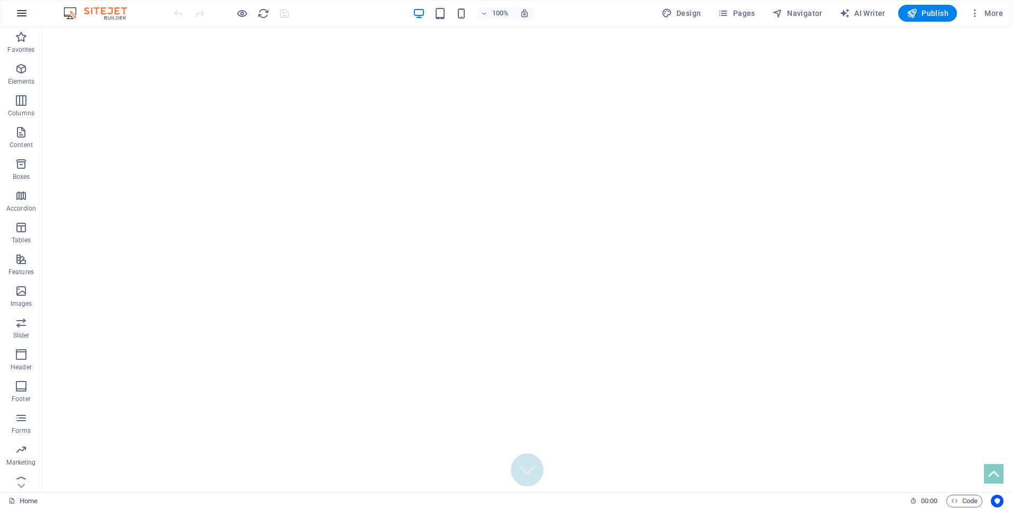
click at [21, 14] on icon "button" at bounding box center [21, 13] width 13 height 13
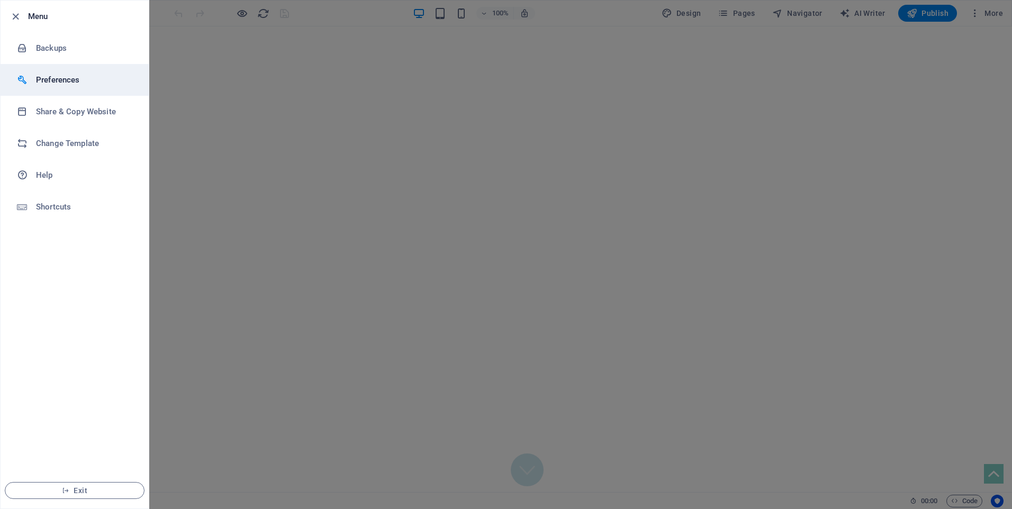
click at [40, 77] on h6 "Preferences" at bounding box center [85, 80] width 98 height 13
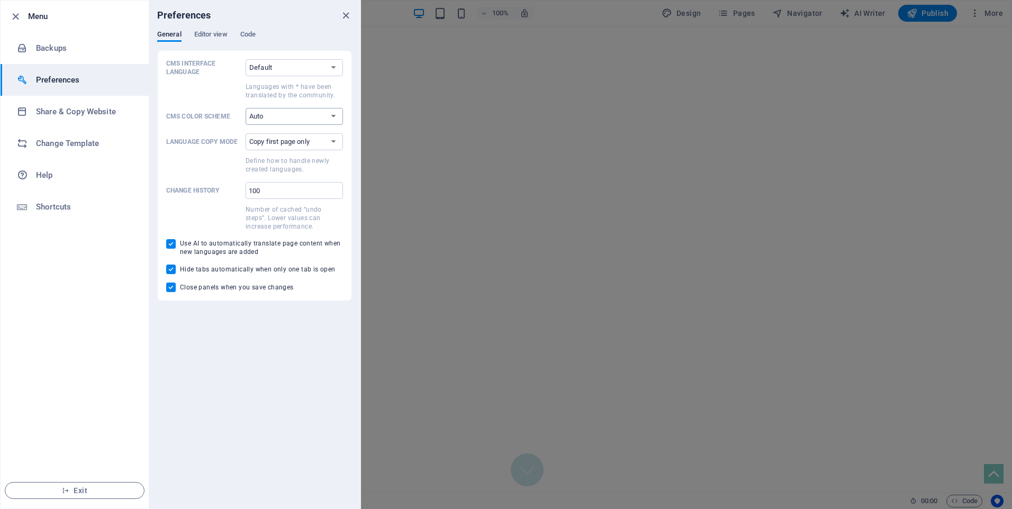
click at [277, 113] on select "Auto Dark Light" at bounding box center [294, 116] width 97 height 17
click at [324, 145] on select "Copy first page only Copy all pages" at bounding box center [294, 141] width 97 height 17
click at [192, 32] on div "General Editor view Code" at bounding box center [254, 40] width 195 height 20
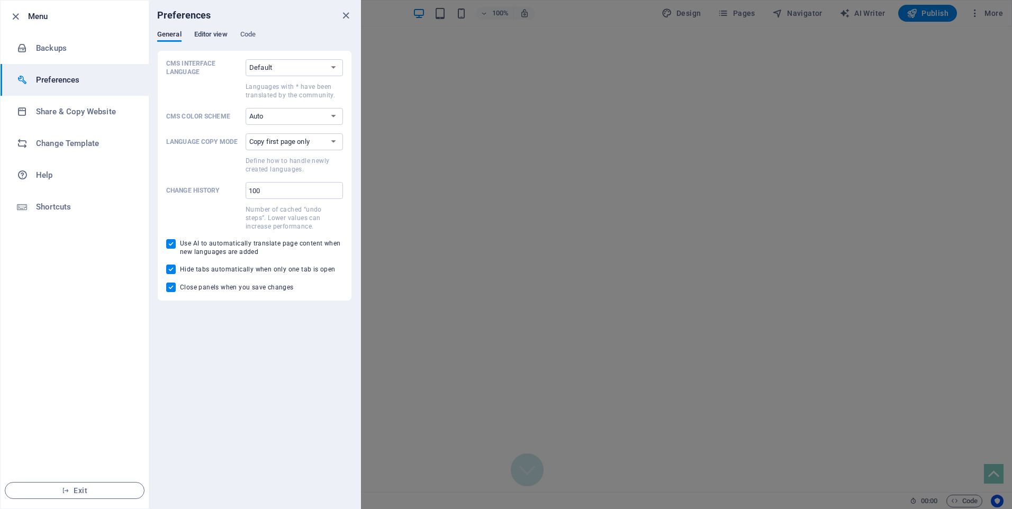
click at [201, 34] on span "Editor view" at bounding box center [210, 35] width 33 height 15
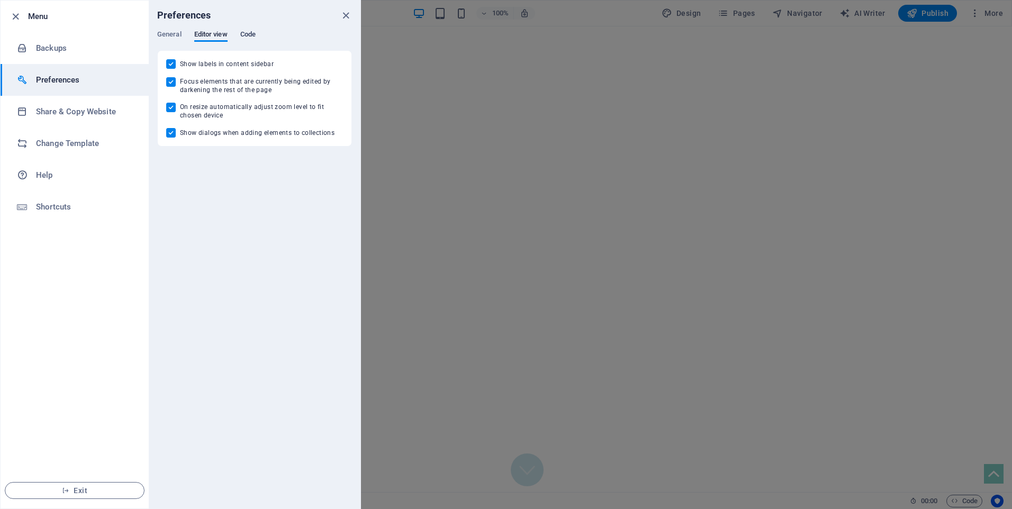
click at [253, 31] on span "Code" at bounding box center [247, 35] width 15 height 15
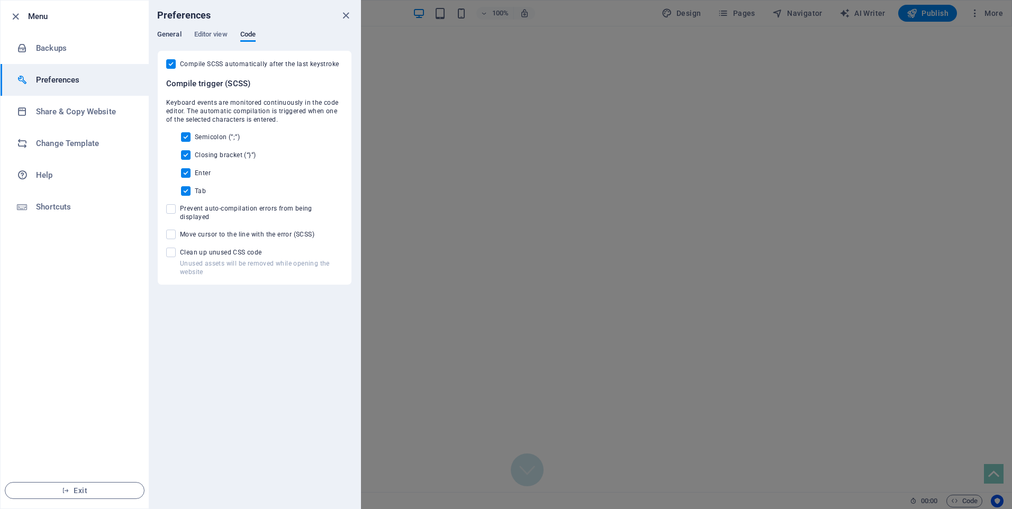
click at [177, 34] on span "General" at bounding box center [169, 35] width 24 height 15
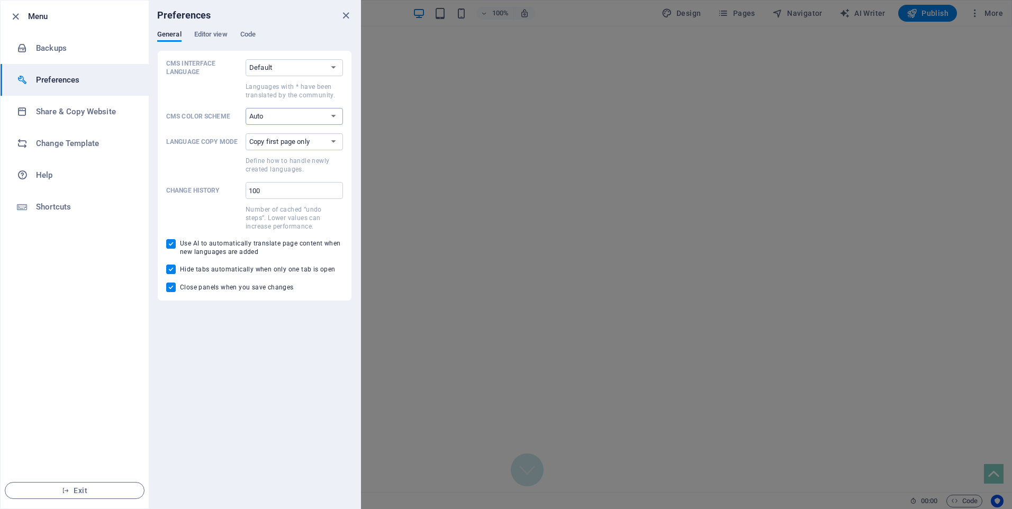
click at [301, 117] on select "Auto Dark Light" at bounding box center [294, 116] width 97 height 17
click at [304, 137] on select "Copy first page only Copy all pages" at bounding box center [294, 141] width 97 height 17
click at [302, 68] on select "Default Deutsch English Español Suomi* Français Magyar Italiano Nederlands Pols…" at bounding box center [294, 67] width 97 height 17
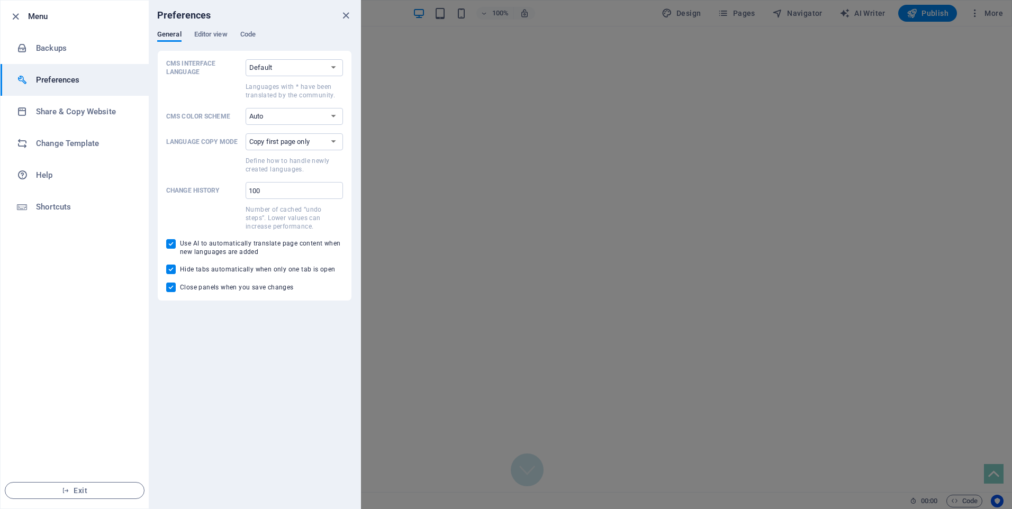
click at [273, 354] on div "Preferences General Editor view Code CMS Interface Language Default Deutsch Eng…" at bounding box center [255, 255] width 212 height 508
click at [101, 498] on button "Exit" at bounding box center [75, 490] width 140 height 17
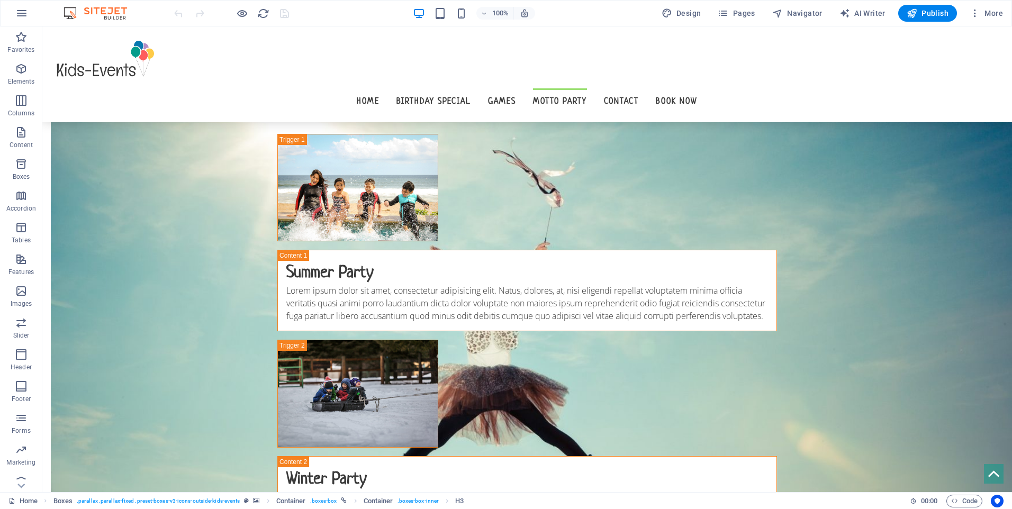
scroll to position [2804, 0]
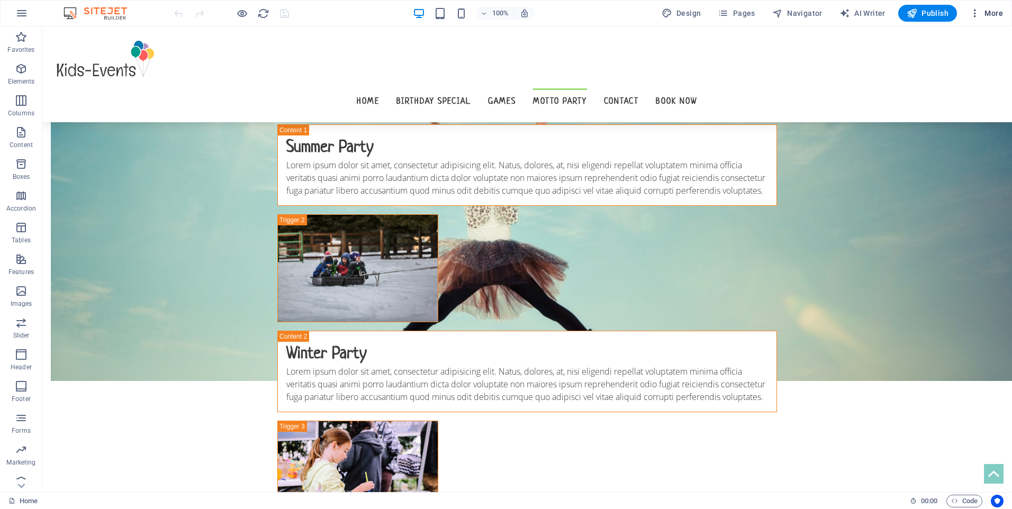
click at [976, 9] on icon "button" at bounding box center [975, 13] width 11 height 11
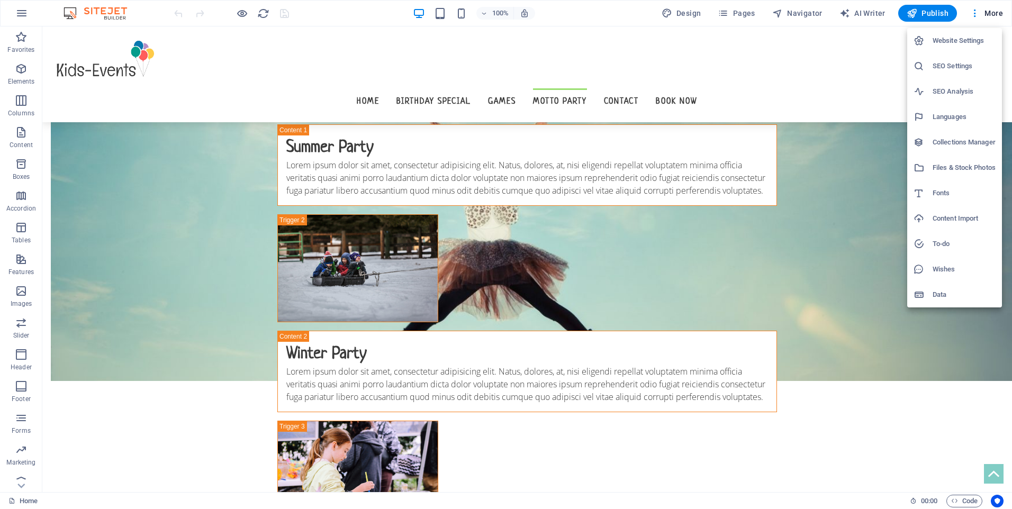
click at [995, 16] on div at bounding box center [506, 254] width 1012 height 509
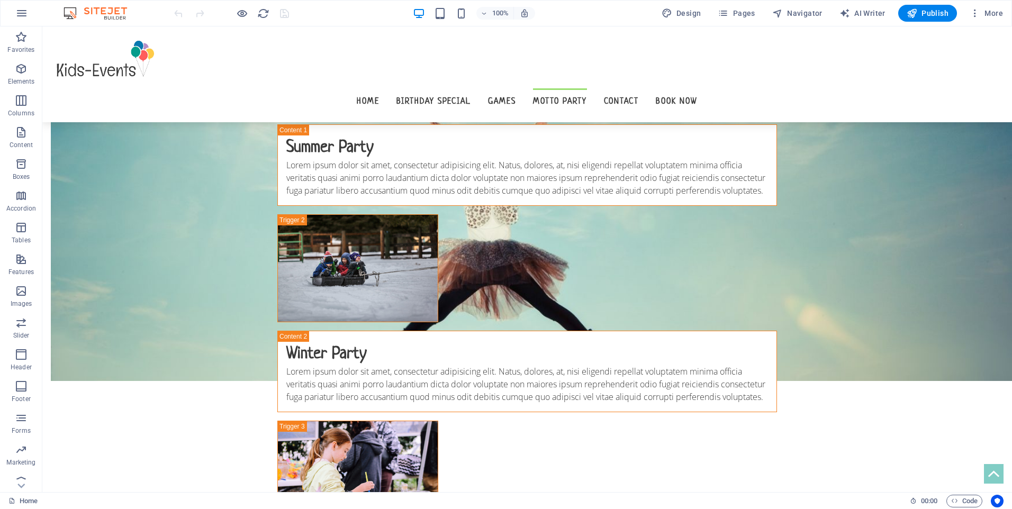
click at [992, 13] on span "More" at bounding box center [986, 13] width 33 height 11
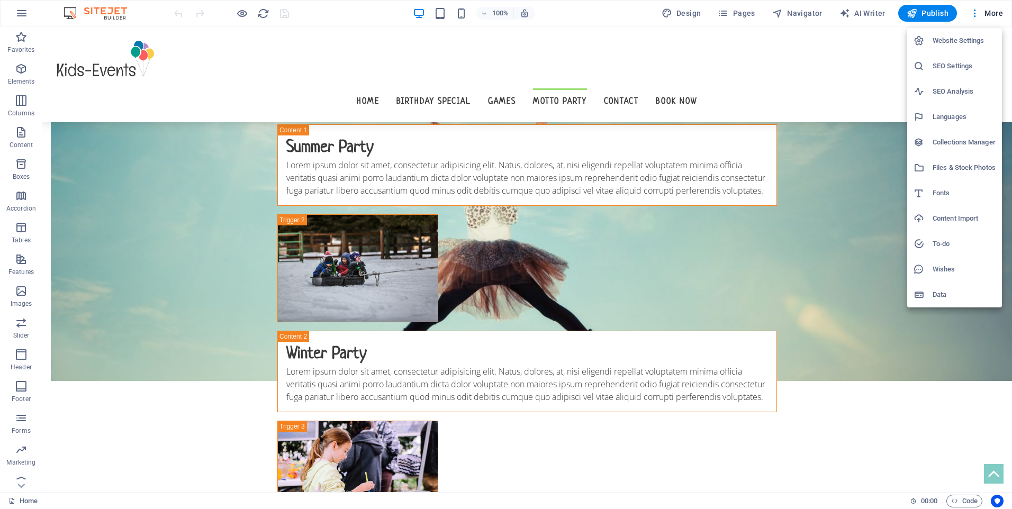
click at [955, 46] on h6 "Website Settings" at bounding box center [963, 40] width 63 height 13
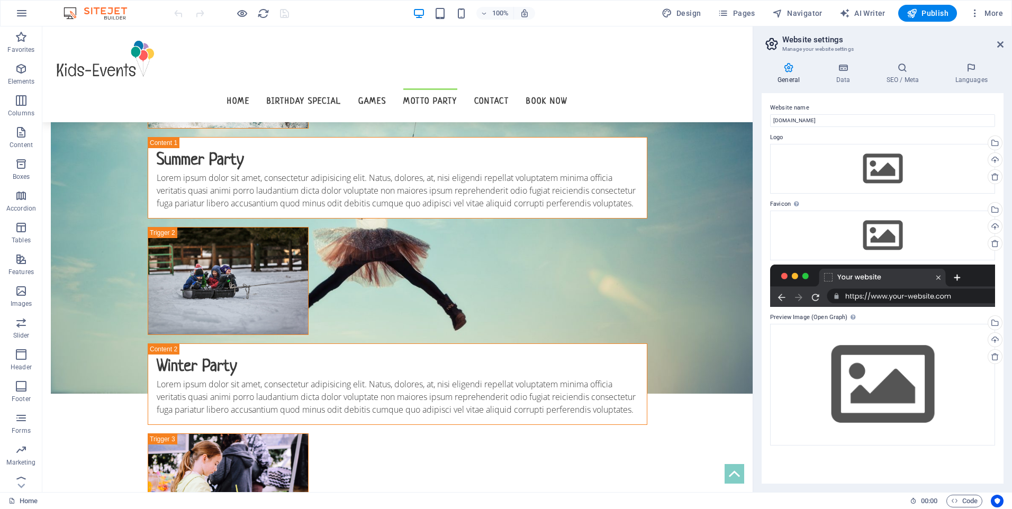
scroll to position [2830, 0]
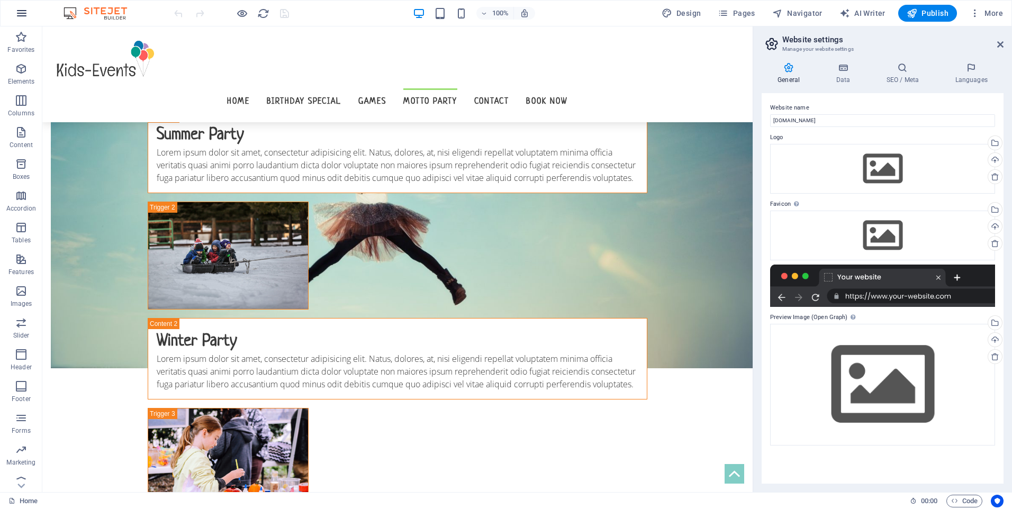
click at [23, 6] on button "button" at bounding box center [21, 13] width 25 height 25
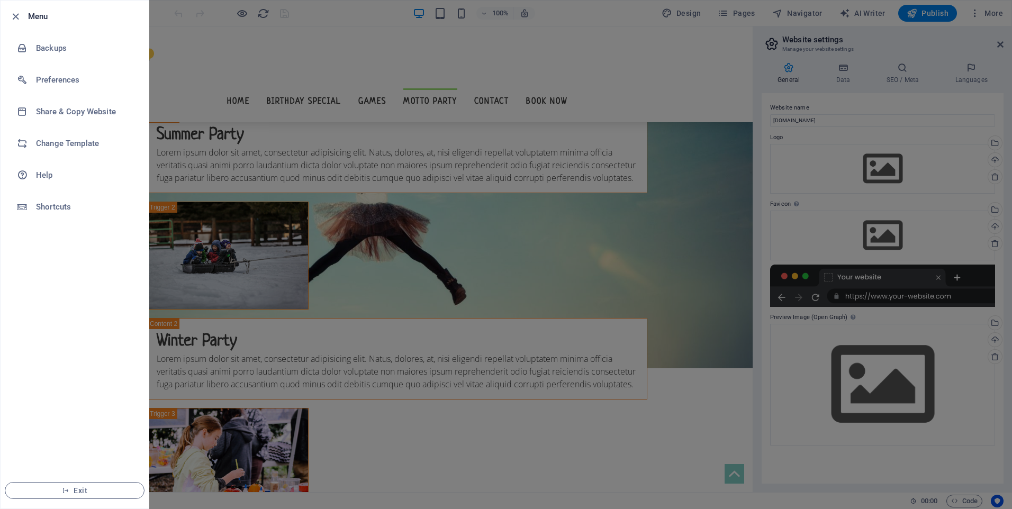
click at [15, 16] on icon "button" at bounding box center [16, 17] width 12 height 12
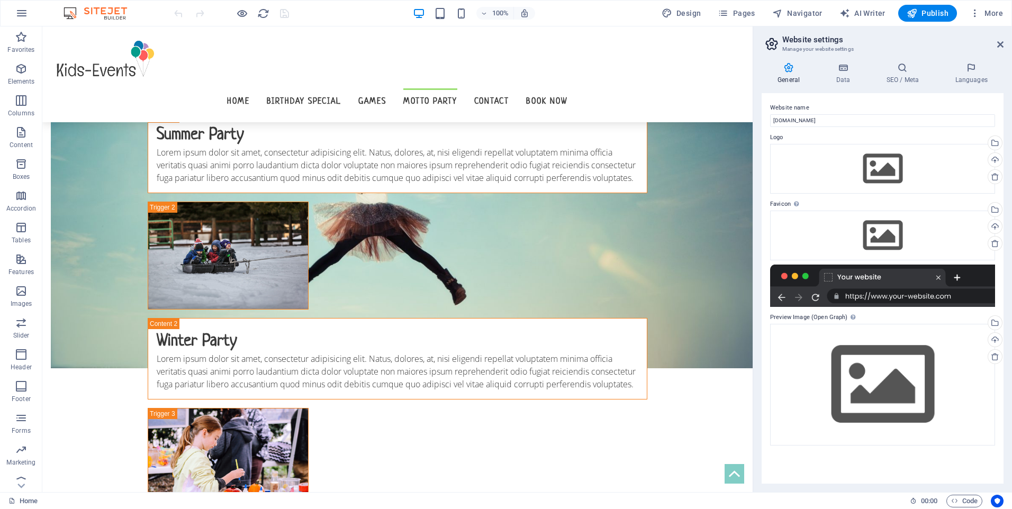
click at [96, 12] on img at bounding box center [100, 13] width 79 height 13
drag, startPoint x: 117, startPoint y: 13, endPoint x: 150, endPoint y: 15, distance: 32.9
click at [117, 13] on img at bounding box center [100, 13] width 79 height 13
click at [728, 11] on icon "button" at bounding box center [723, 13] width 11 height 11
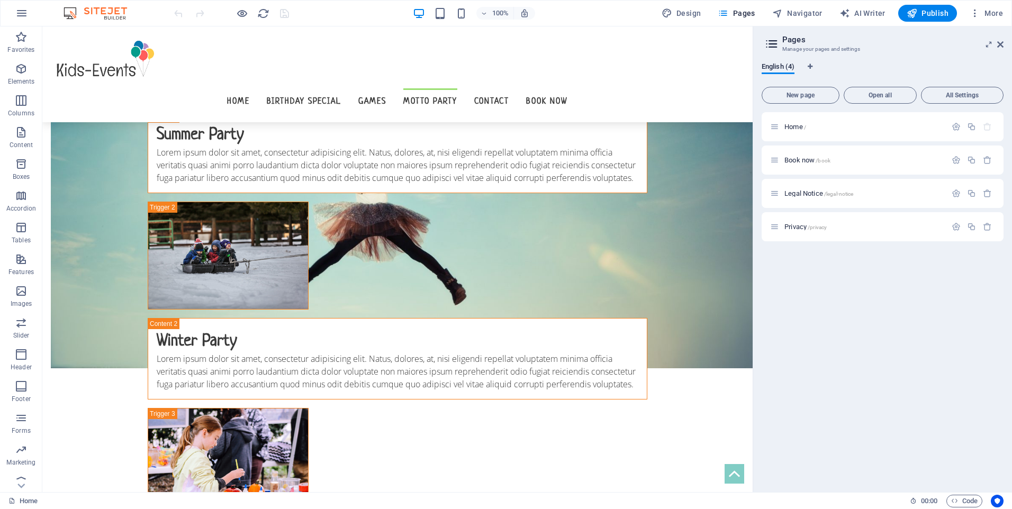
click at [70, 13] on img at bounding box center [100, 13] width 79 height 13
click at [120, 12] on img at bounding box center [100, 13] width 79 height 13
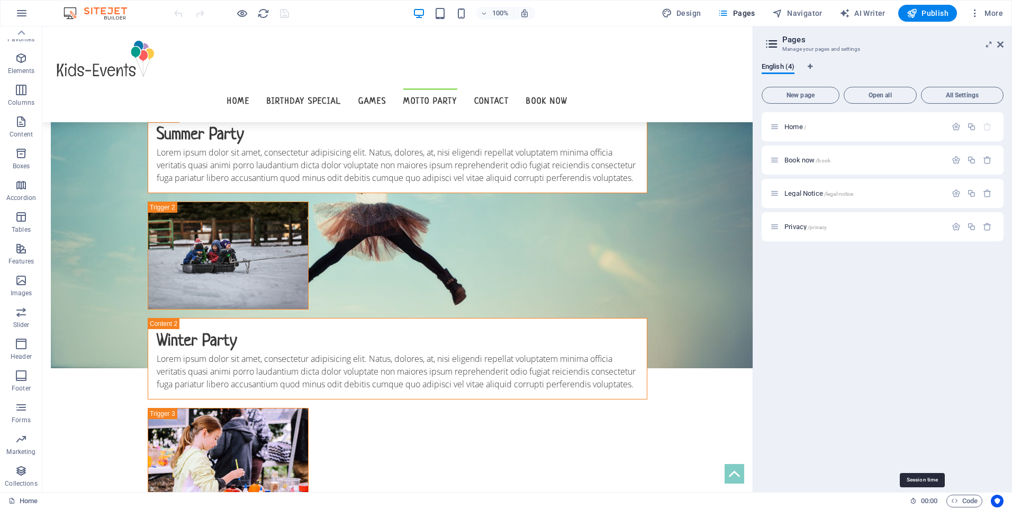
click at [921, 502] on span "00 : 00" at bounding box center [929, 501] width 16 height 13
click at [28, 14] on button "button" at bounding box center [21, 13] width 25 height 25
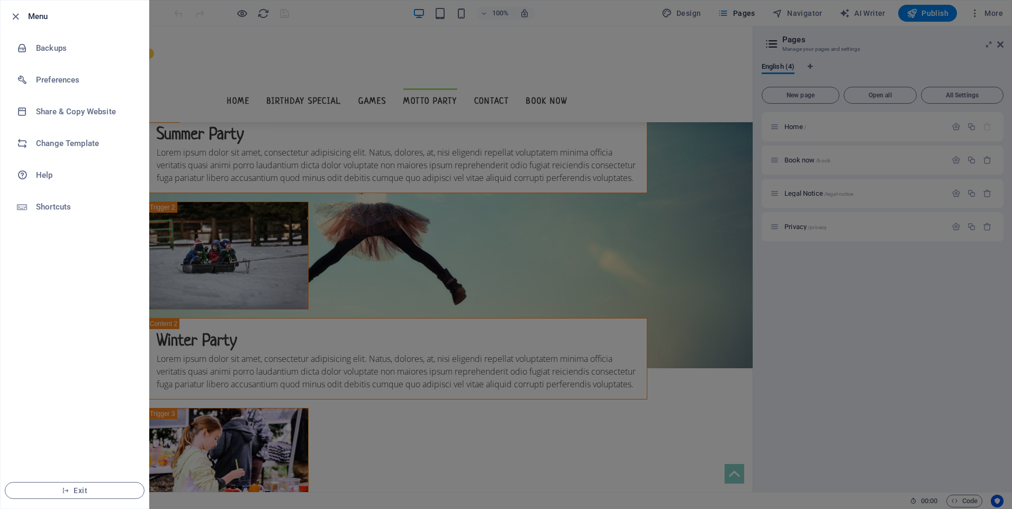
click at [28, 12] on h6 "Menu" at bounding box center [84, 16] width 112 height 13
click at [17, 12] on icon "button" at bounding box center [16, 17] width 12 height 12
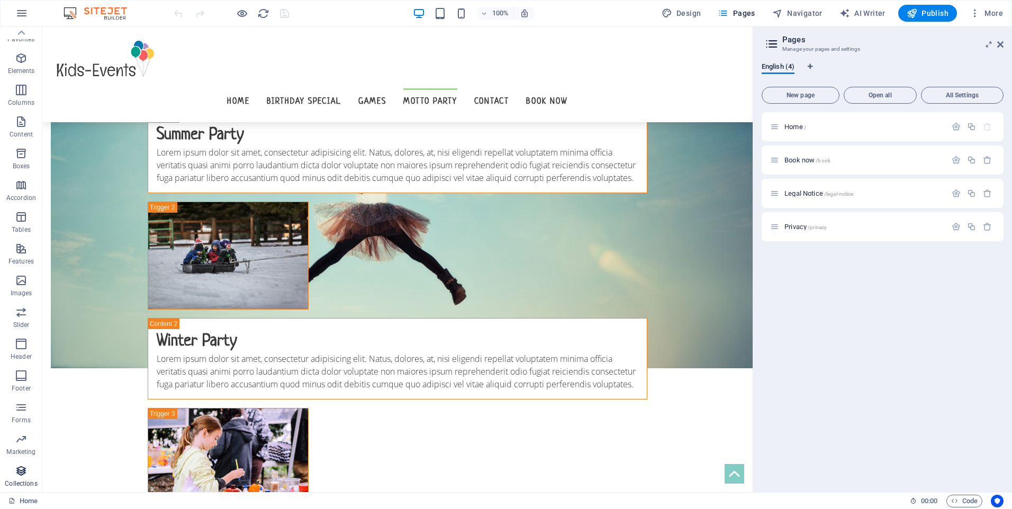
click at [23, 473] on icon "button" at bounding box center [21, 471] width 13 height 13
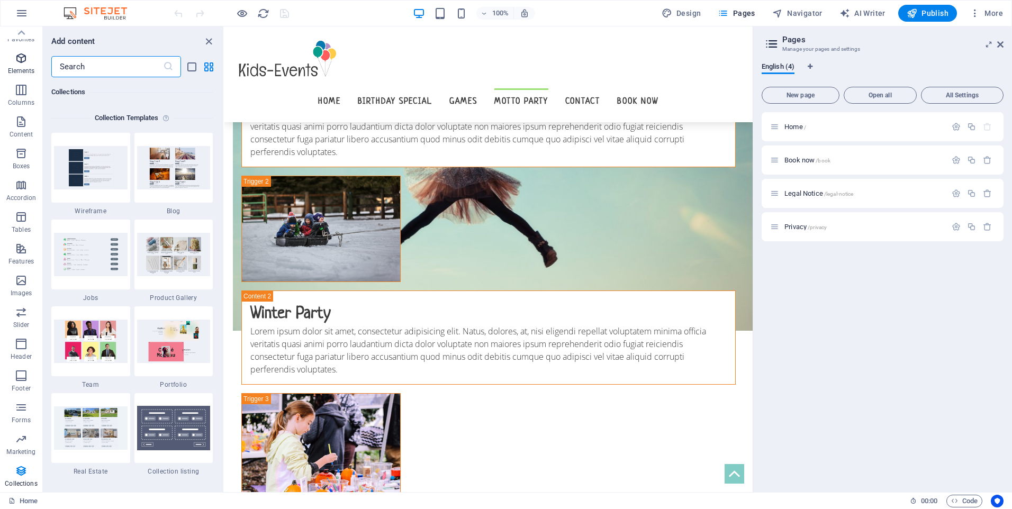
scroll to position [0, 0]
click at [998, 11] on span "More" at bounding box center [986, 13] width 33 height 11
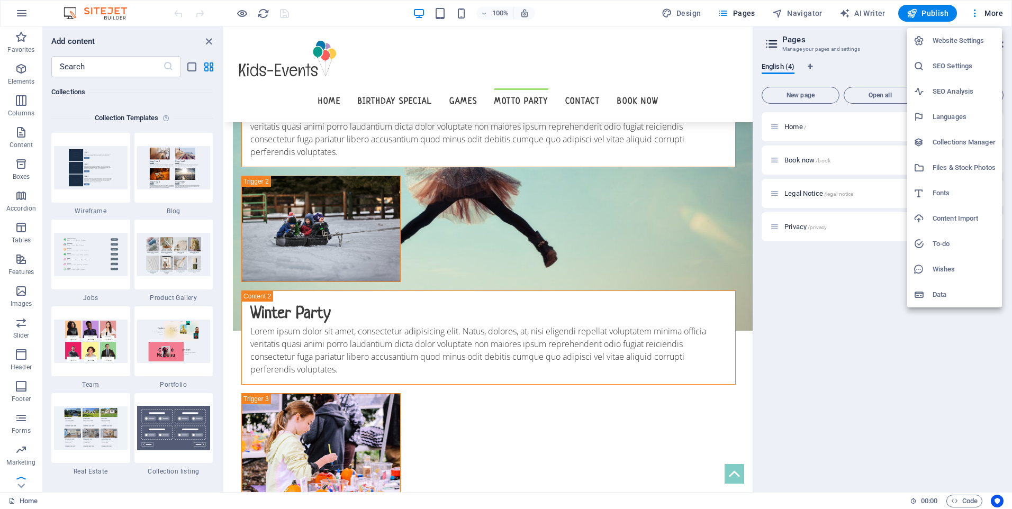
click at [908, 14] on div at bounding box center [506, 254] width 1012 height 509
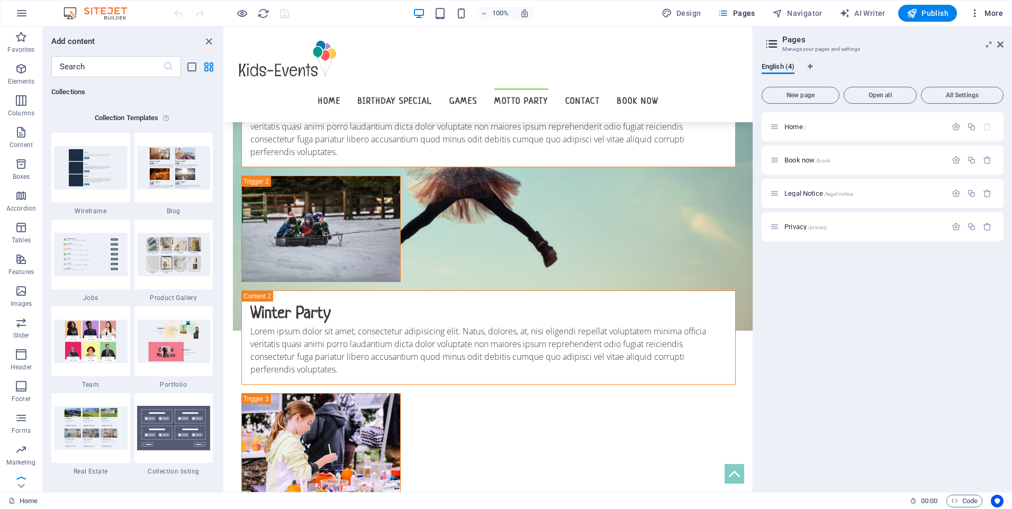
click at [975, 15] on icon "button" at bounding box center [975, 13] width 11 height 11
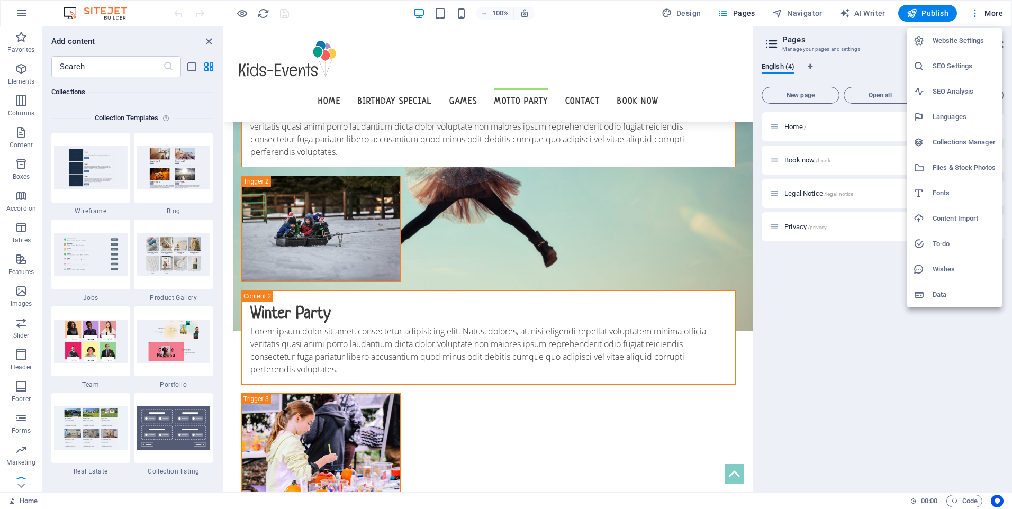
click at [964, 47] on li "Website Settings" at bounding box center [954, 40] width 95 height 25
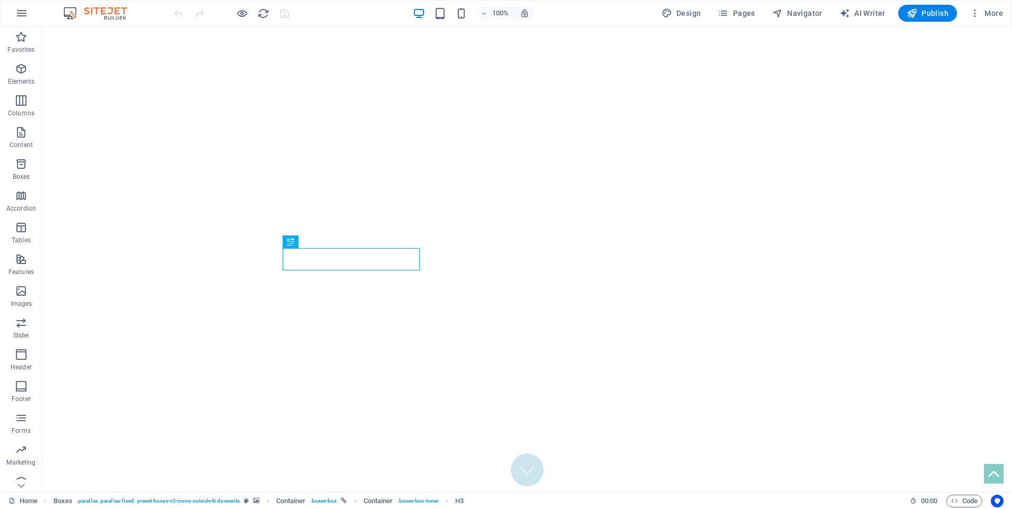
scroll to position [350, 0]
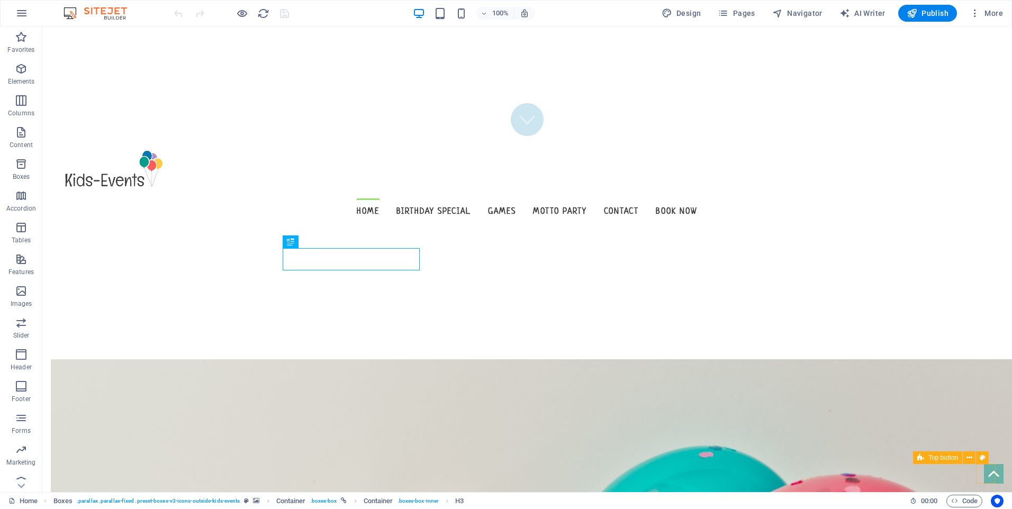
click at [986, 467] on figure at bounding box center [994, 474] width 20 height 20
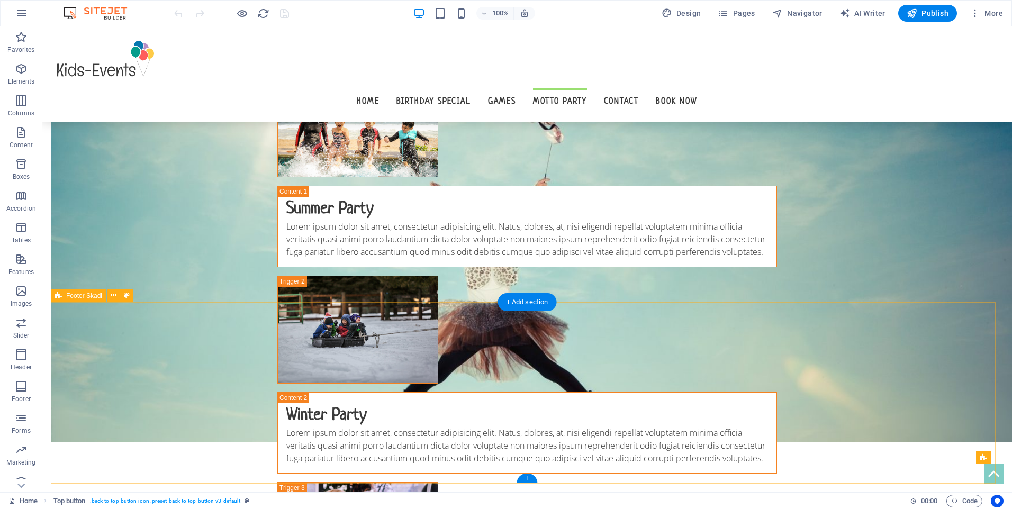
scroll to position [2804, 0]
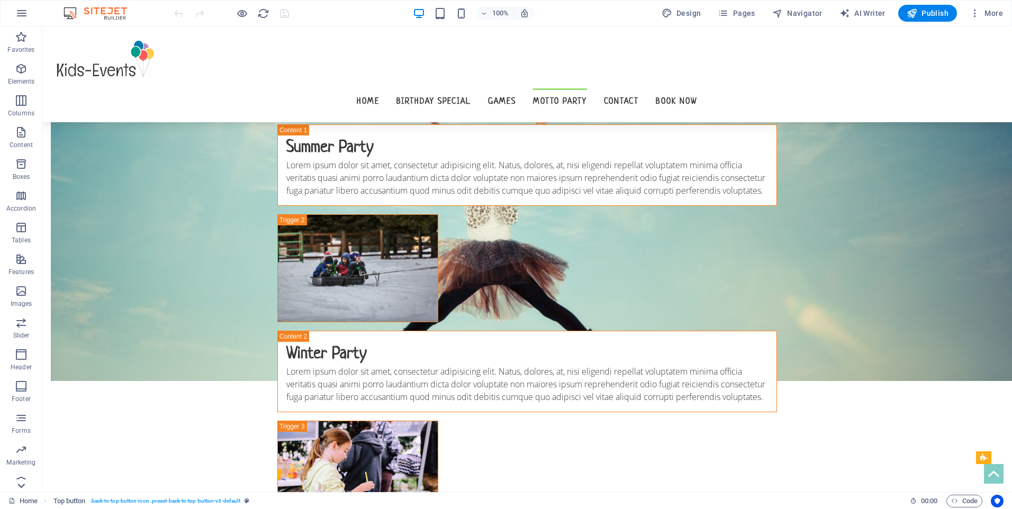
click at [18, 487] on icon at bounding box center [21, 485] width 15 height 15
click at [984, 17] on span "More" at bounding box center [986, 13] width 33 height 11
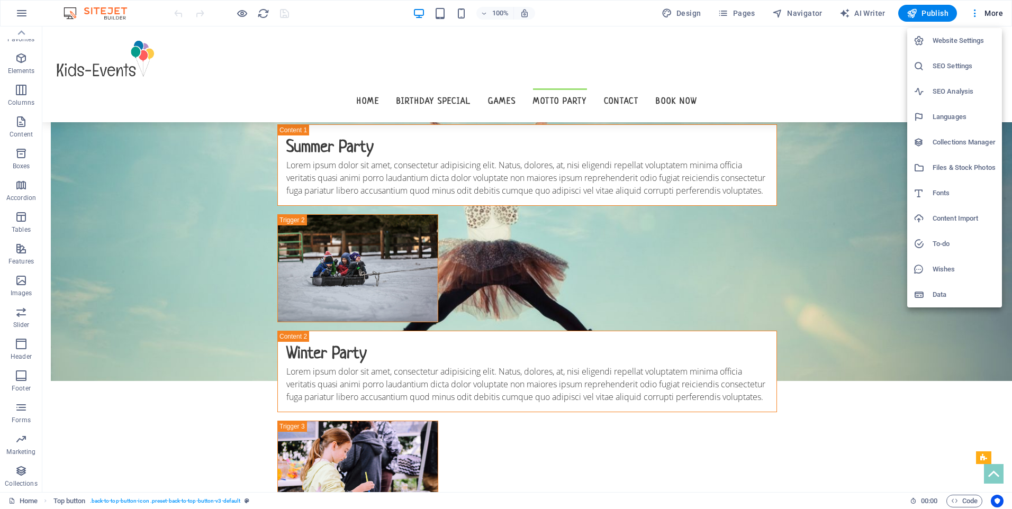
click at [810, 11] on div at bounding box center [506, 254] width 1012 height 509
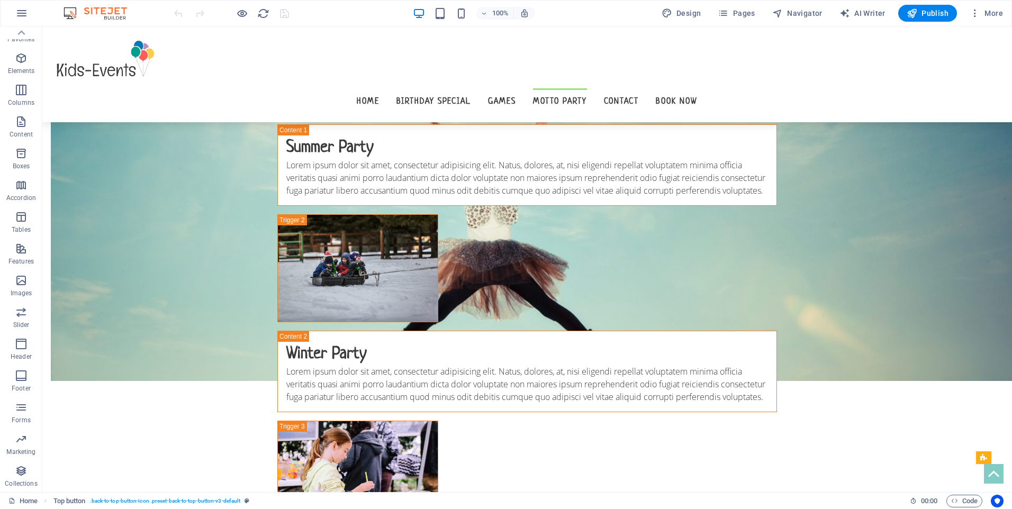
click at [810, 11] on span "Navigator" at bounding box center [797, 13] width 50 height 11
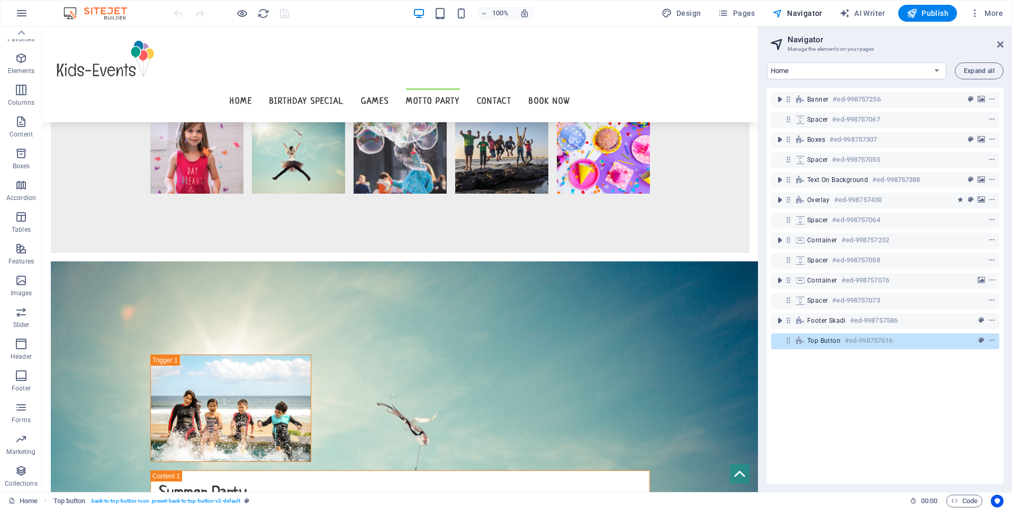
scroll to position [2353, 0]
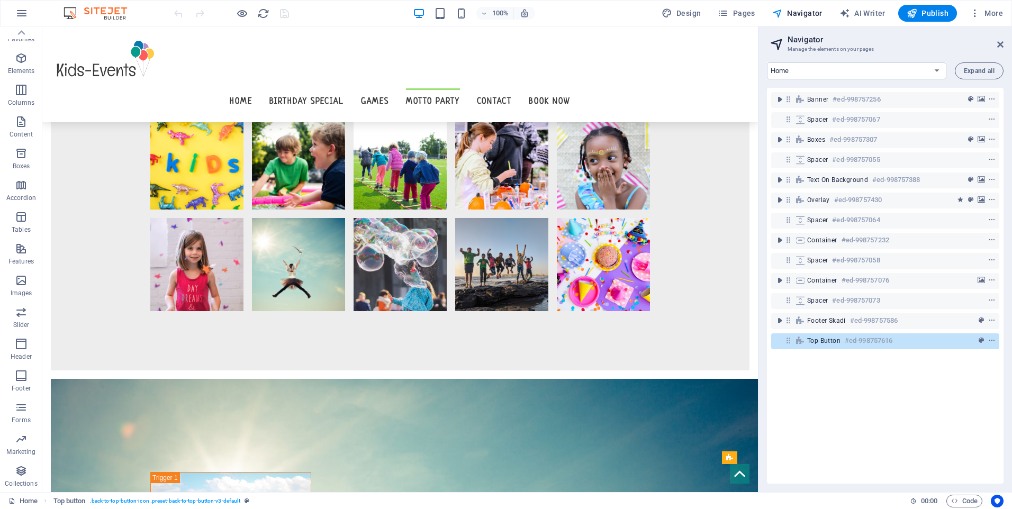
click at [97, 14] on img at bounding box center [100, 13] width 79 height 13
click at [75, 15] on img at bounding box center [100, 13] width 79 height 13
click at [74, 14] on img at bounding box center [100, 13] width 79 height 13
drag, startPoint x: 74, startPoint y: 14, endPoint x: 37, endPoint y: 19, distance: 36.8
click at [72, 14] on img at bounding box center [100, 13] width 79 height 13
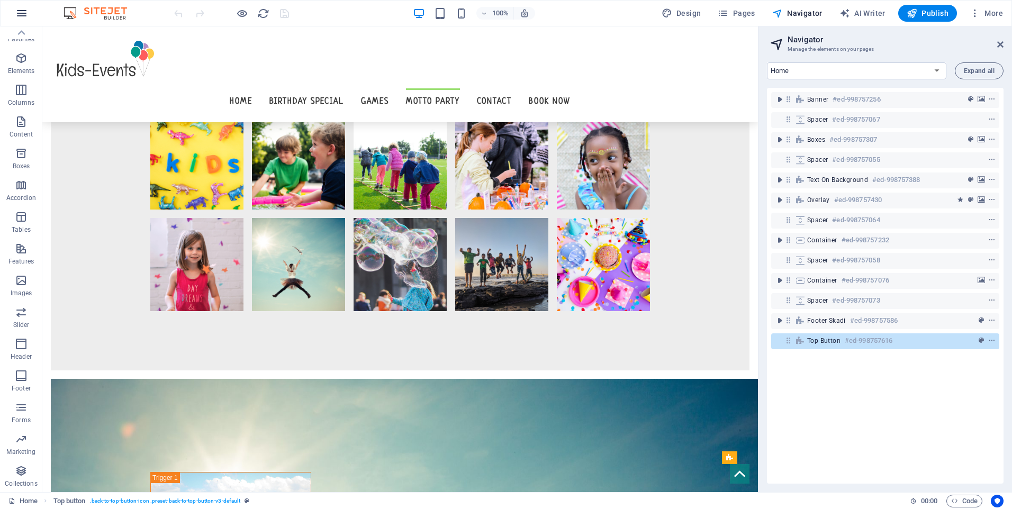
click at [26, 12] on icon "button" at bounding box center [21, 13] width 13 height 13
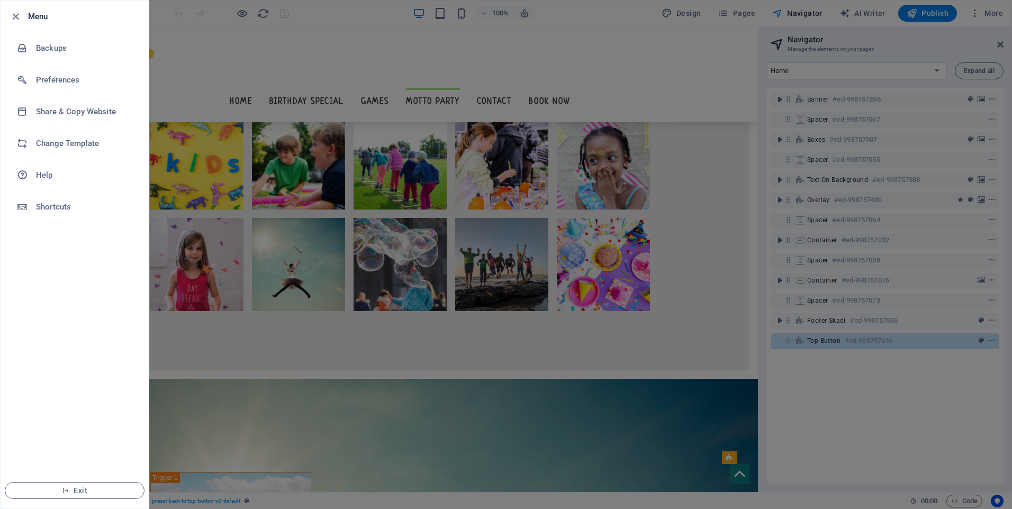
click at [983, 16] on div at bounding box center [506, 254] width 1012 height 509
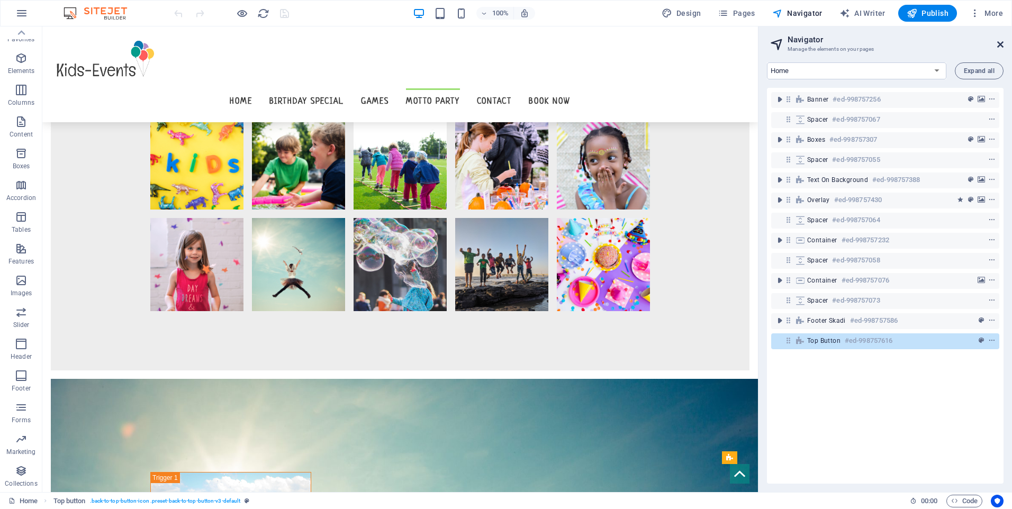
click at [1001, 44] on icon at bounding box center [1000, 44] width 6 height 8
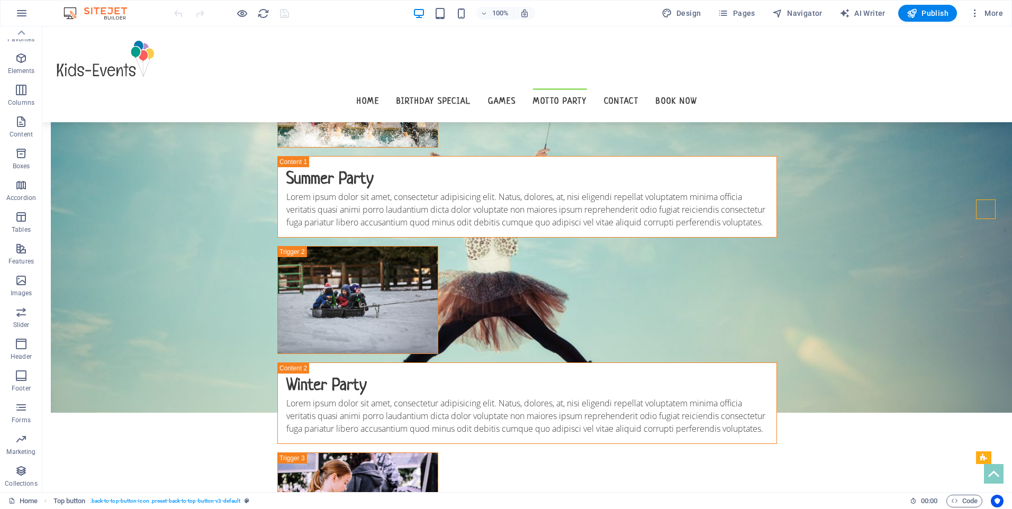
scroll to position [2804, 0]
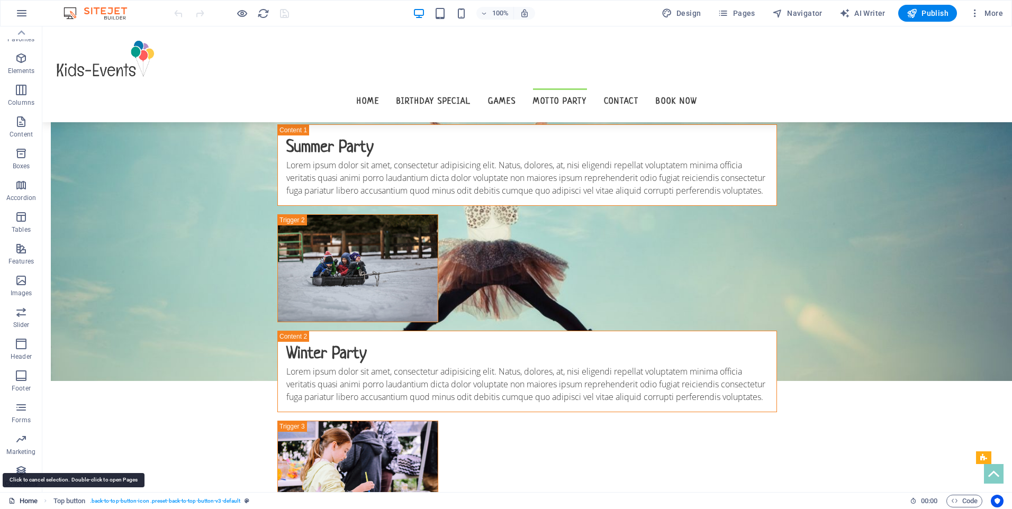
click at [26, 502] on link "Home" at bounding box center [22, 501] width 29 height 13
click at [27, 502] on link "Home" at bounding box center [22, 501] width 29 height 13
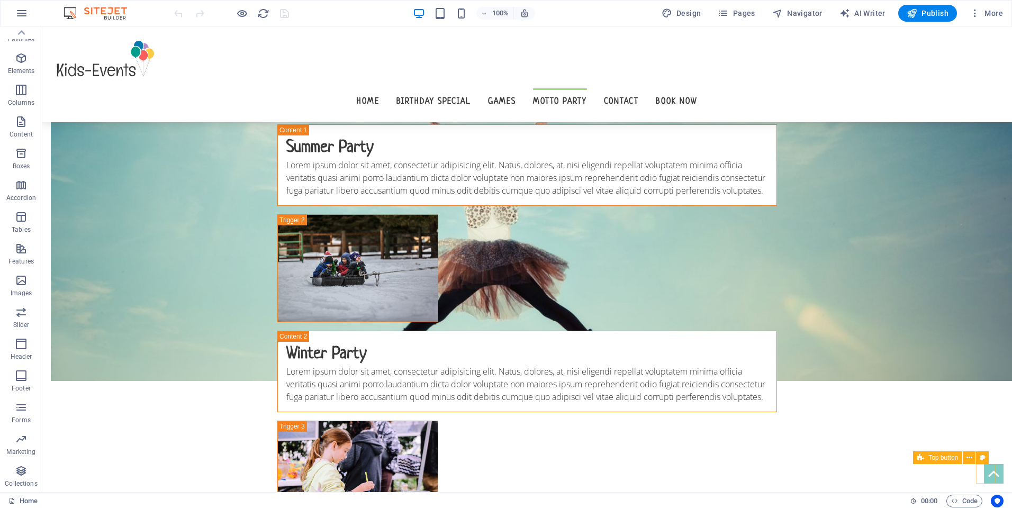
click at [985, 470] on figure at bounding box center [994, 474] width 20 height 20
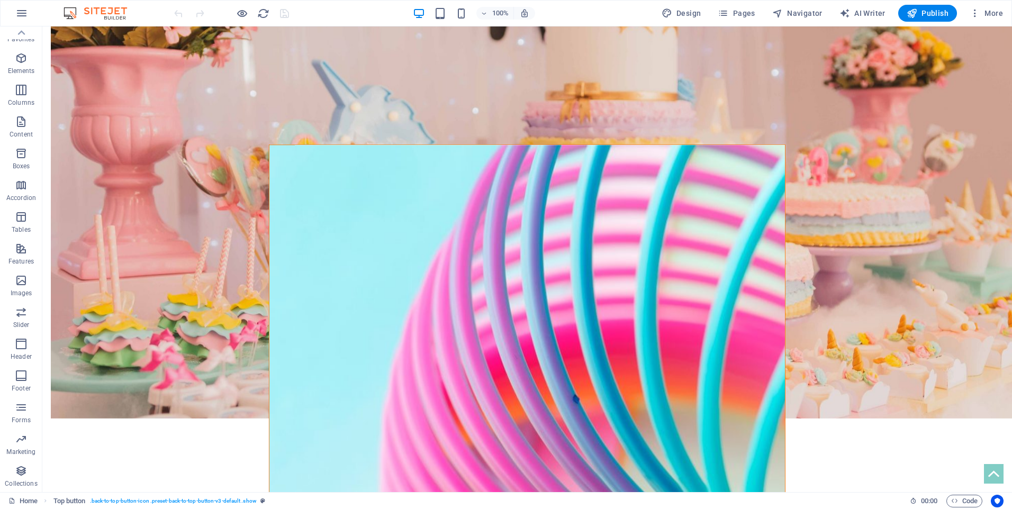
scroll to position [0, 0]
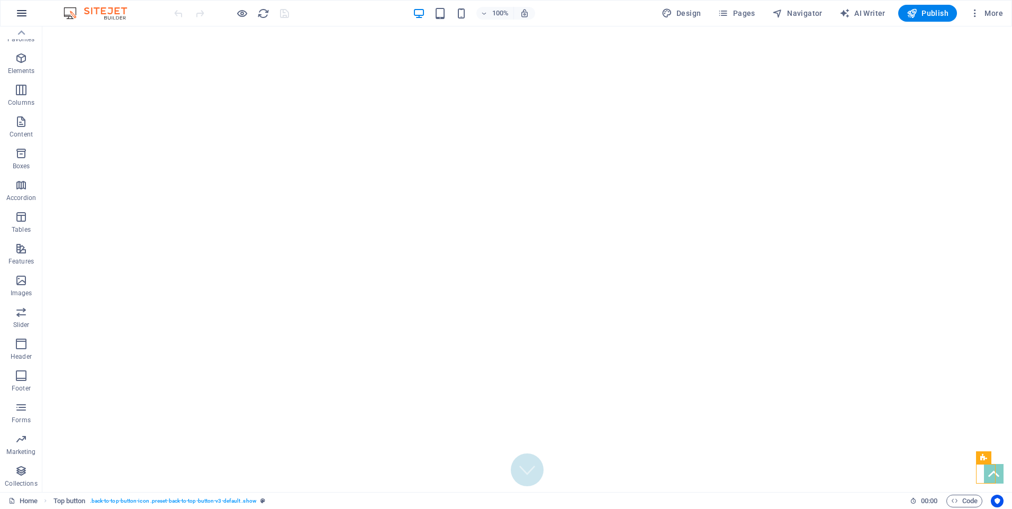
click at [22, 16] on icon "button" at bounding box center [21, 13] width 13 height 13
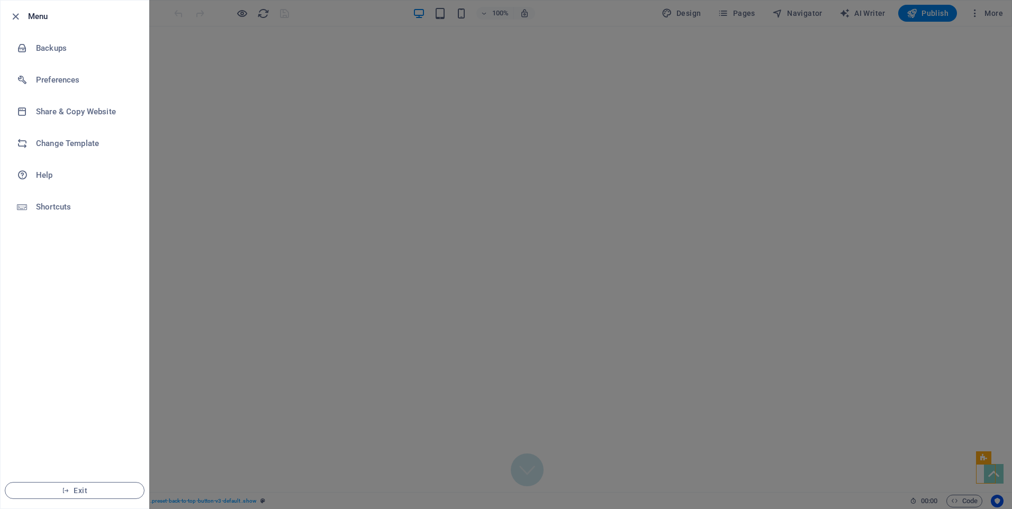
click at [997, 15] on div at bounding box center [506, 254] width 1012 height 509
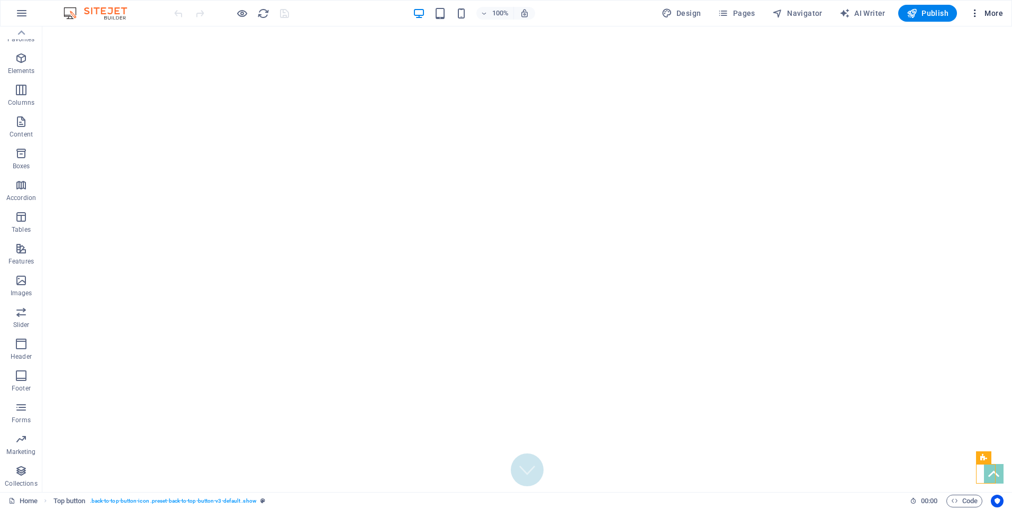
click at [973, 16] on icon "button" at bounding box center [975, 13] width 11 height 11
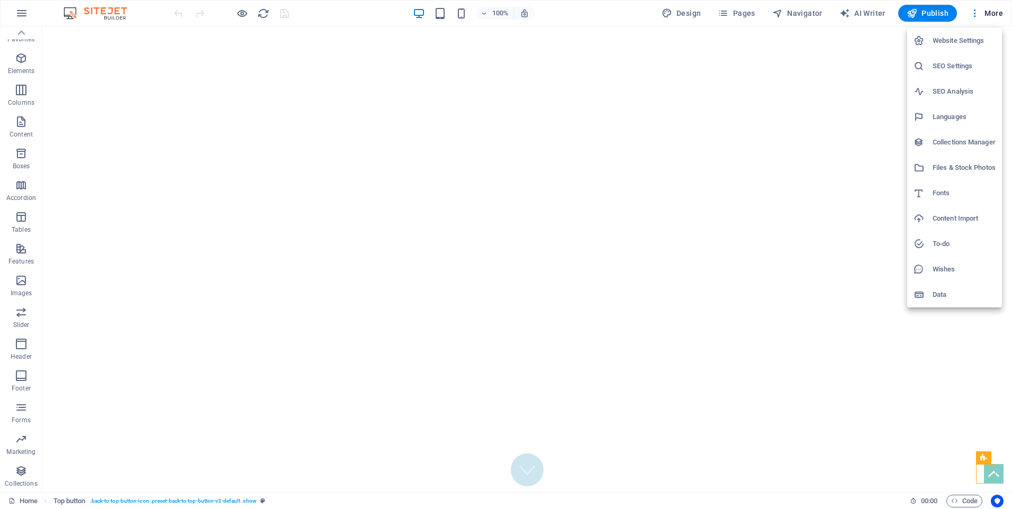
click at [976, 7] on div at bounding box center [506, 254] width 1012 height 509
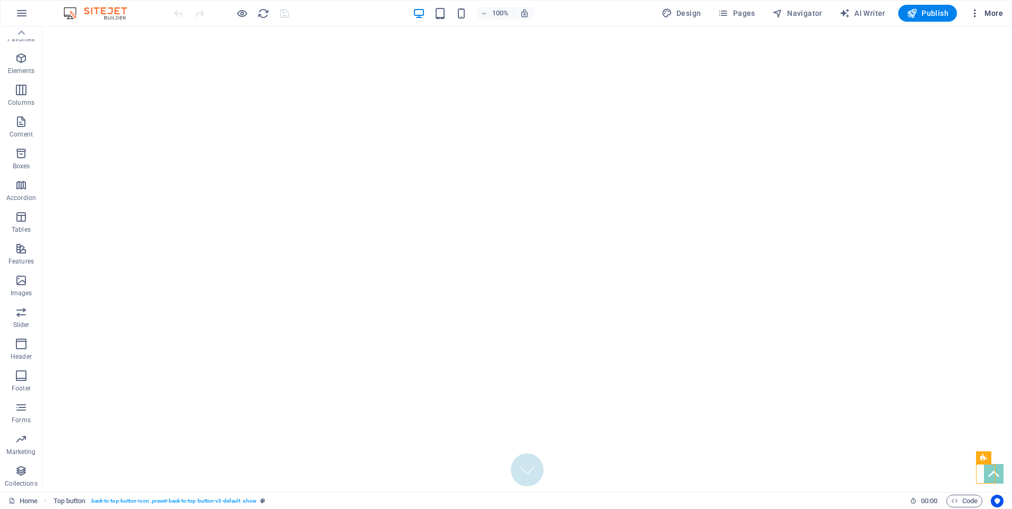
click at [975, 10] on icon "button" at bounding box center [975, 13] width 11 height 11
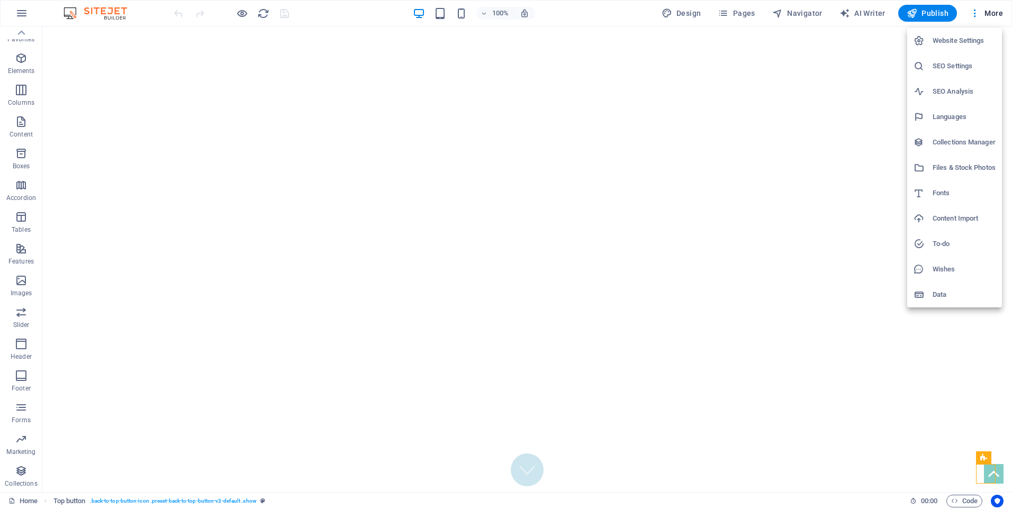
click at [996, 13] on div at bounding box center [506, 254] width 1012 height 509
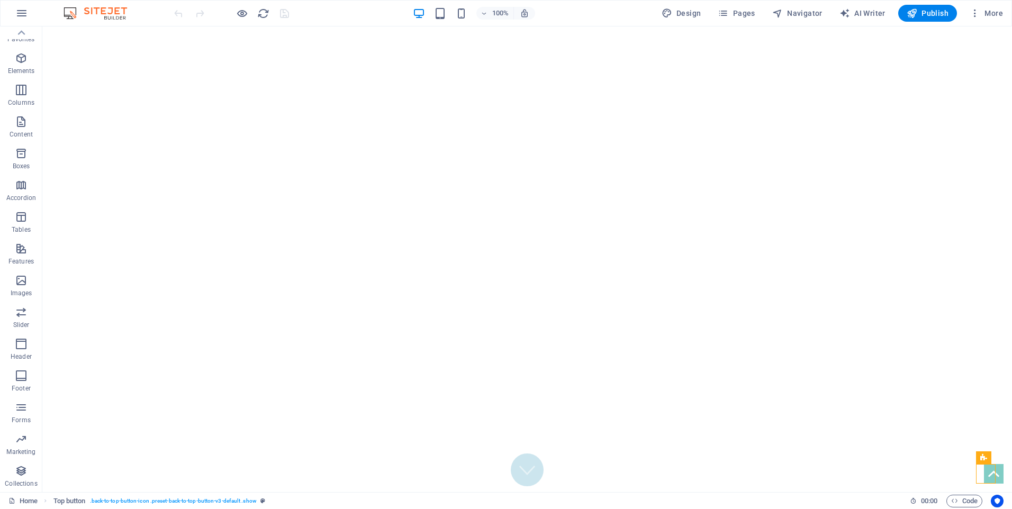
click at [995, 13] on span "More" at bounding box center [986, 13] width 33 height 11
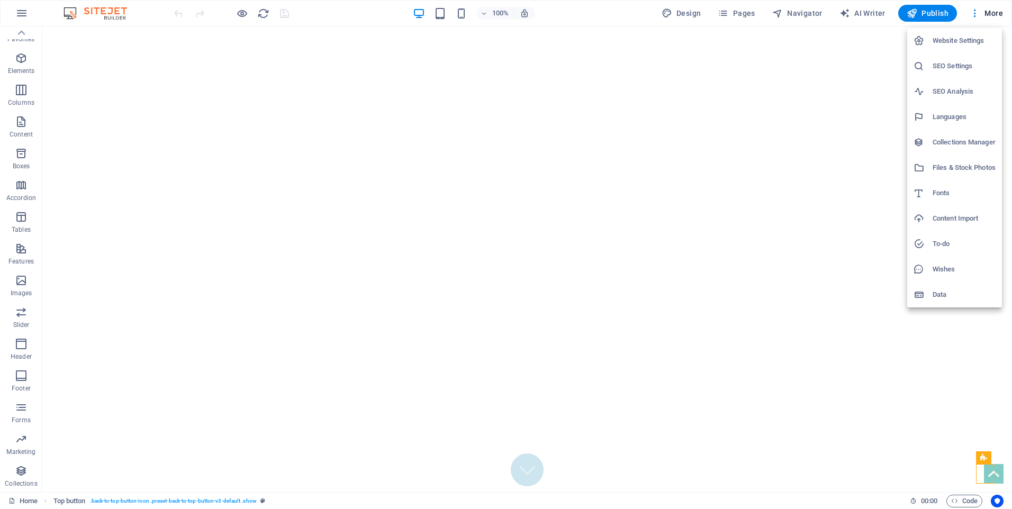
click at [986, 470] on div at bounding box center [506, 254] width 1012 height 509
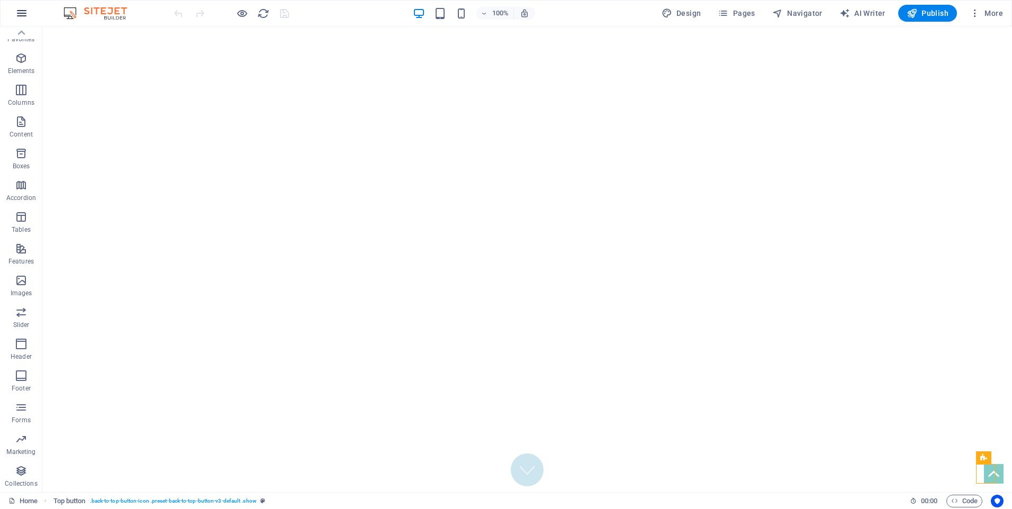
click at [22, 10] on icon "button" at bounding box center [21, 13] width 13 height 13
